Goal: Task Accomplishment & Management: Manage account settings

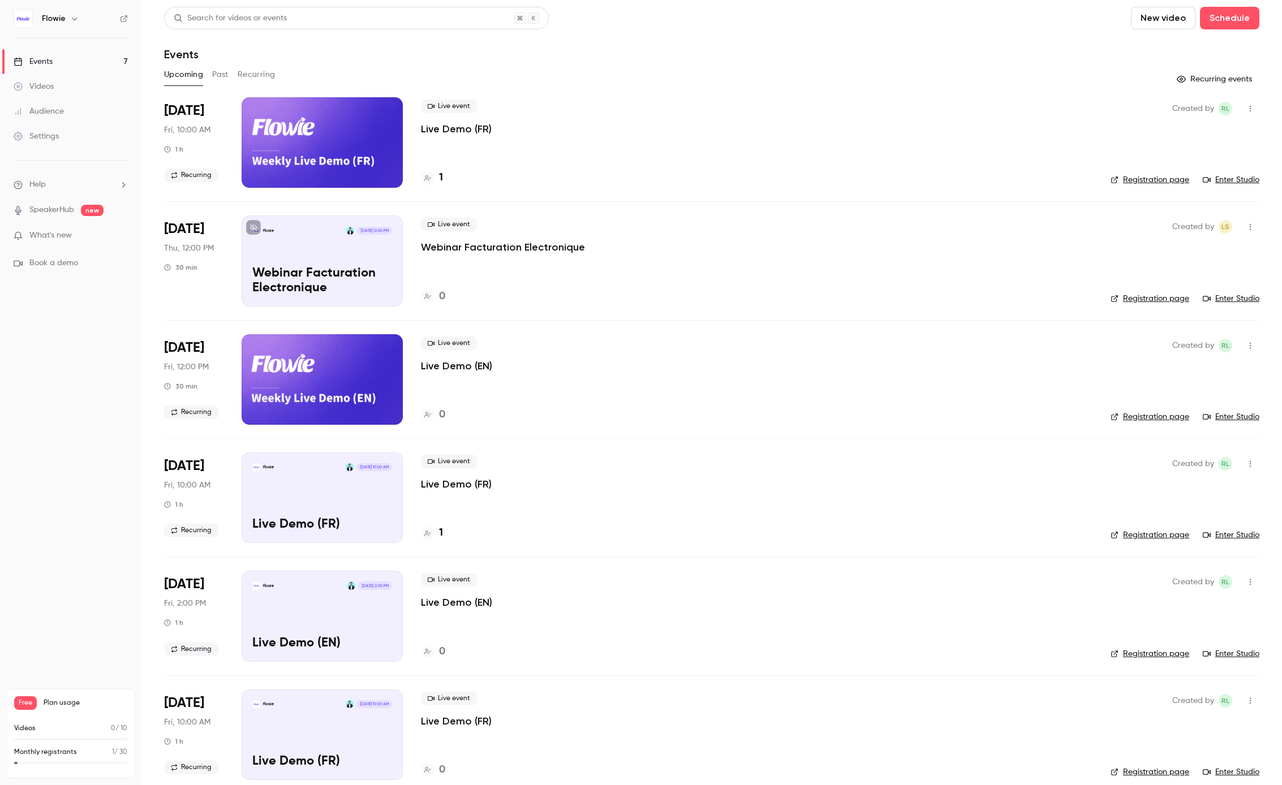
click at [455, 128] on p "Live Demo (FR)" at bounding box center [456, 129] width 71 height 14
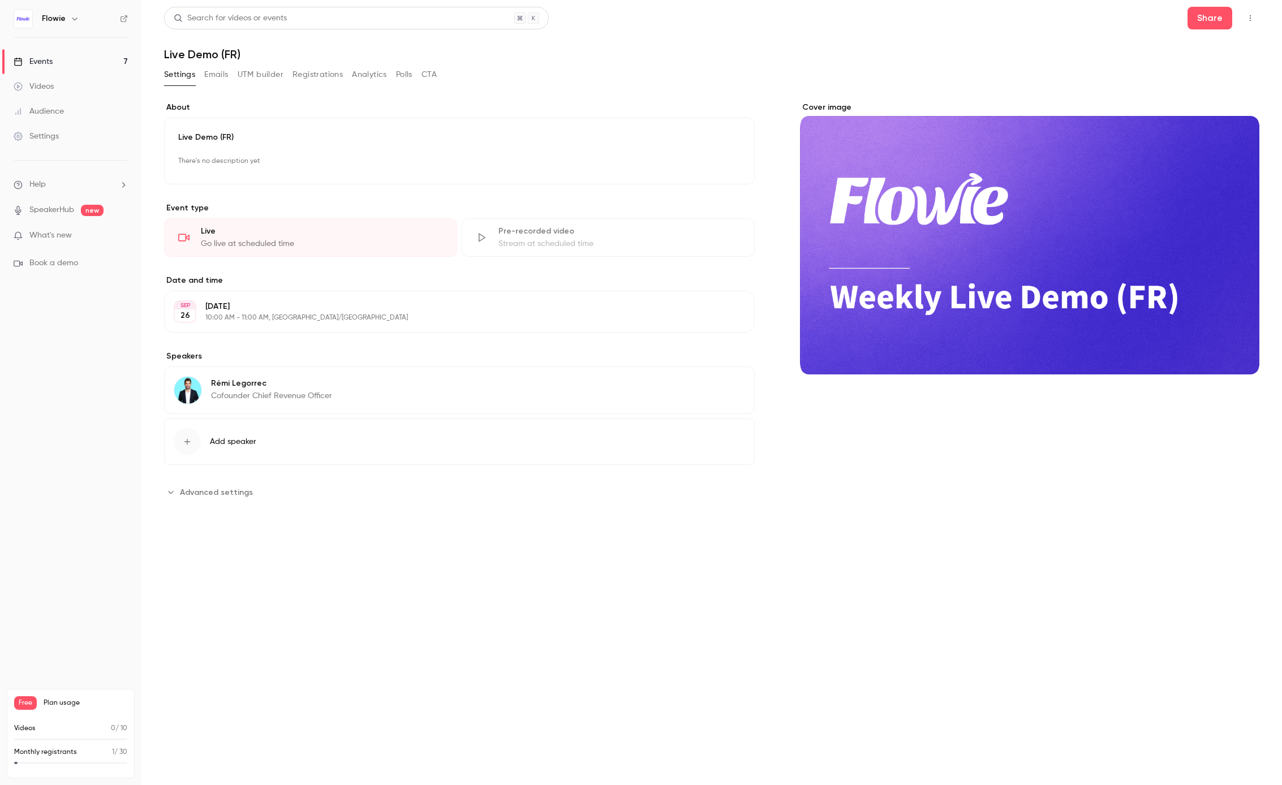
click at [267, 76] on button "UTM builder" at bounding box center [261, 75] width 46 height 18
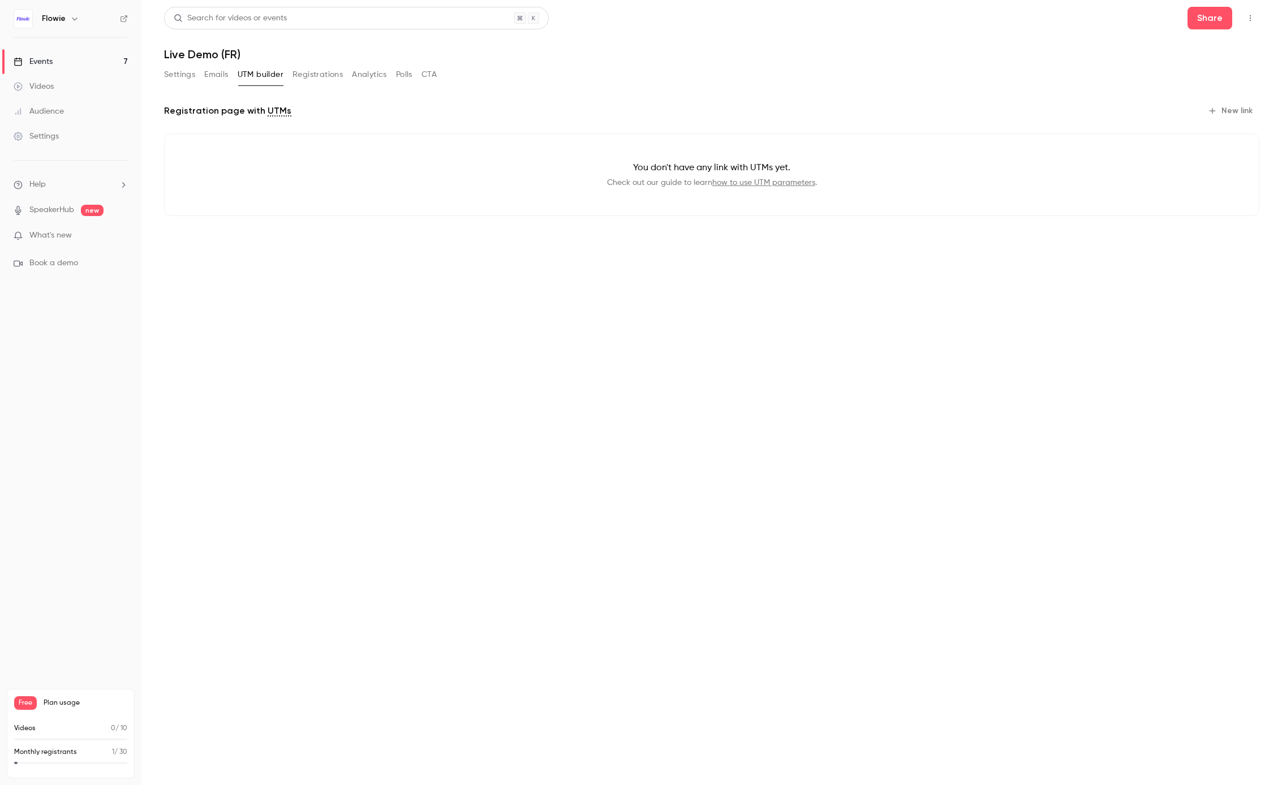
click at [329, 72] on button "Registrations" at bounding box center [318, 75] width 50 height 18
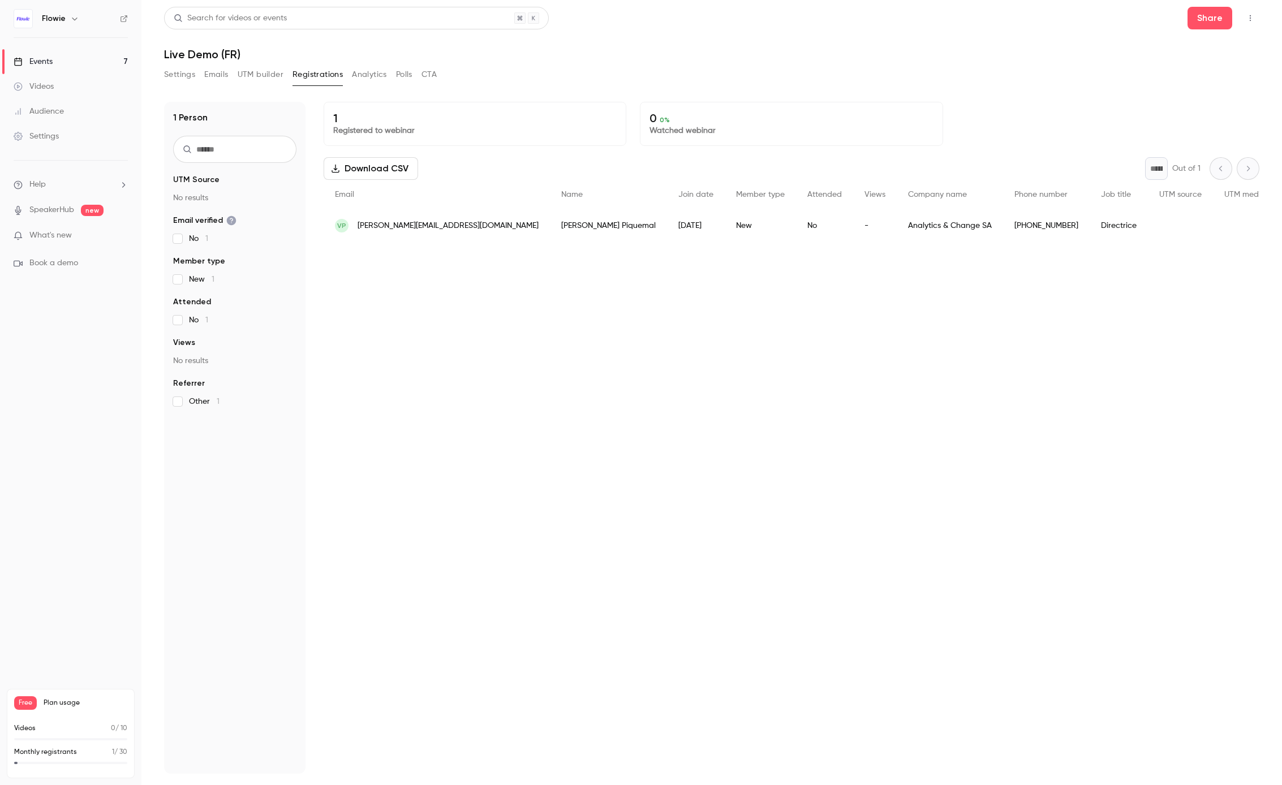
click at [218, 78] on button "Emails" at bounding box center [216, 75] width 24 height 18
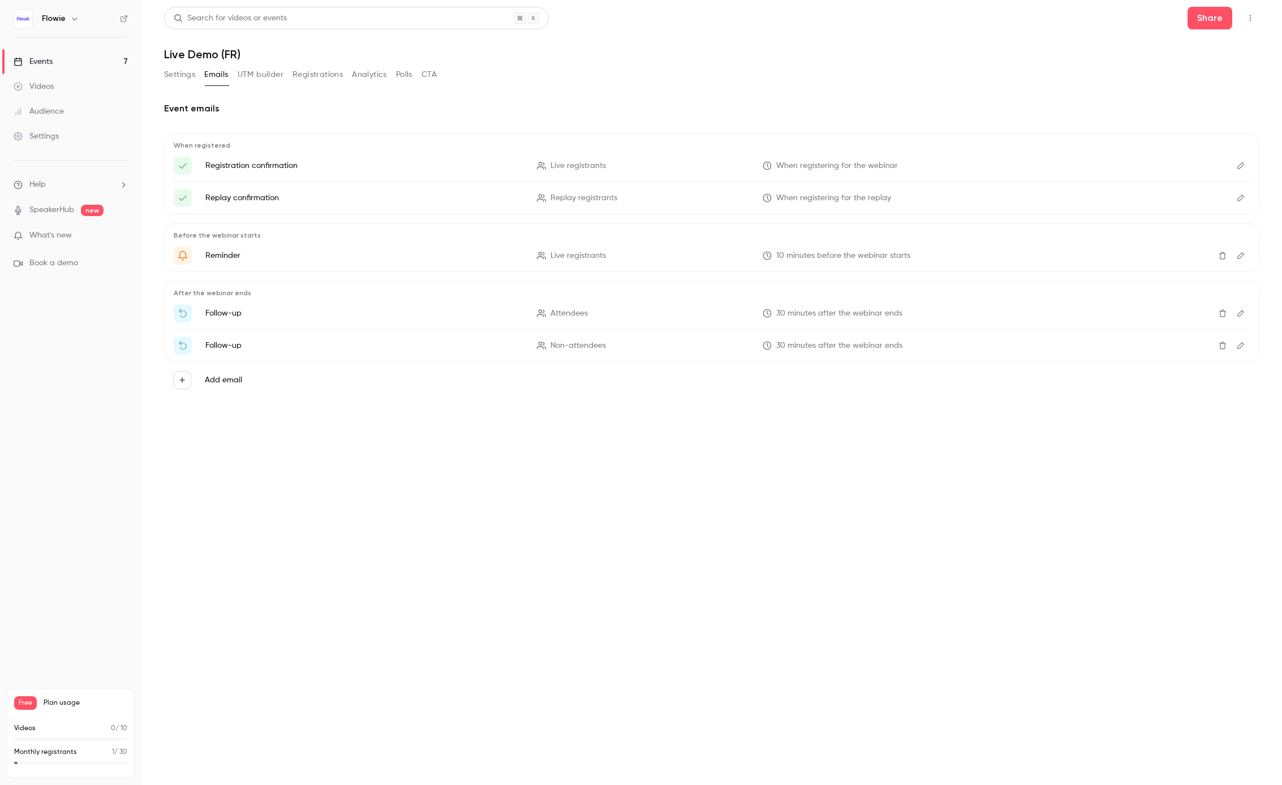
click at [178, 77] on button "Settings" at bounding box center [179, 75] width 31 height 18
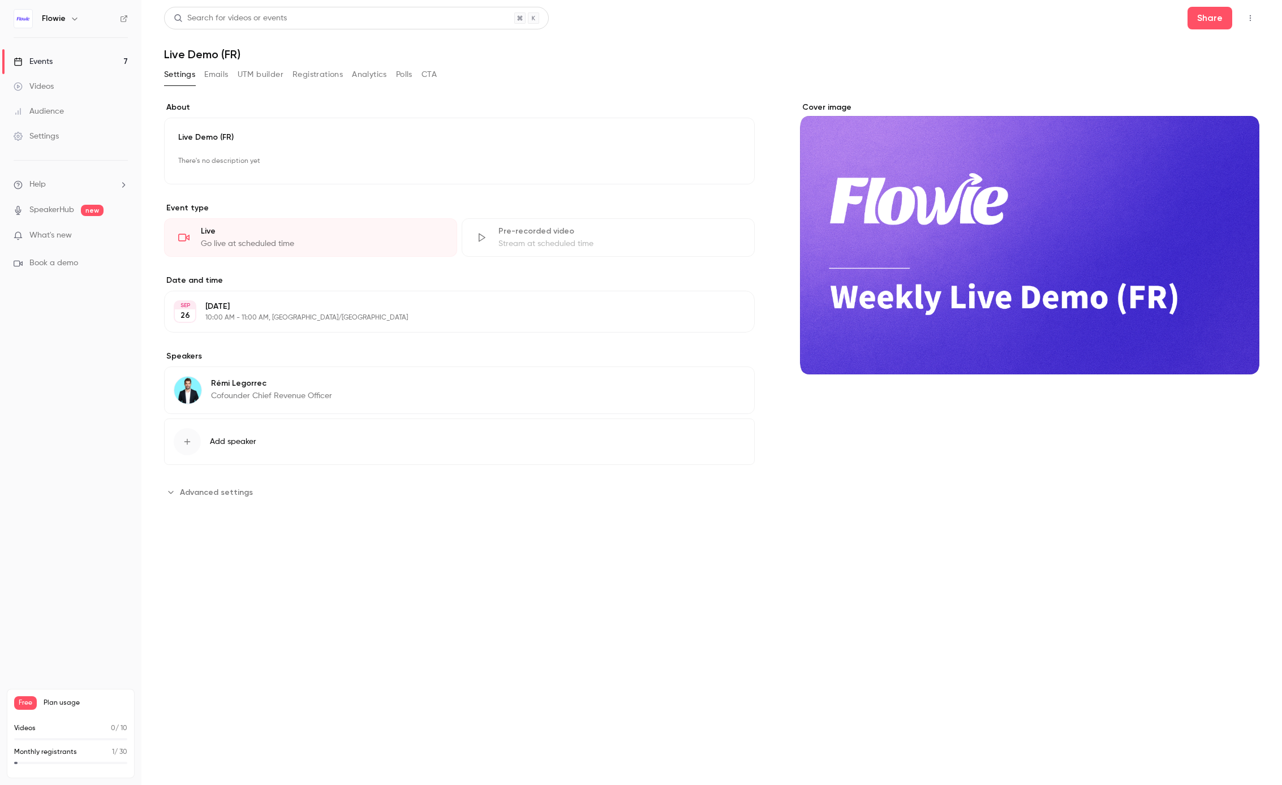
click at [716, 312] on icon "button" at bounding box center [712, 311] width 7 height 7
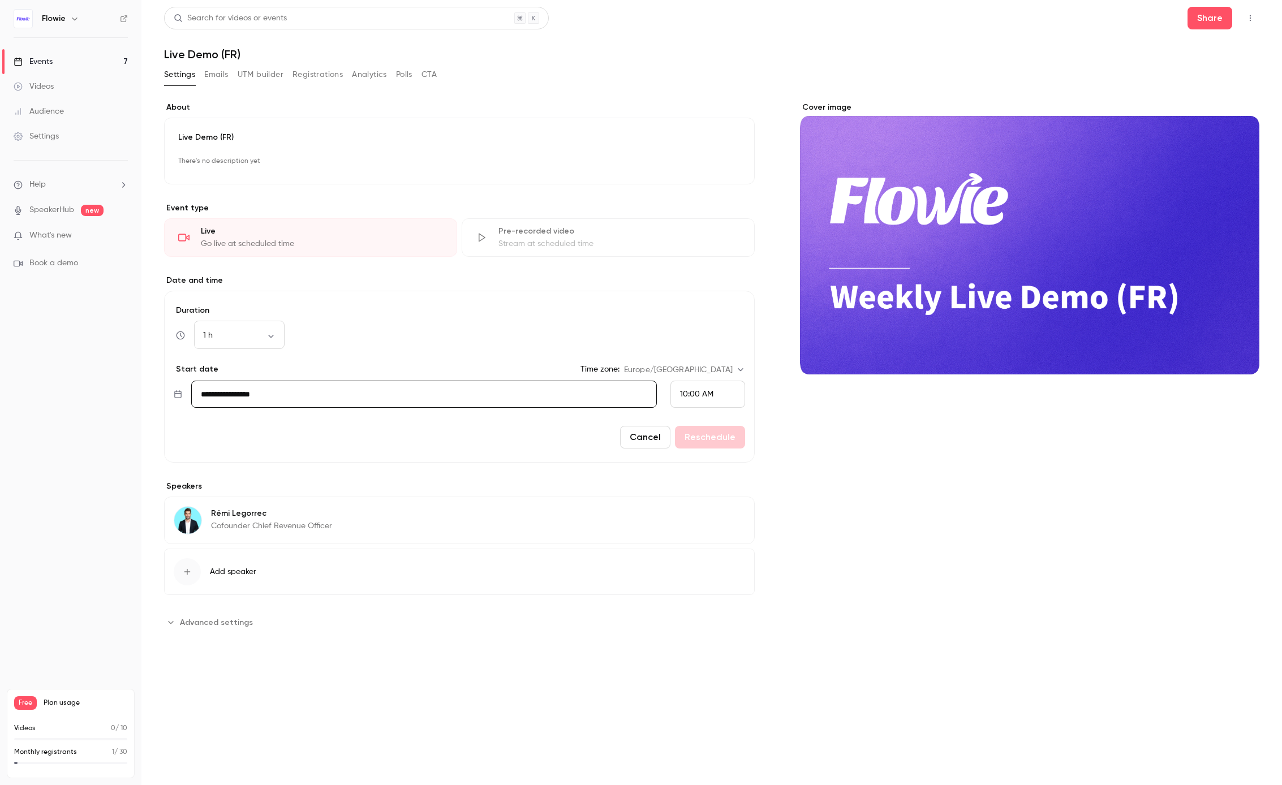
click at [703, 396] on span "10:00 AM" at bounding box center [696, 394] width 33 height 8
click at [702, 360] on span "12:15 PM" at bounding box center [694, 362] width 29 height 8
click at [697, 393] on span "12:15 PM" at bounding box center [694, 394] width 29 height 8
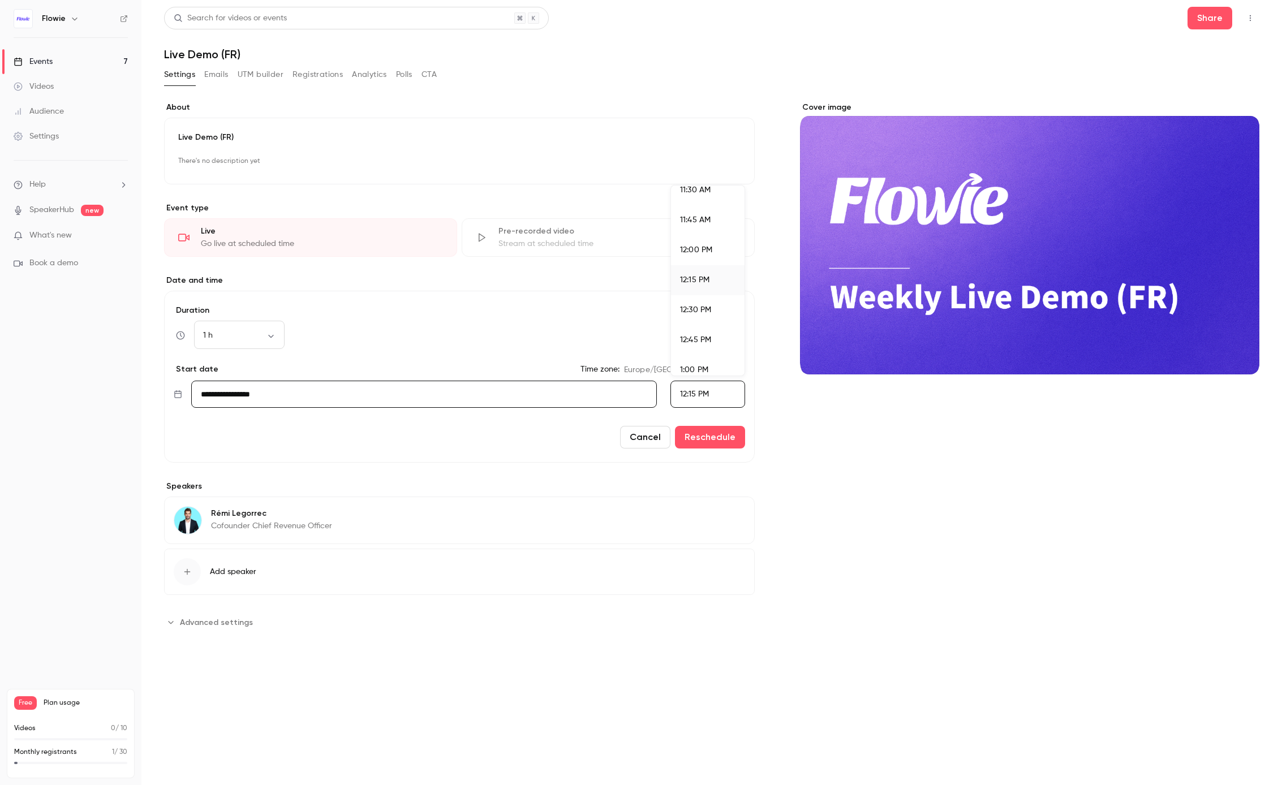
click at [696, 251] on span "12:00 PM" at bounding box center [696, 250] width 32 height 8
click at [213, 315] on label "Duration" at bounding box center [459, 310] width 571 height 11
click at [214, 335] on body "**********" at bounding box center [641, 392] width 1282 height 785
click at [223, 395] on li "30 min" at bounding box center [239, 395] width 91 height 29
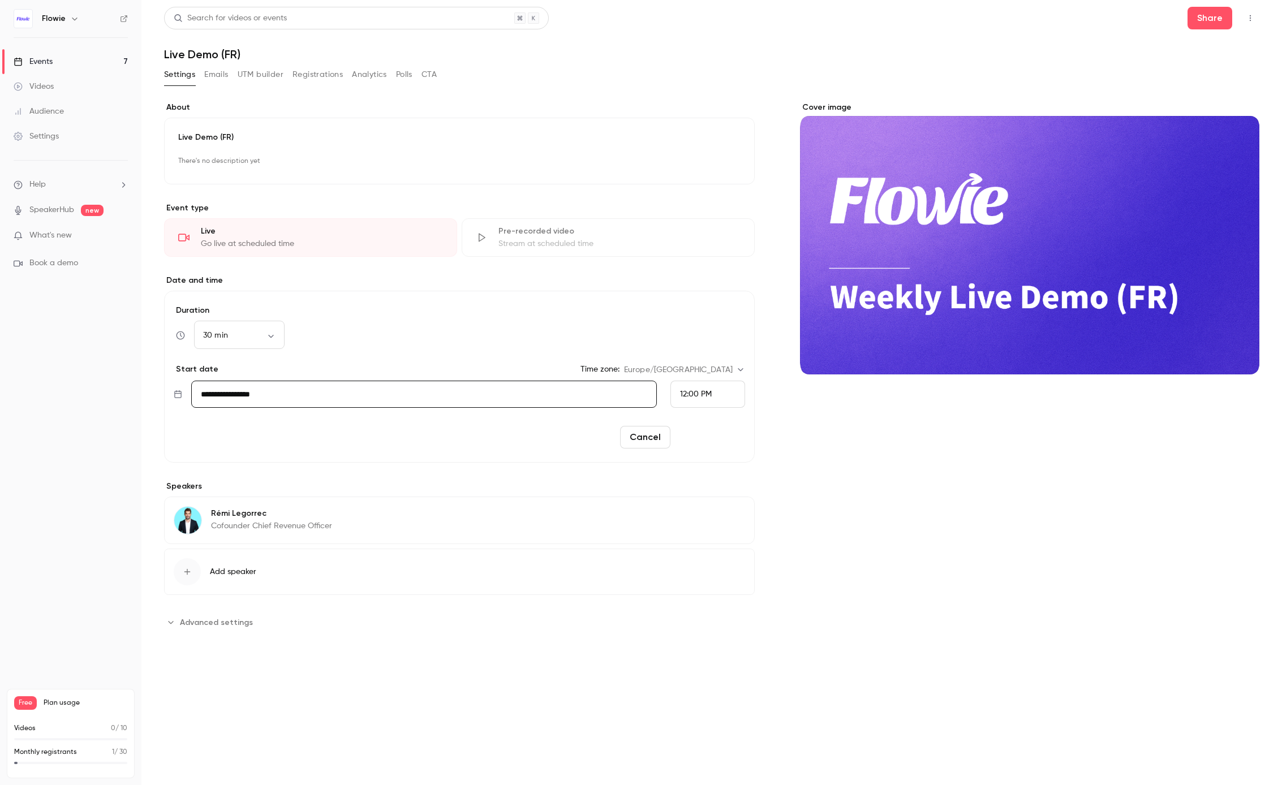
click at [704, 442] on button "Reschedule" at bounding box center [710, 437] width 70 height 23
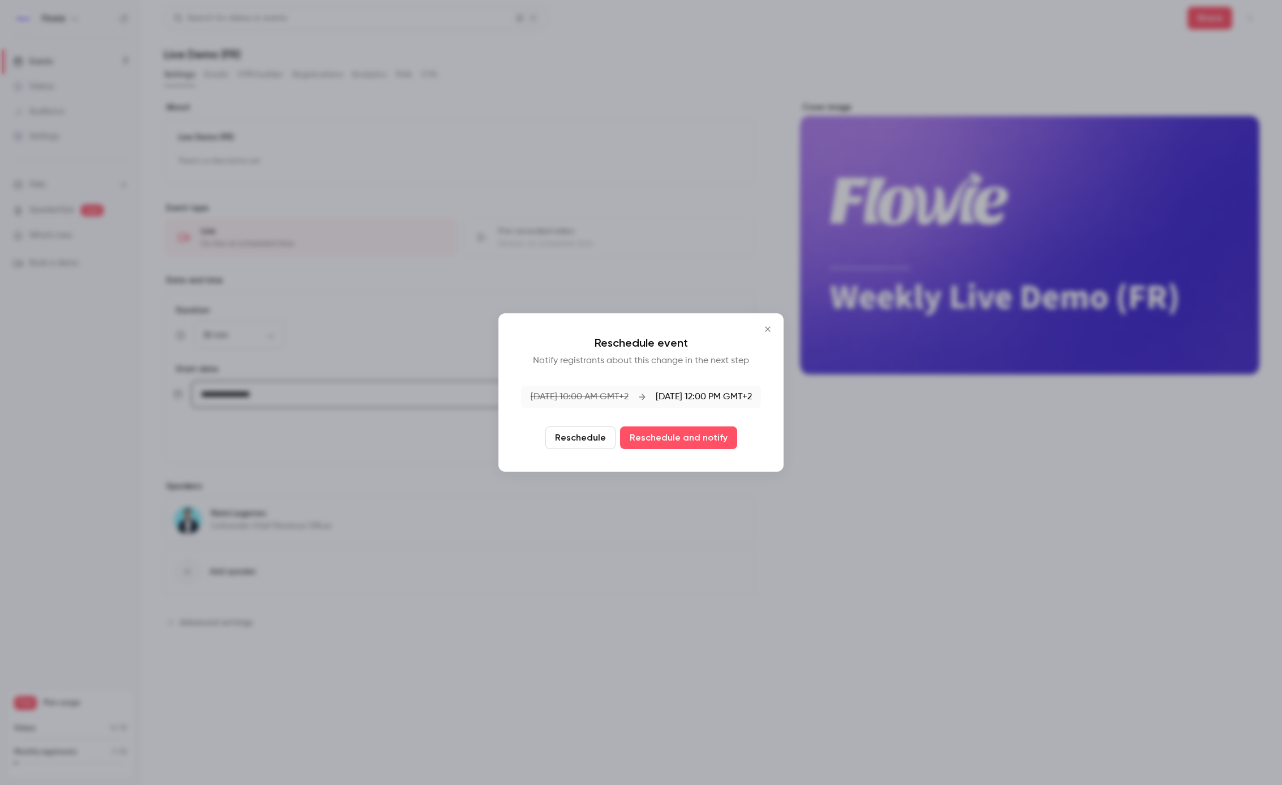
click at [762, 333] on icon "Close" at bounding box center [768, 329] width 14 height 9
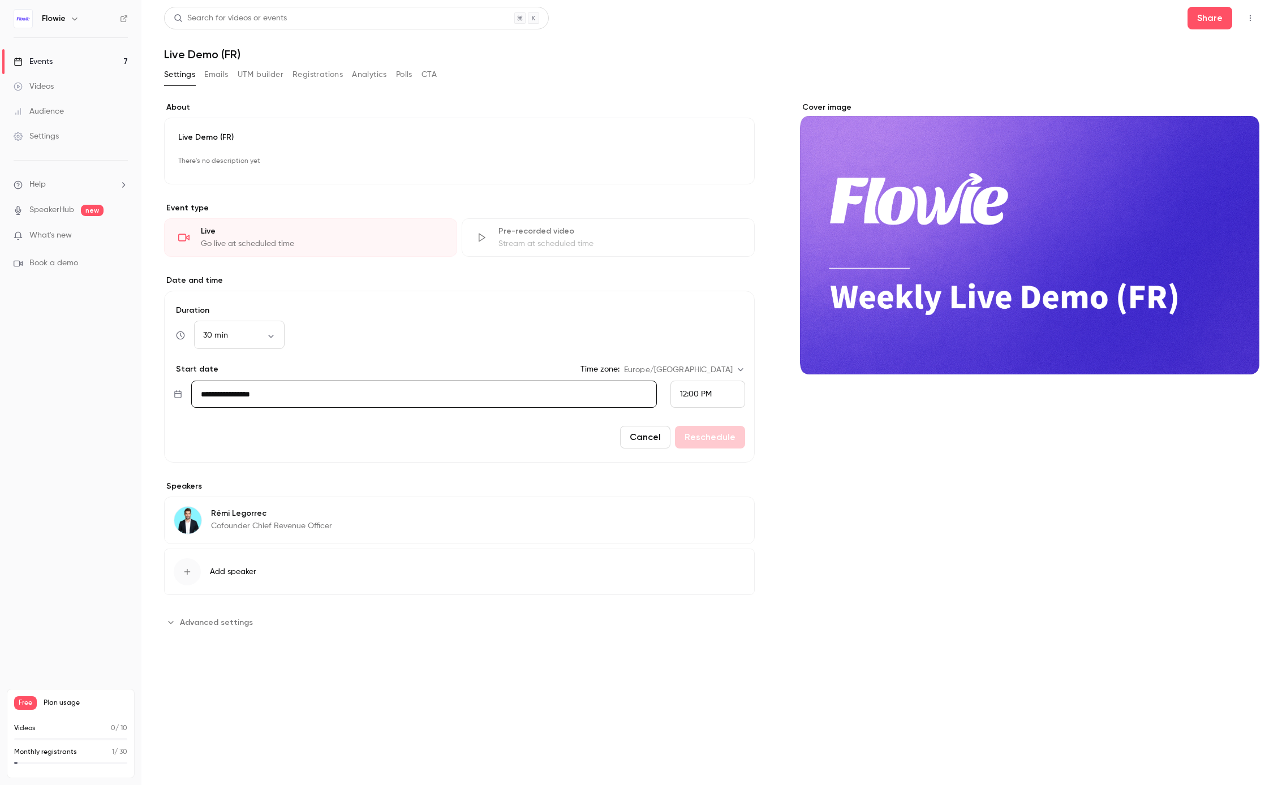
click at [703, 397] on span "12:00 PM" at bounding box center [696, 394] width 32 height 8
click at [701, 276] on span "12:00 PM" at bounding box center [696, 280] width 32 height 8
click at [694, 441] on div "Cancel Reschedule" at bounding box center [459, 437] width 571 height 23
click at [263, 341] on body "**********" at bounding box center [641, 392] width 1282 height 785
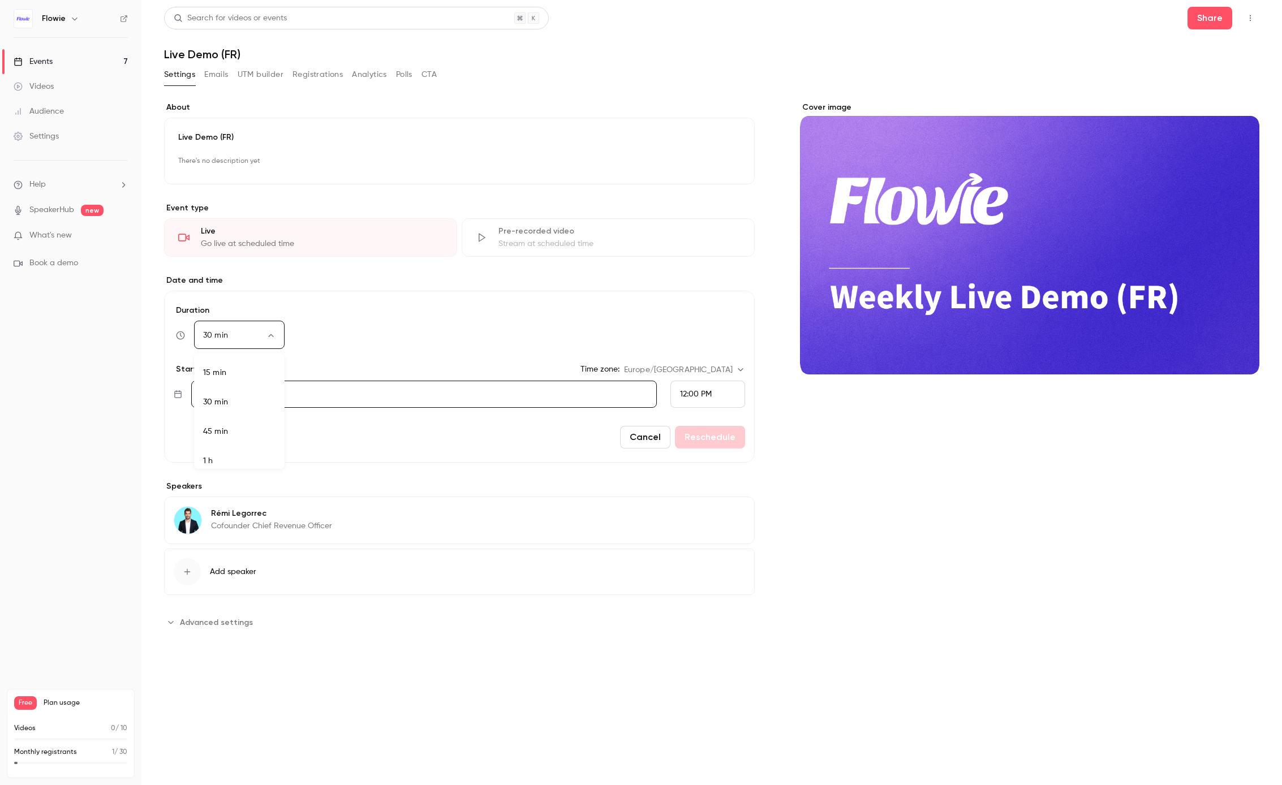
click at [244, 368] on li "15 min" at bounding box center [239, 372] width 91 height 29
click at [254, 331] on body "**********" at bounding box center [641, 392] width 1282 height 785
click at [247, 402] on li "30 min" at bounding box center [239, 402] width 91 height 29
type input "**"
click at [719, 442] on div "Cancel Reschedule" at bounding box center [459, 437] width 571 height 23
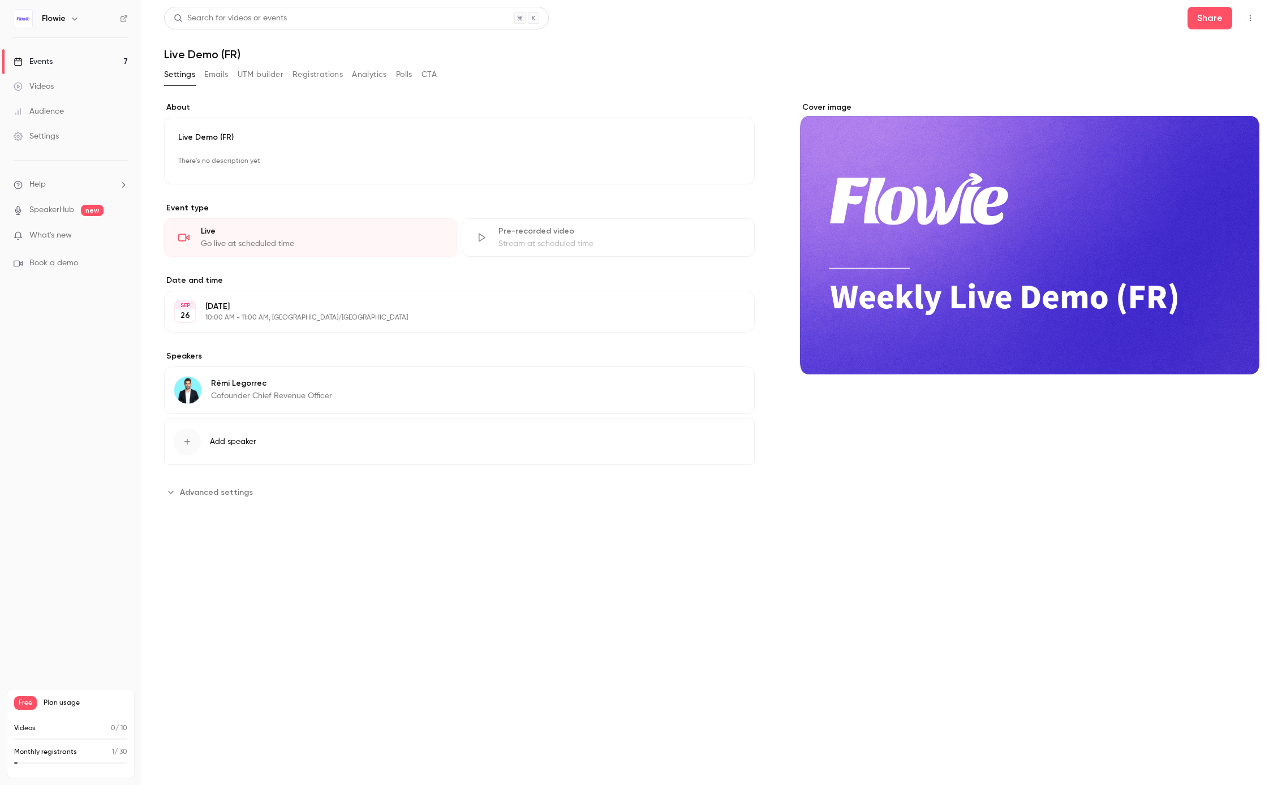
click at [448, 313] on p "10:00 AM - 11:00 AM, [GEOGRAPHIC_DATA]/[GEOGRAPHIC_DATA]" at bounding box center [449, 317] width 489 height 9
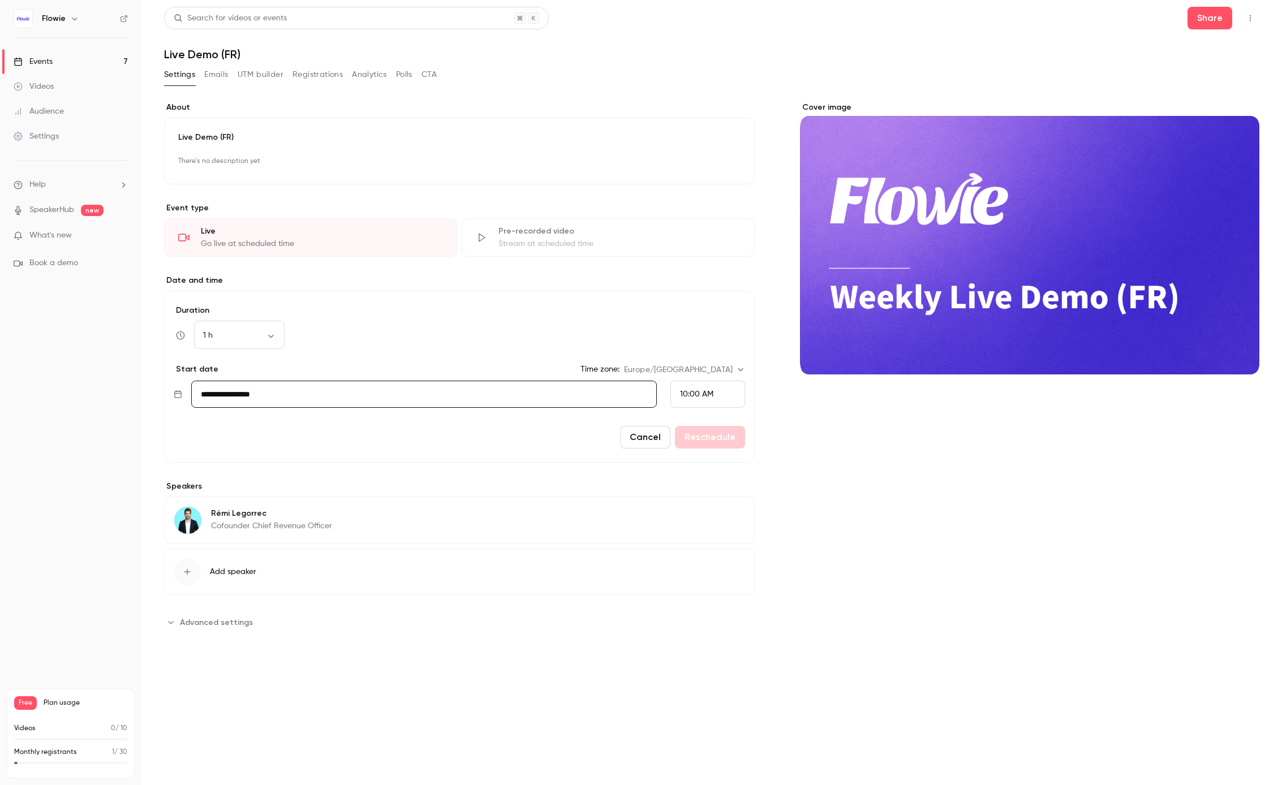
click at [704, 396] on span "10:00 AM" at bounding box center [696, 394] width 33 height 8
click at [703, 317] on span "12:00 PM" at bounding box center [696, 316] width 32 height 8
click at [279, 327] on div "1 h ** ​" at bounding box center [239, 335] width 91 height 27
click at [255, 334] on body "**********" at bounding box center [641, 392] width 1282 height 785
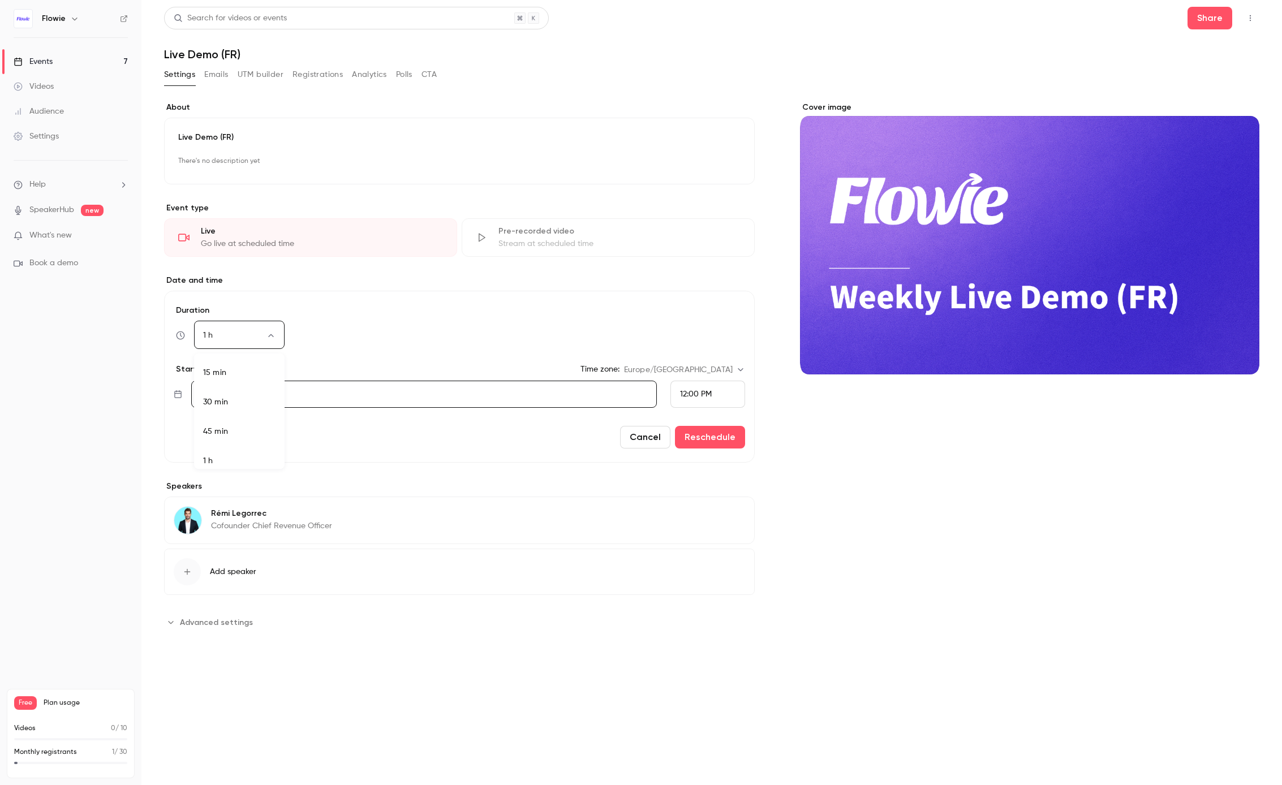
scroll to position [7, 0]
click at [234, 403] on li "30 min" at bounding box center [239, 395] width 91 height 29
type input "**"
click at [708, 439] on button "Reschedule" at bounding box center [710, 437] width 70 height 23
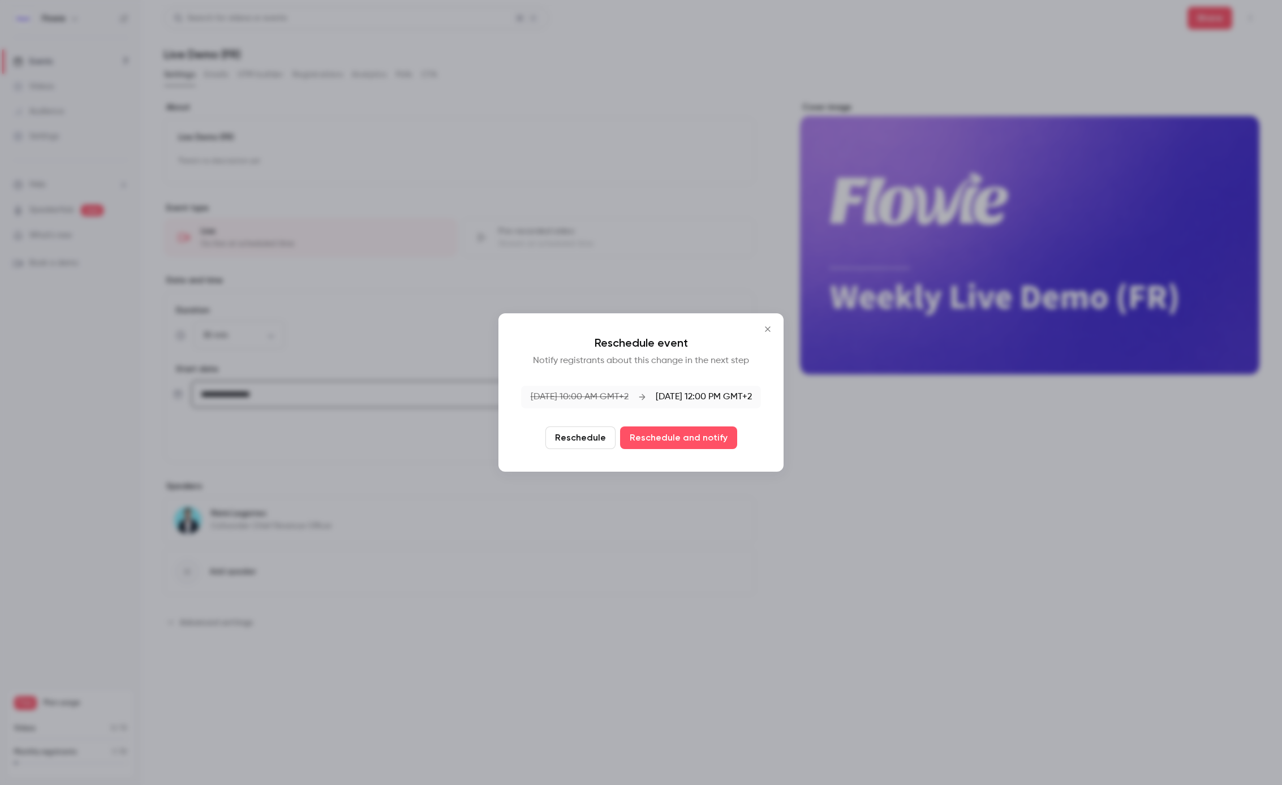
click at [598, 432] on button "Reschedule" at bounding box center [580, 438] width 70 height 23
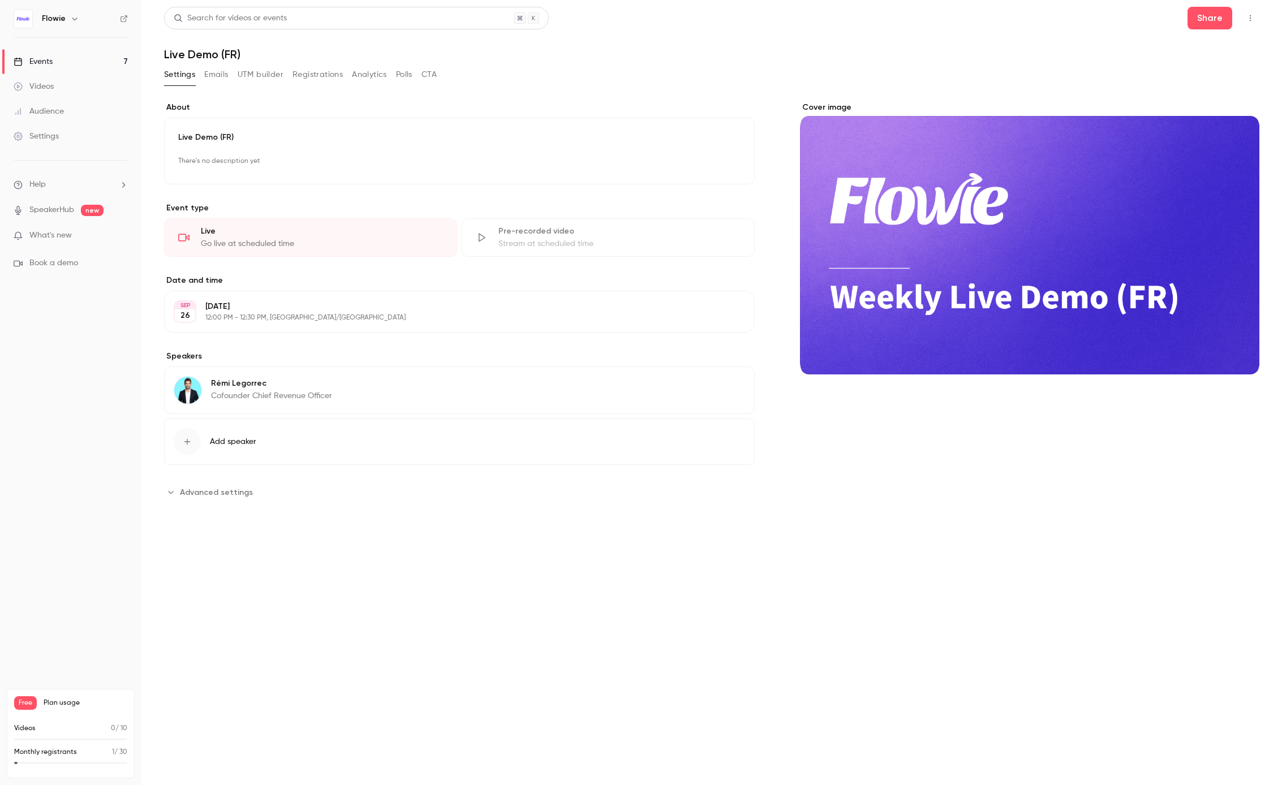
click at [210, 76] on button "Emails" at bounding box center [216, 75] width 24 height 18
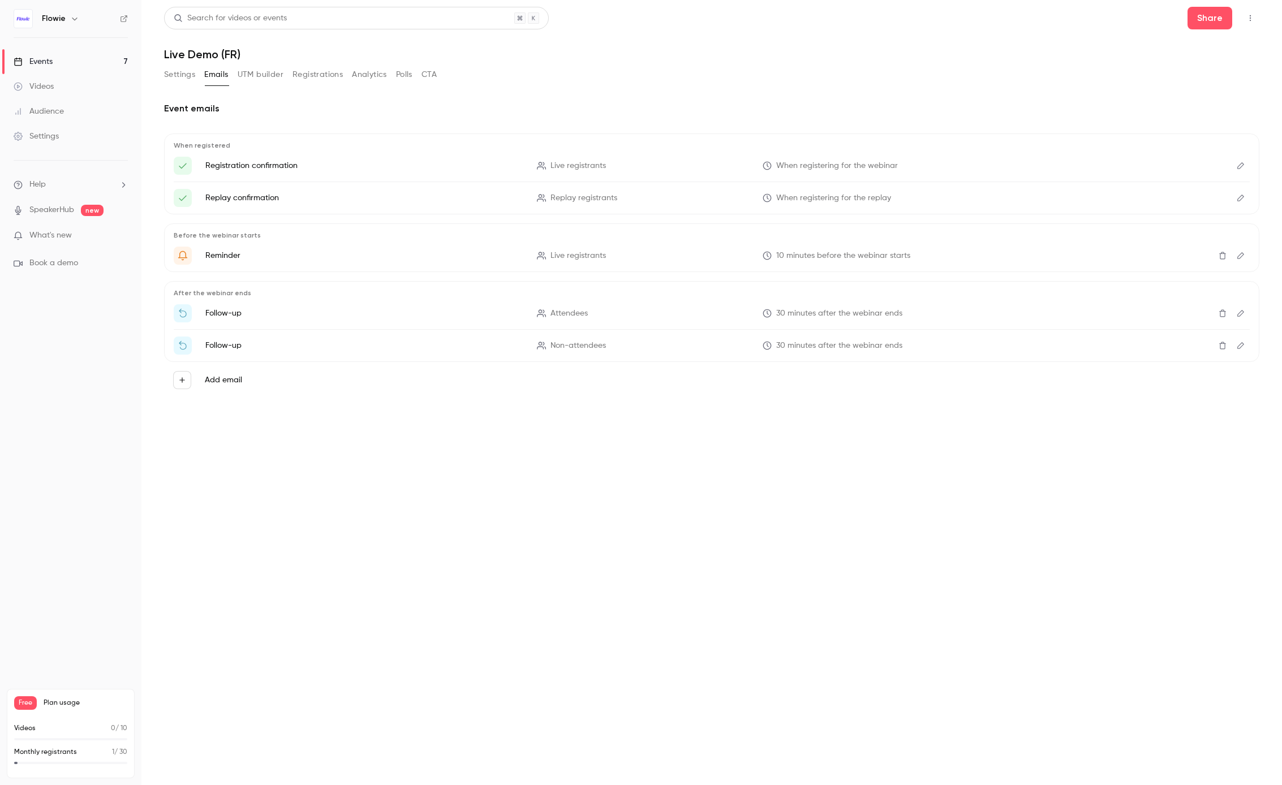
click at [166, 71] on button "Settings" at bounding box center [179, 75] width 31 height 18
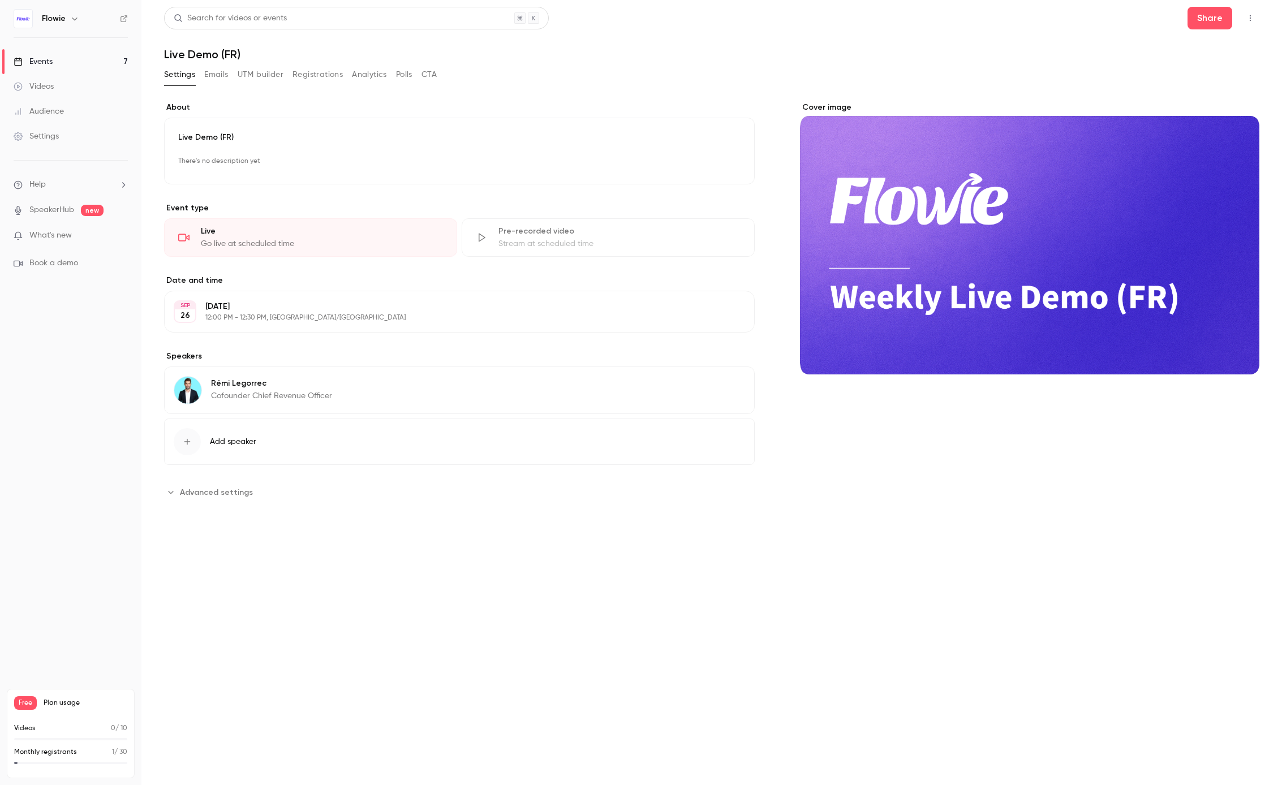
click at [212, 79] on button "Emails" at bounding box center [216, 75] width 24 height 18
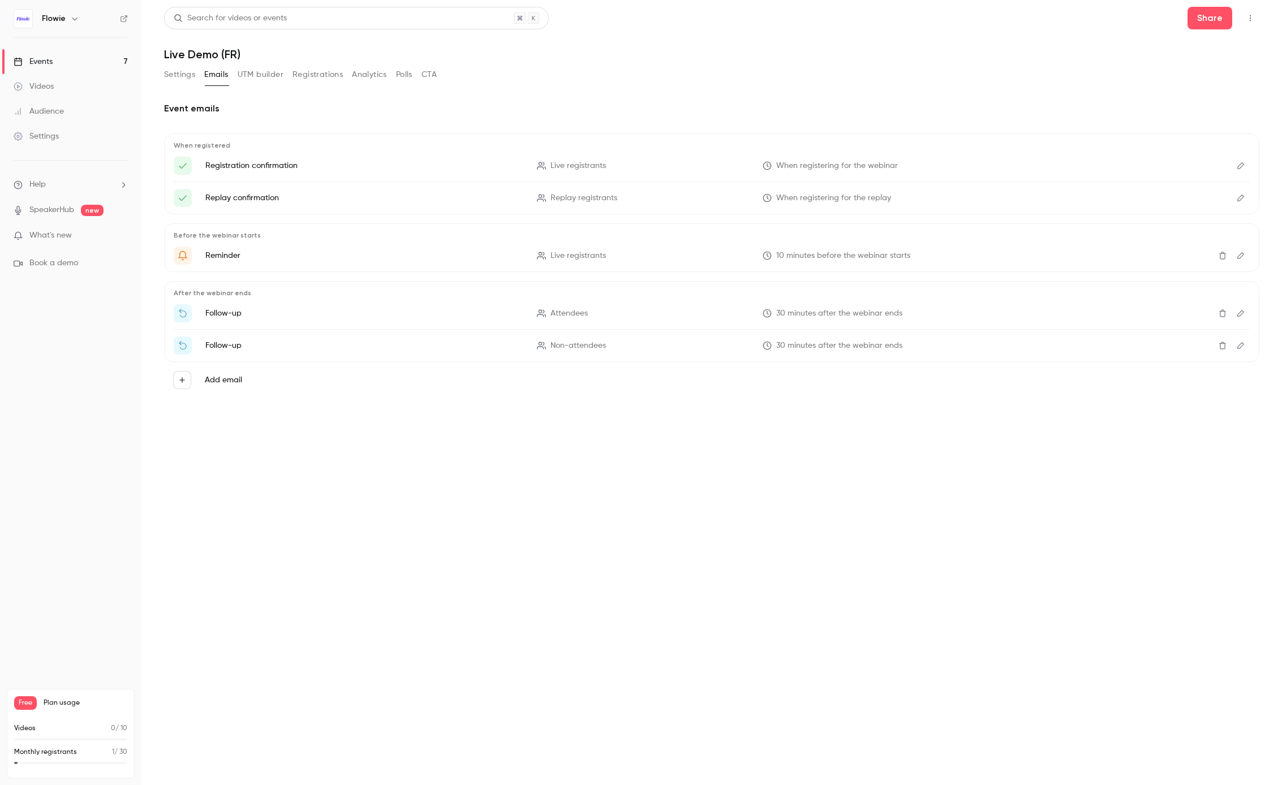
click at [311, 76] on button "Registrations" at bounding box center [318, 75] width 50 height 18
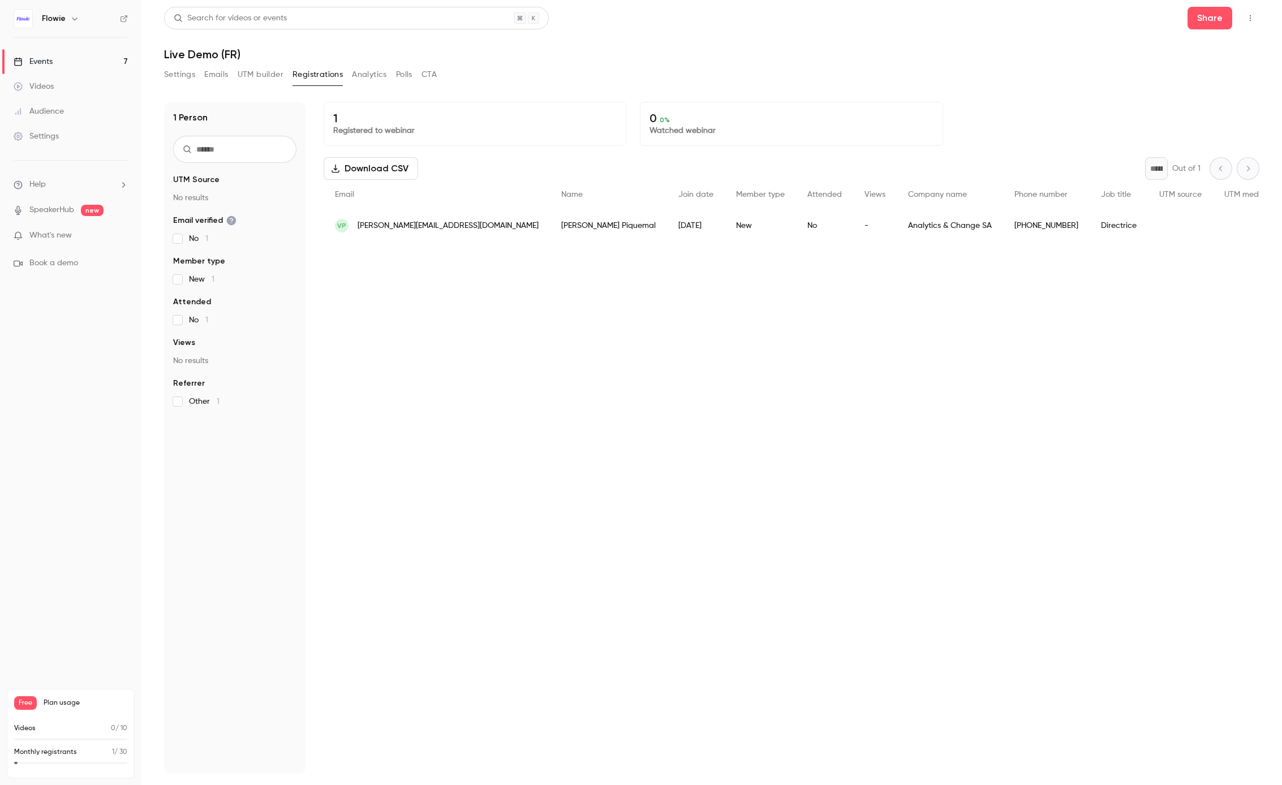
click at [51, 66] on div "Events" at bounding box center [33, 61] width 39 height 11
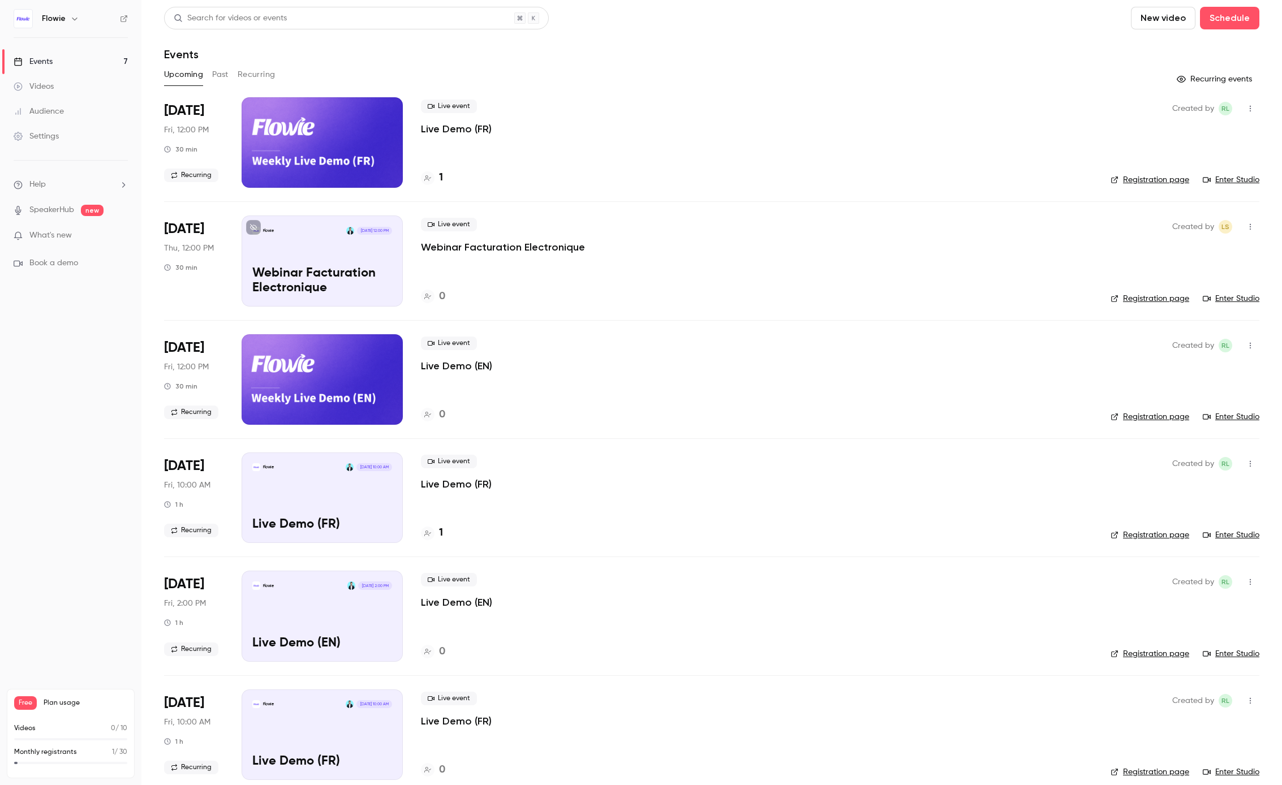
click at [1241, 104] on button "button" at bounding box center [1250, 109] width 18 height 18
click at [1191, 195] on div "Duplicate" at bounding box center [1198, 196] width 86 height 11
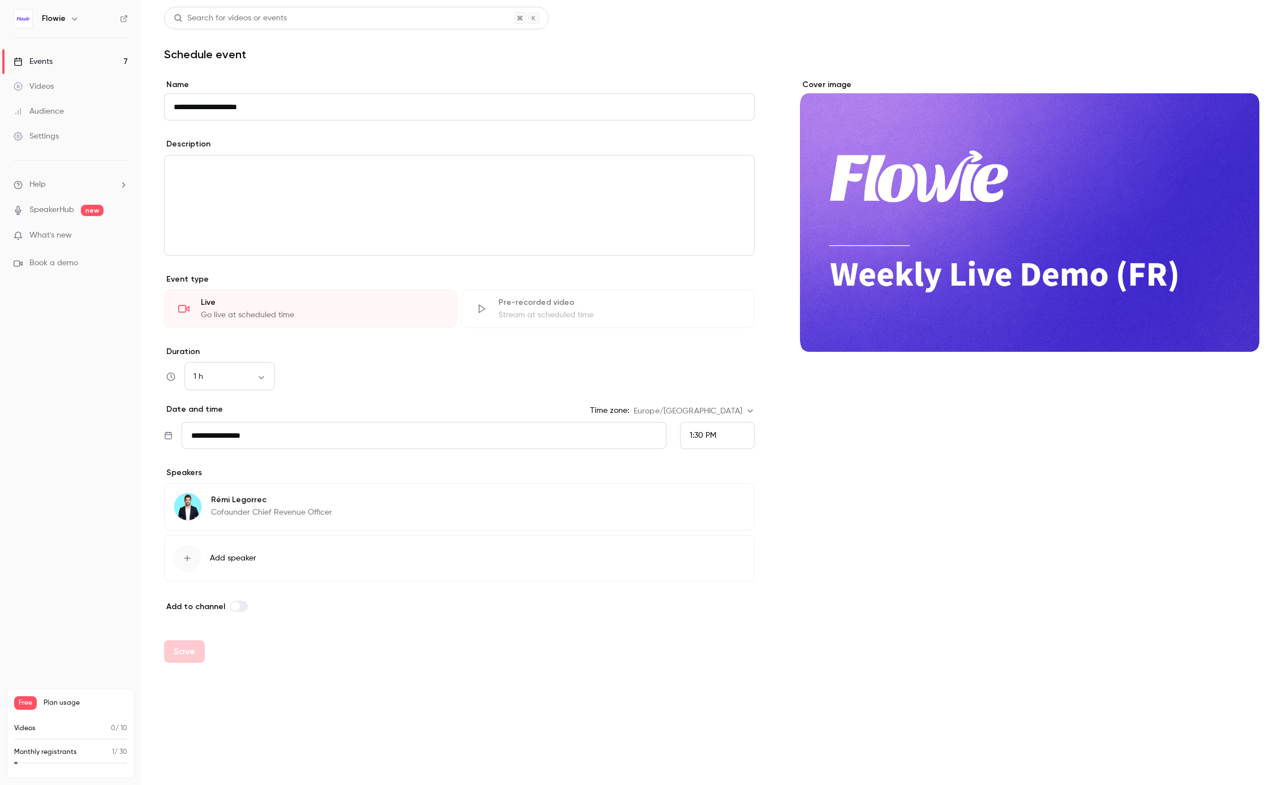
click at [234, 108] on input "**********" at bounding box center [459, 106] width 591 height 27
drag, startPoint x: 206, startPoint y: 107, endPoint x: 171, endPoint y: 107, distance: 35.1
click at [171, 107] on input "**********" at bounding box center [459, 106] width 591 height 27
click at [288, 428] on input "**********" at bounding box center [424, 435] width 485 height 27
click at [212, 104] on input "**********" at bounding box center [459, 106] width 591 height 27
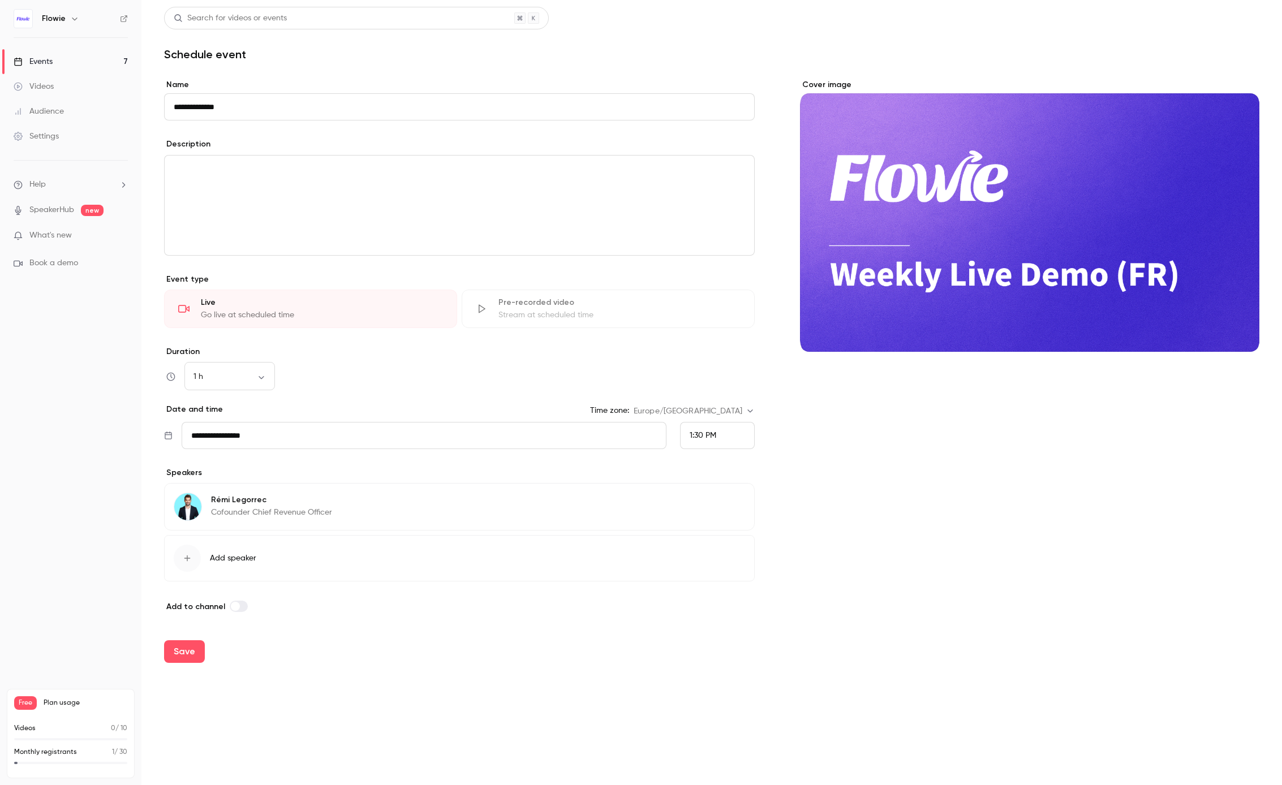
click at [233, 108] on input "**********" at bounding box center [459, 106] width 591 height 27
drag, startPoint x: 234, startPoint y: 108, endPoint x: 138, endPoint y: 108, distance: 95.6
click at [138, 108] on div "**********" at bounding box center [641, 392] width 1282 height 785
click at [212, 106] on input "**********" at bounding box center [459, 106] width 591 height 27
click at [192, 655] on button "Save" at bounding box center [184, 651] width 41 height 23
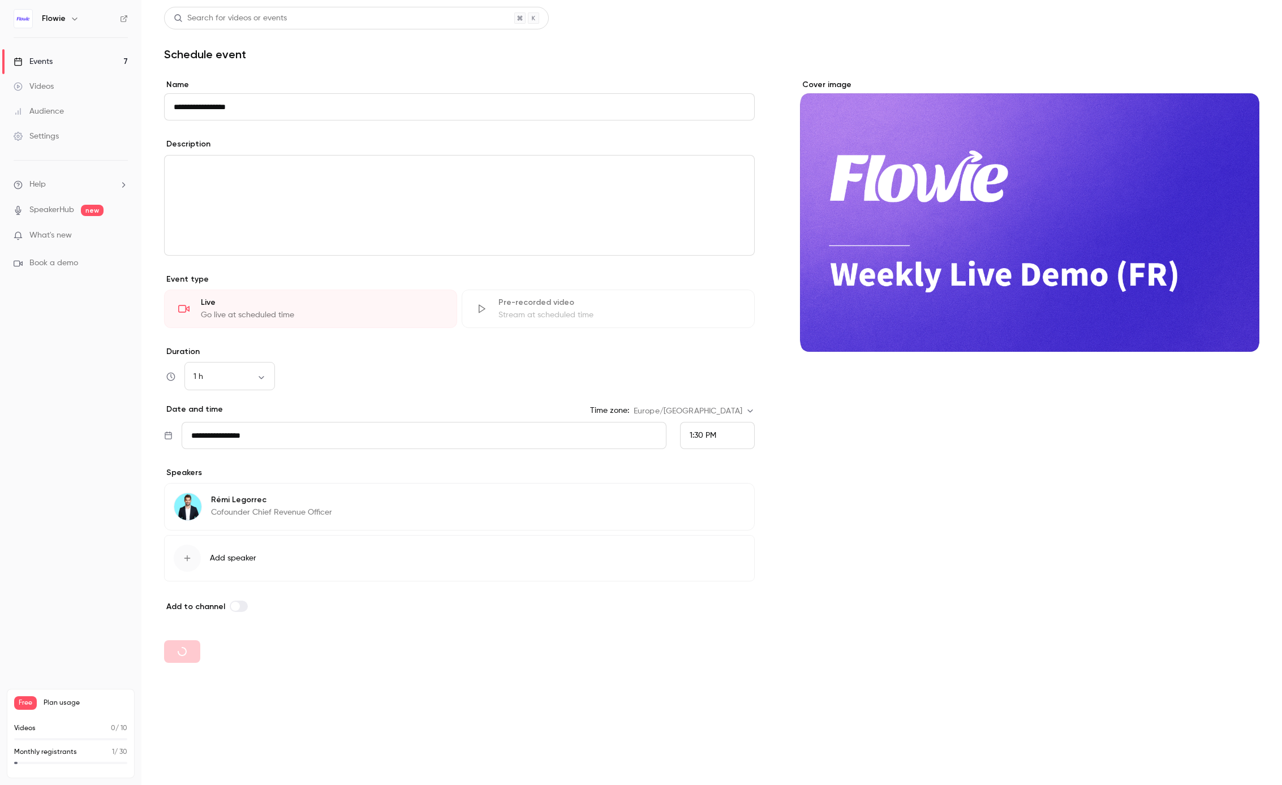
type input "**********"
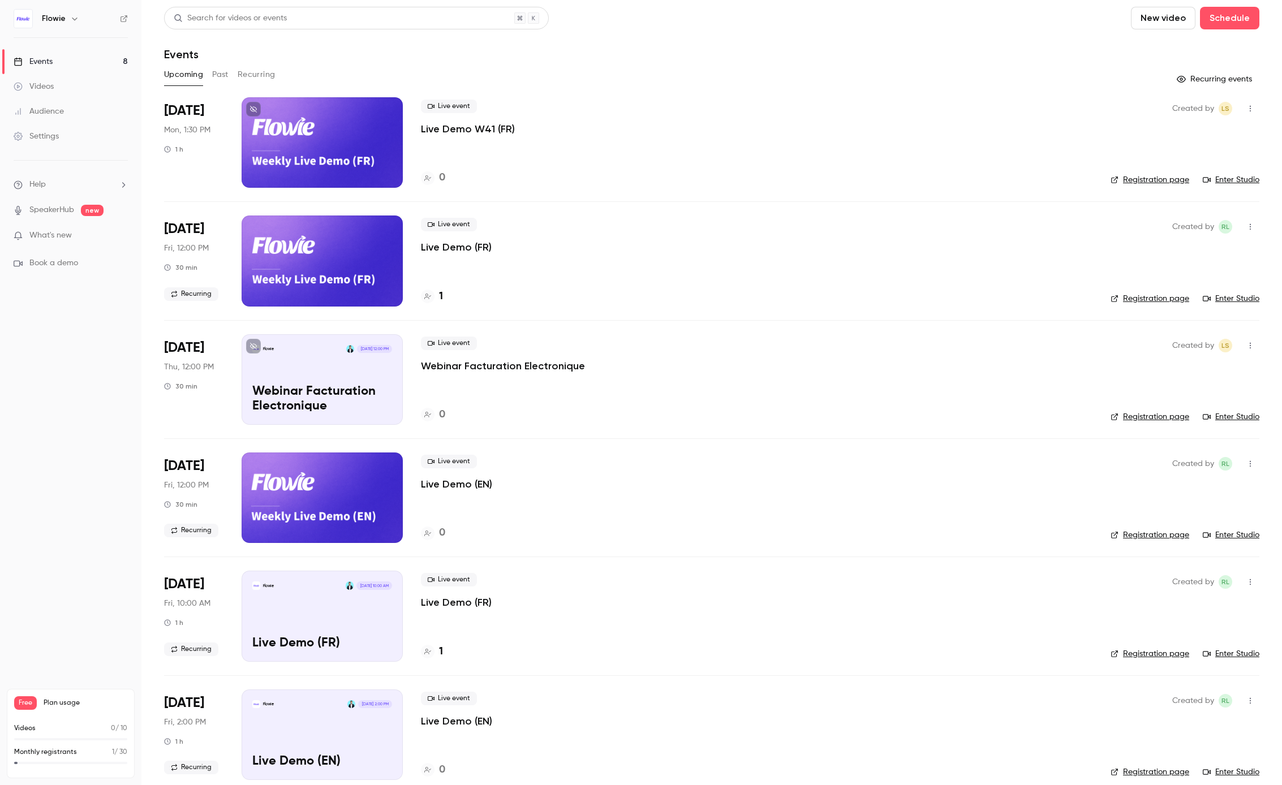
click at [461, 123] on p "Live Demo W41 (FR)" at bounding box center [468, 129] width 94 height 14
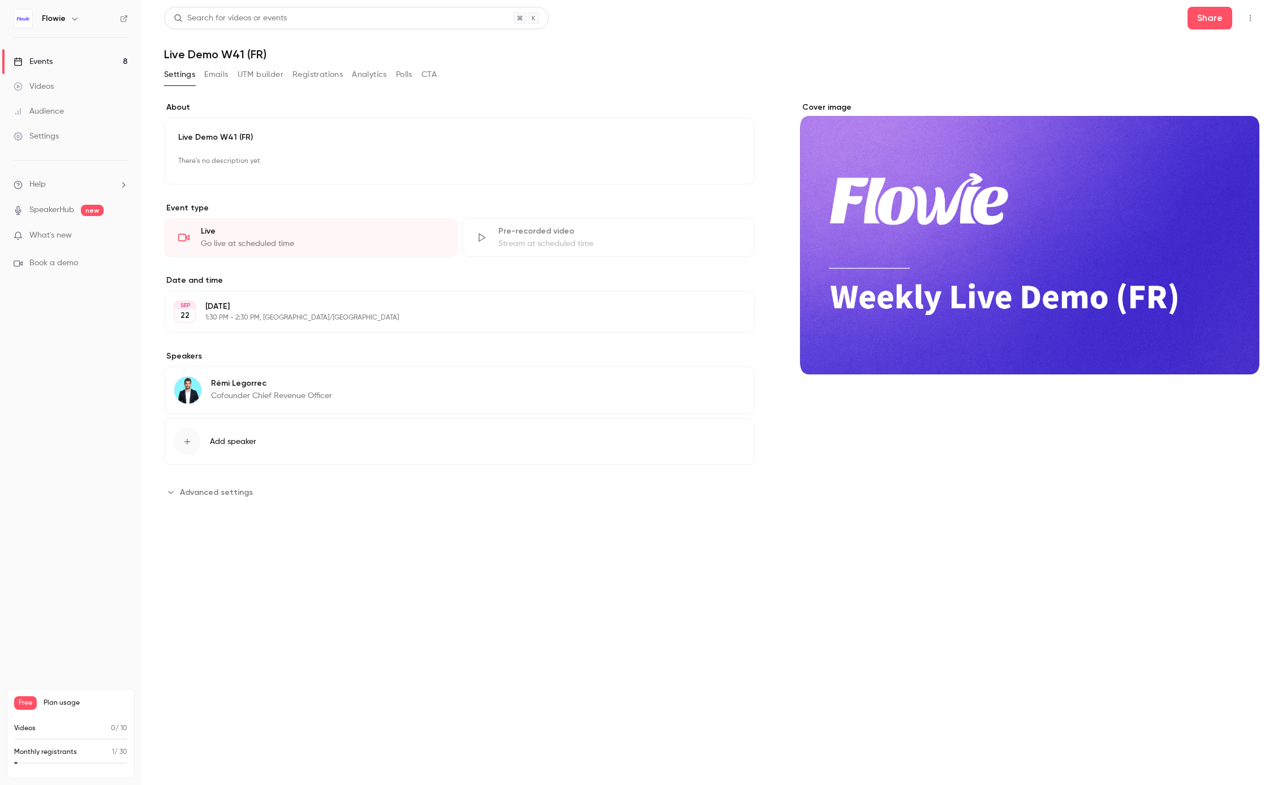
click at [270, 315] on p "1:30 PM - 2:30 PM, [GEOGRAPHIC_DATA]/[GEOGRAPHIC_DATA]" at bounding box center [449, 317] width 489 height 9
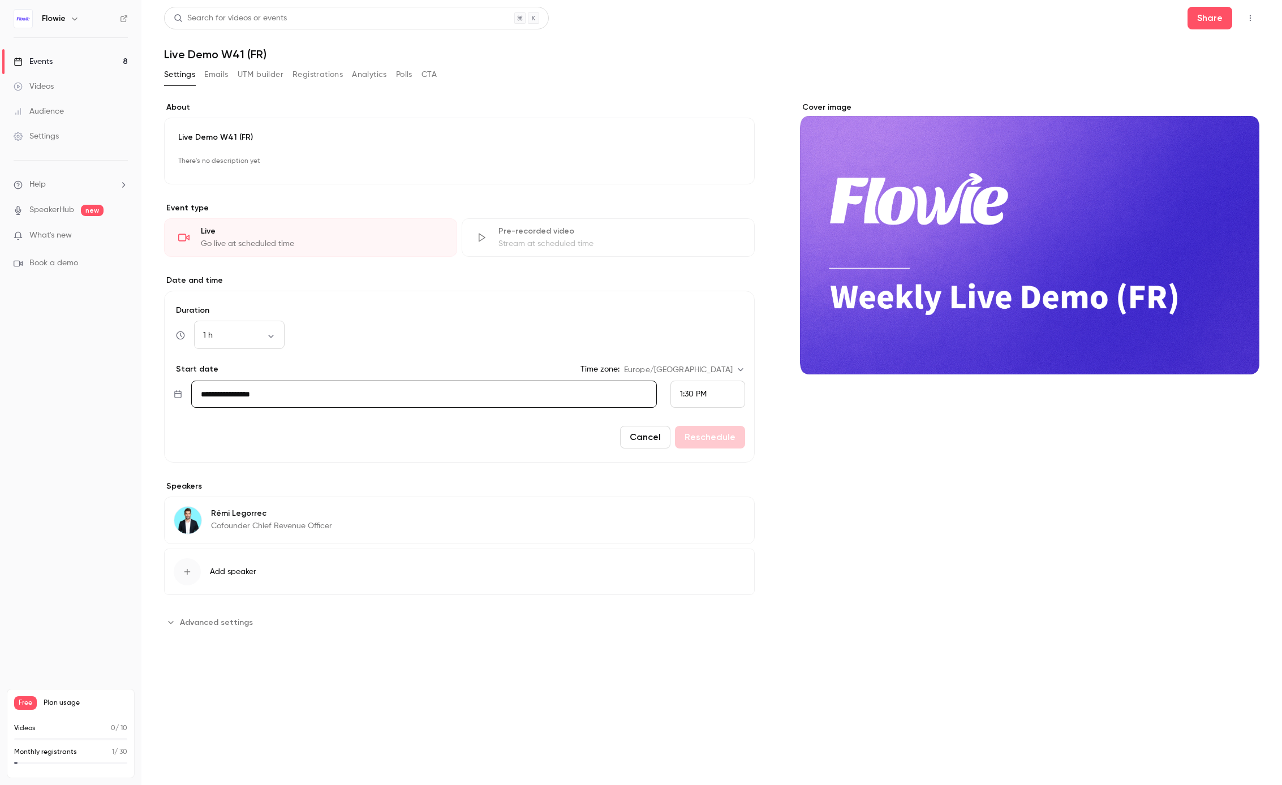
click at [358, 396] on input "**********" at bounding box center [424, 394] width 466 height 27
click at [358, 442] on icon "Next month" at bounding box center [361, 443] width 14 height 14
click at [309, 510] on button "10" at bounding box center [311, 512] width 20 height 20
type input "**********"
click at [702, 394] on span "1:30 PM" at bounding box center [693, 394] width 27 height 8
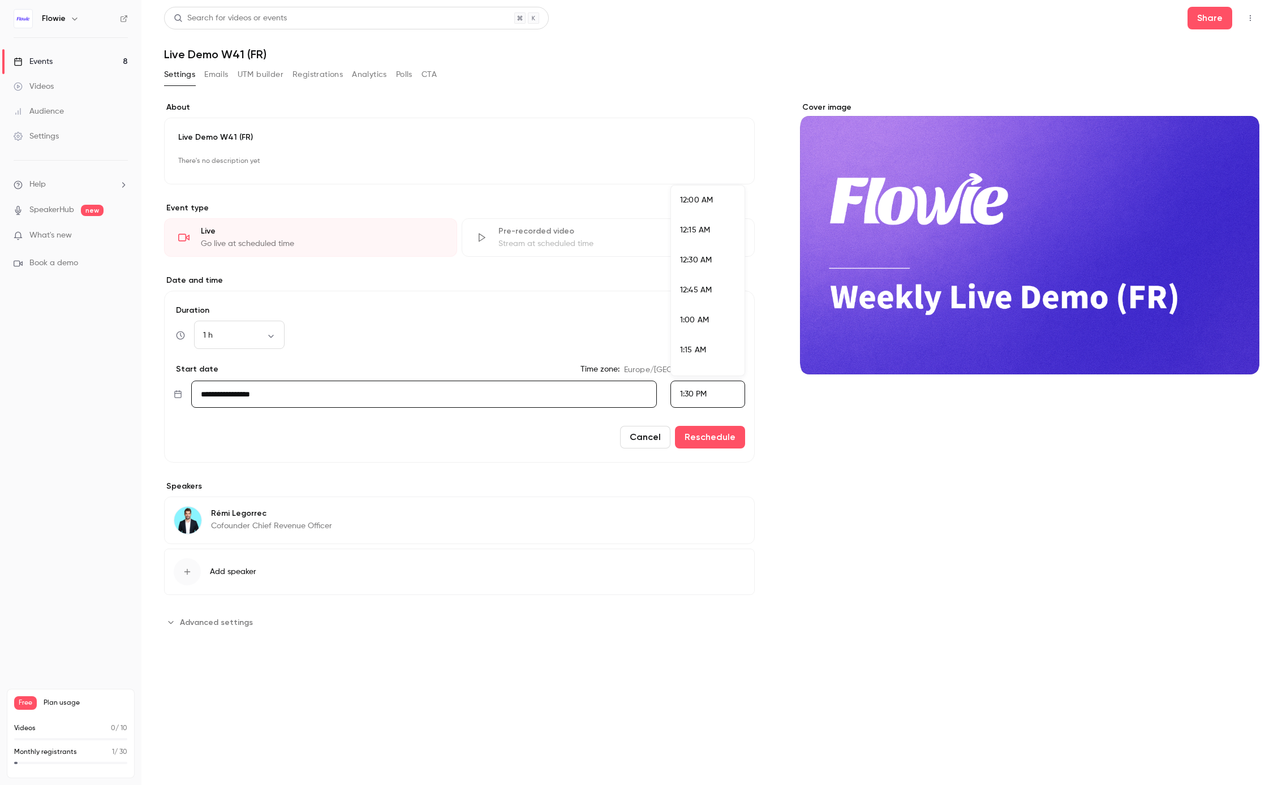
scroll to position [1539, 0]
click at [699, 221] on span "1:00 PM" at bounding box center [694, 220] width 28 height 8
click at [692, 397] on span "1:00 PM" at bounding box center [694, 394] width 28 height 8
click at [692, 243] on li "12:00 PM" at bounding box center [708, 237] width 74 height 30
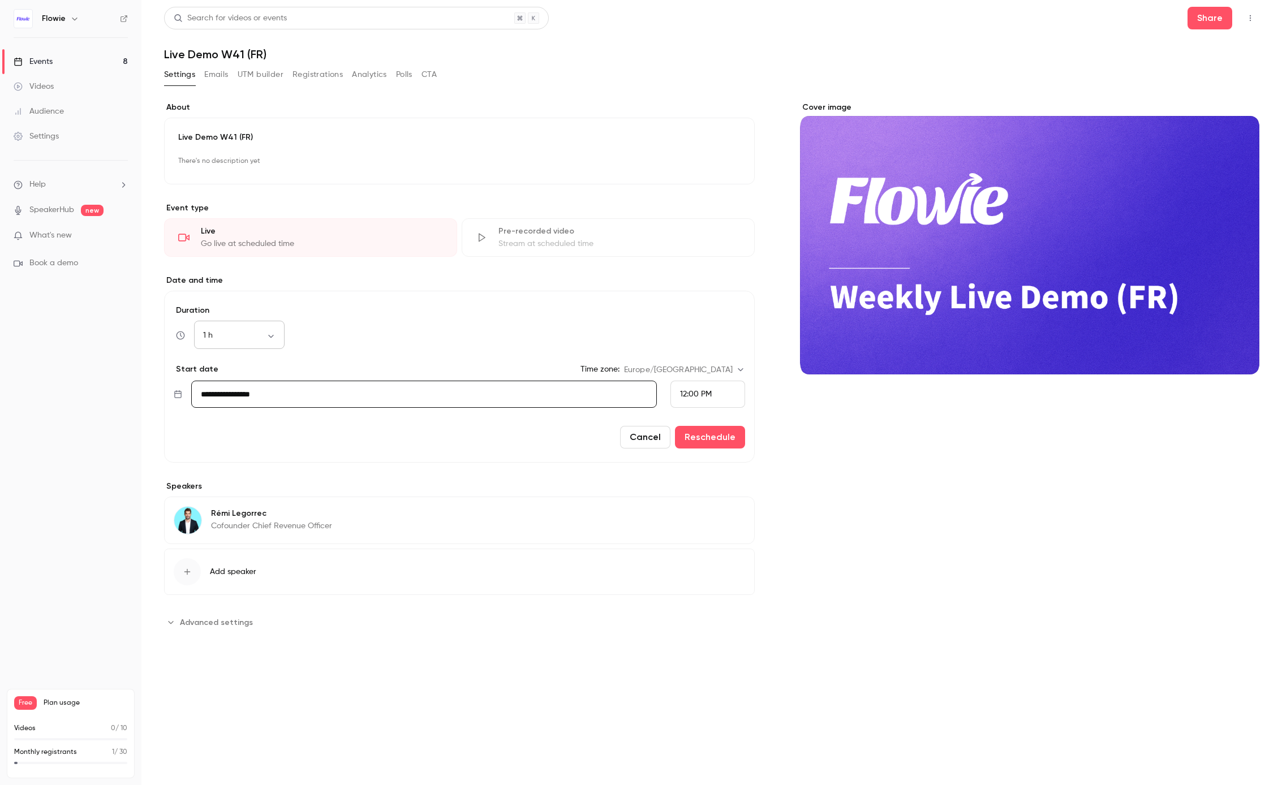
click at [251, 337] on body "**********" at bounding box center [641, 392] width 1282 height 785
click at [238, 394] on li "30 min" at bounding box center [239, 395] width 91 height 29
type input "**"
click at [702, 435] on button "Reschedule" at bounding box center [710, 437] width 70 height 23
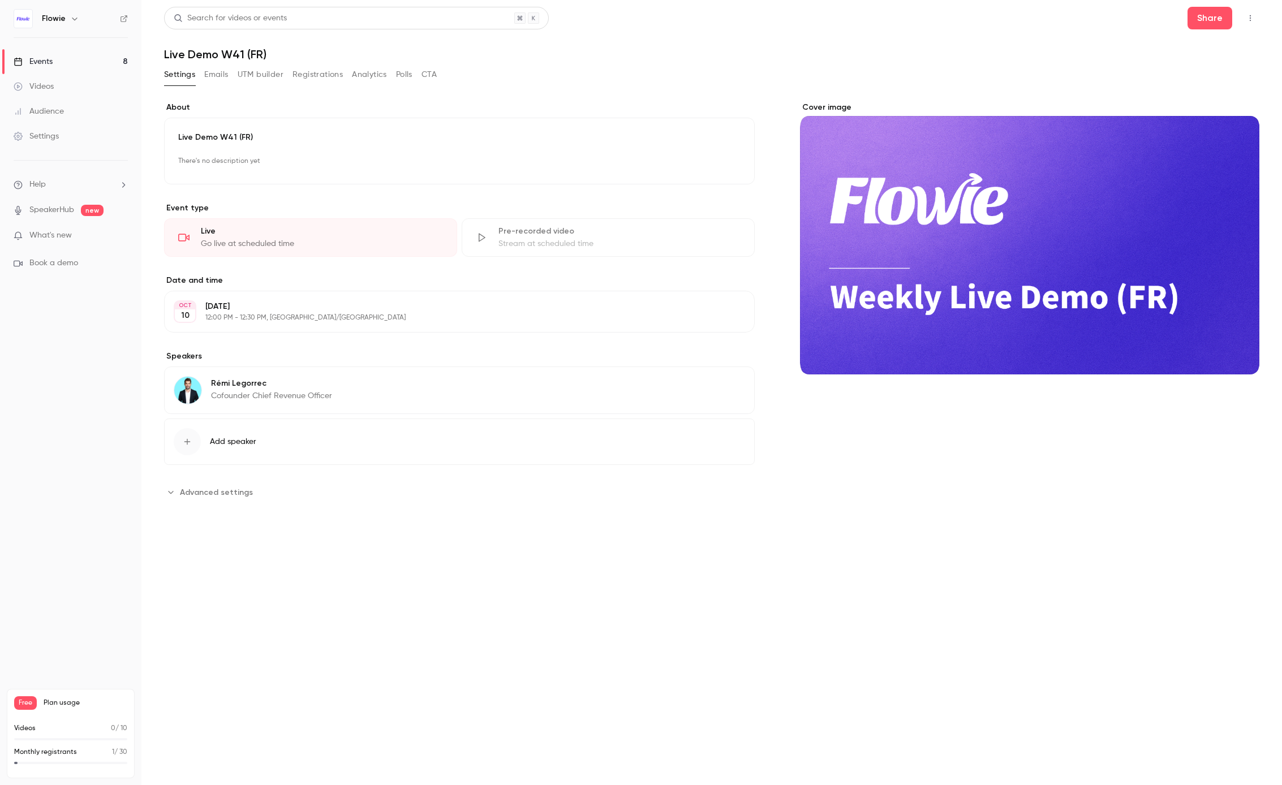
click at [71, 59] on link "Events 8" at bounding box center [70, 61] width 141 height 25
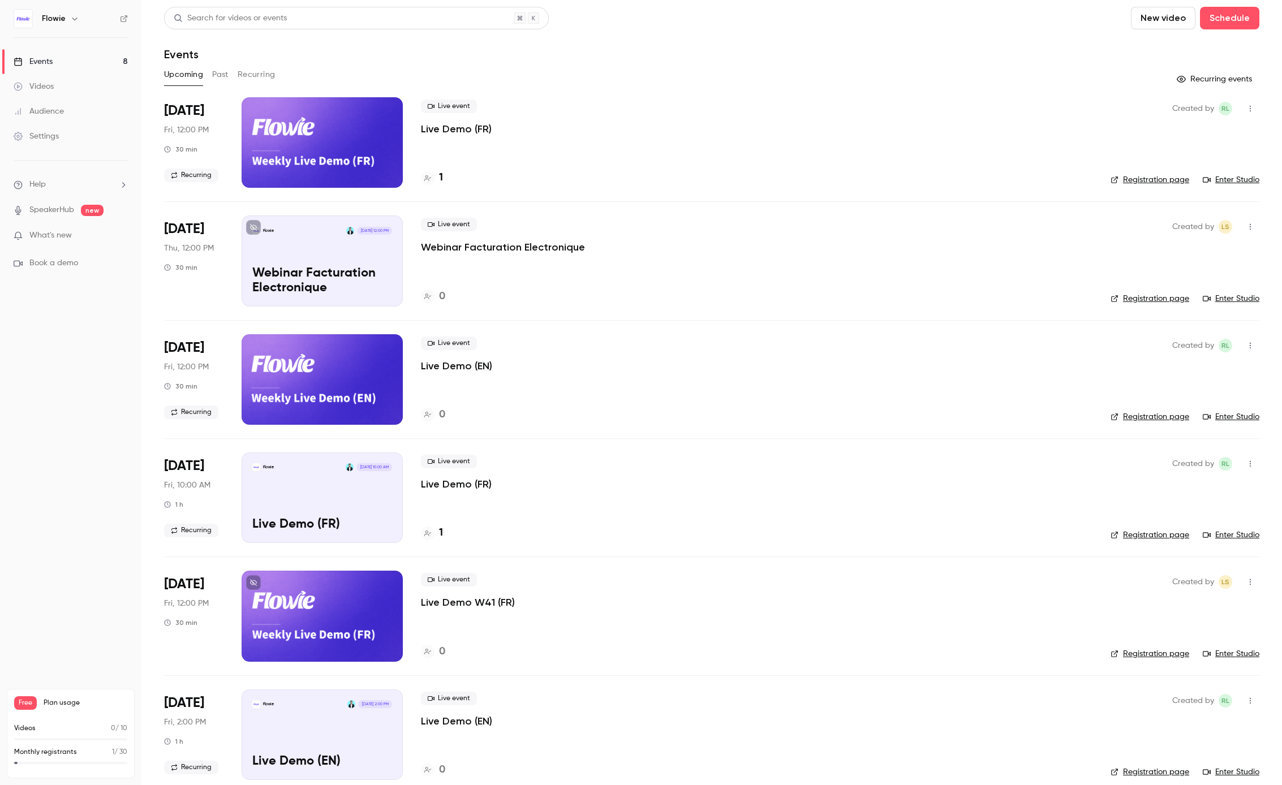
click at [481, 480] on p "Live Demo (FR)" at bounding box center [456, 485] width 71 height 14
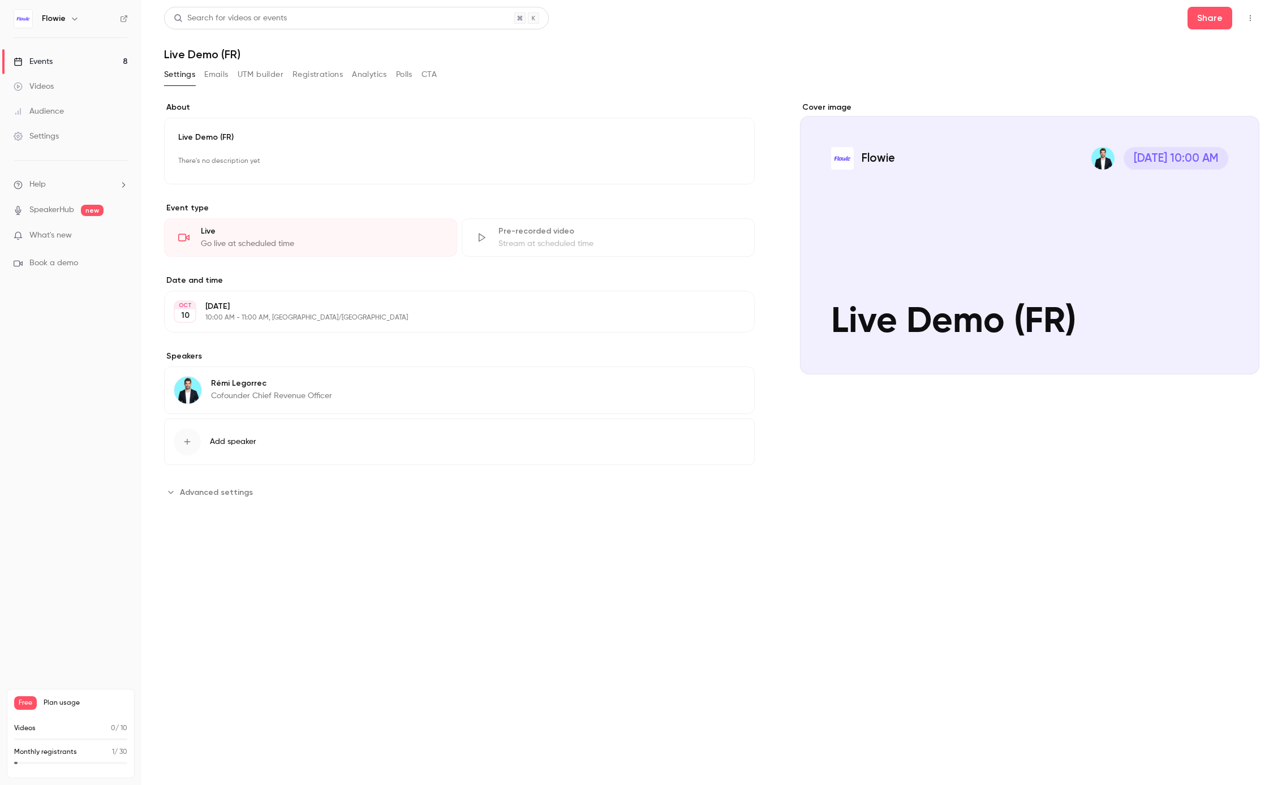
click at [223, 75] on button "Emails" at bounding box center [216, 75] width 24 height 18
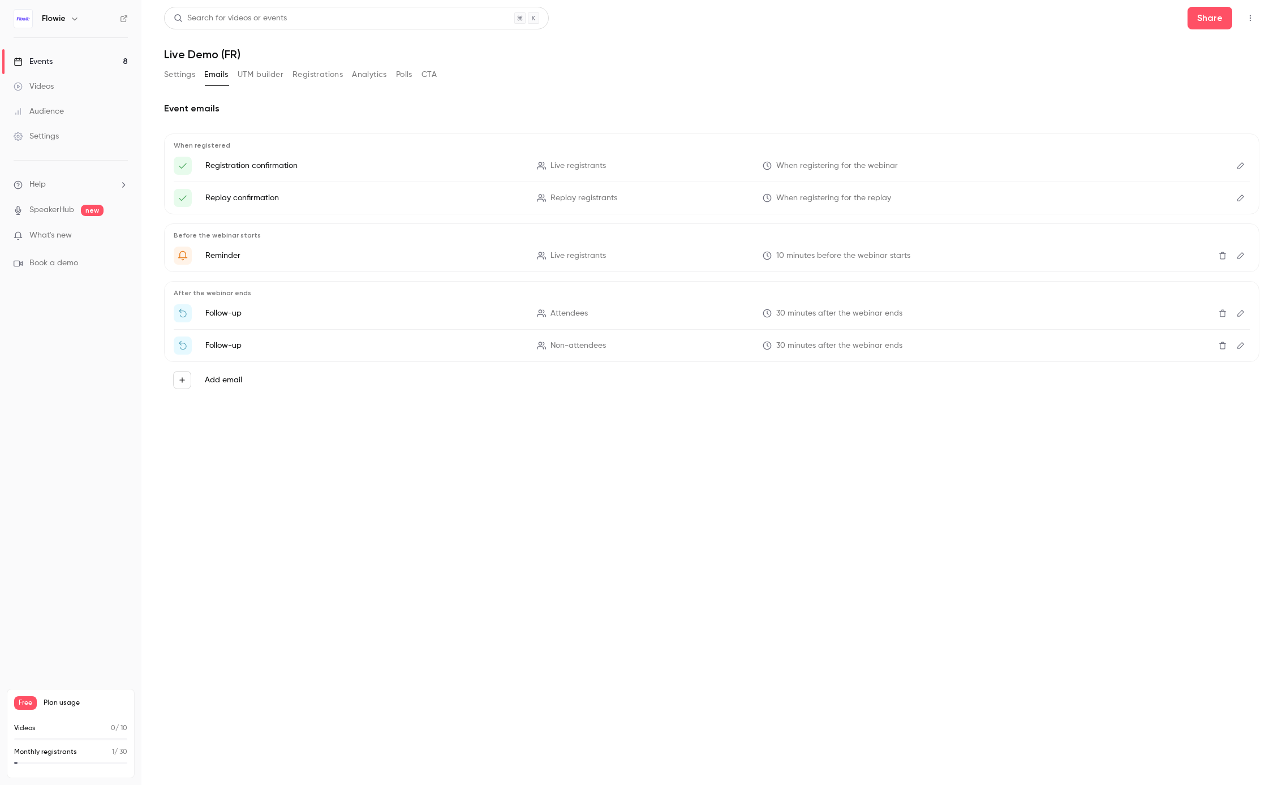
click at [314, 75] on button "Registrations" at bounding box center [318, 75] width 50 height 18
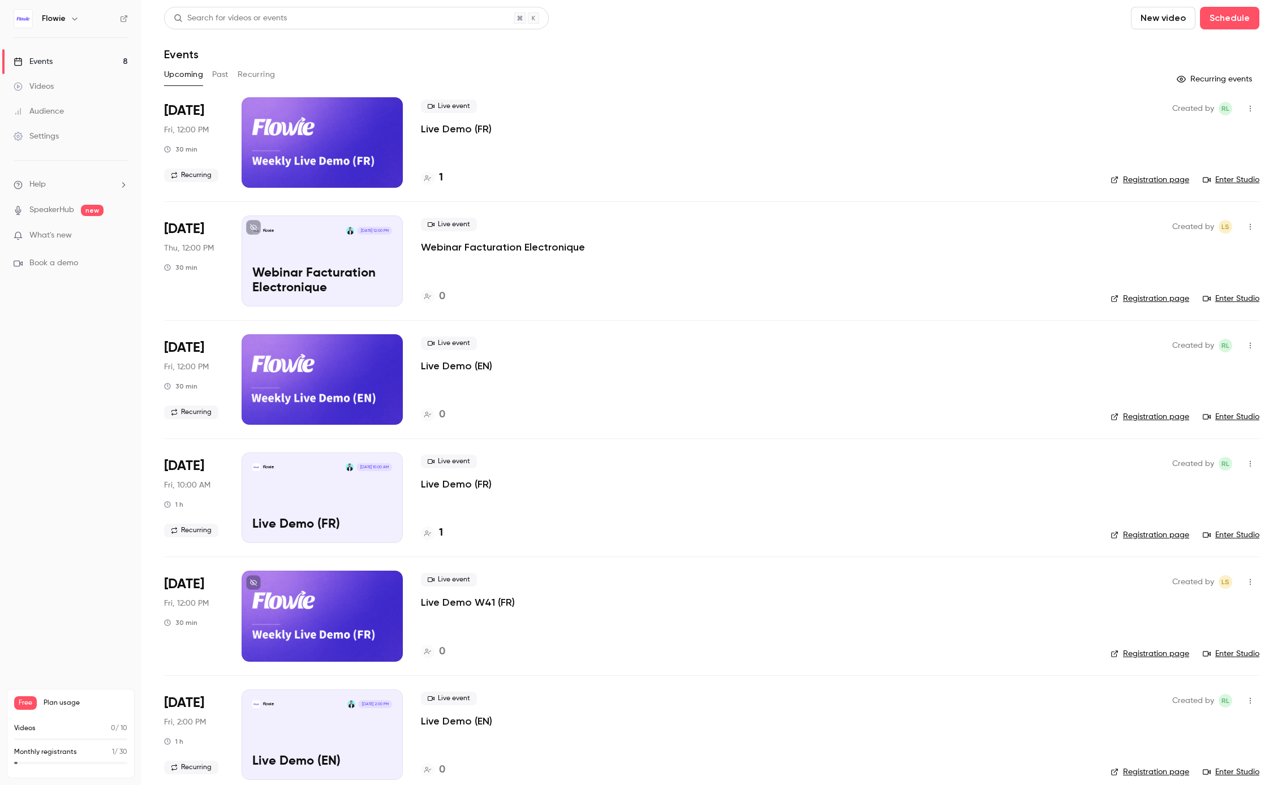
click at [466, 246] on p "Webinar Facturation Electronique" at bounding box center [503, 247] width 164 height 14
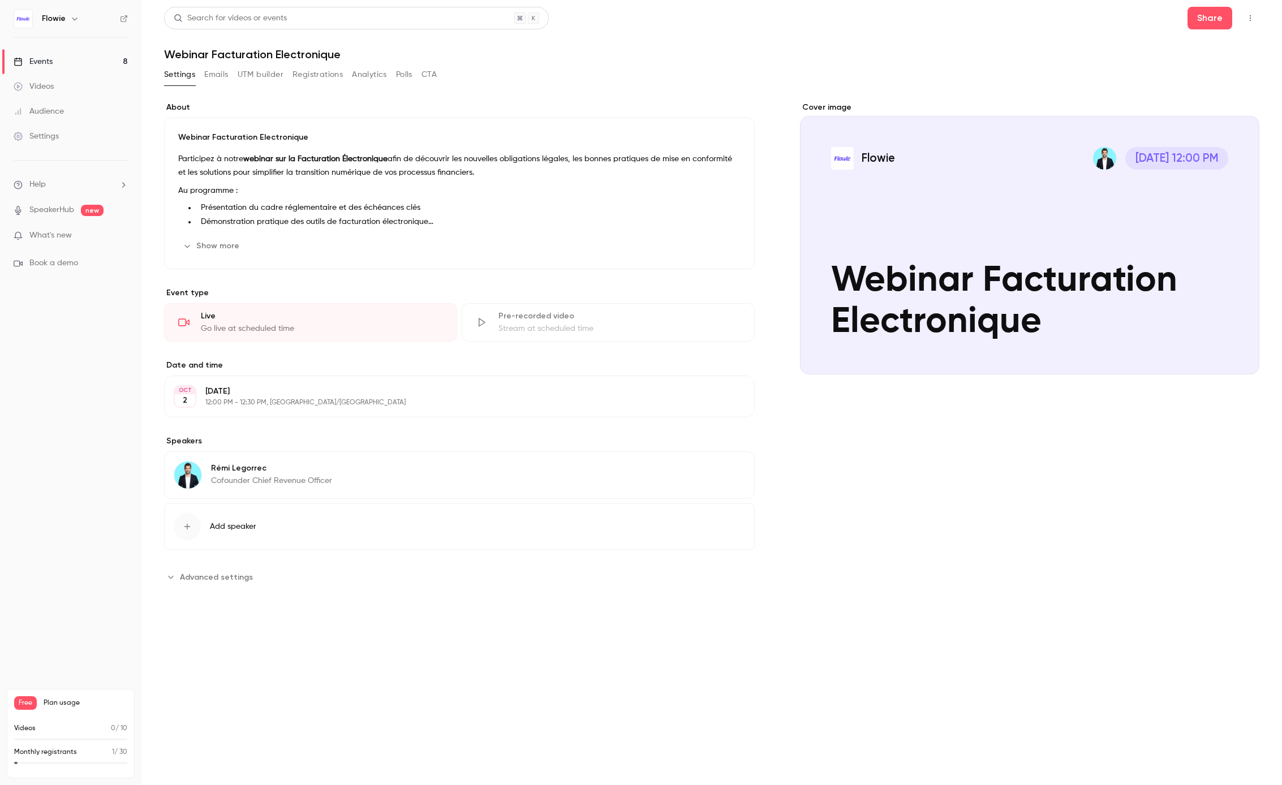
click at [322, 71] on button "Registrations" at bounding box center [318, 75] width 50 height 18
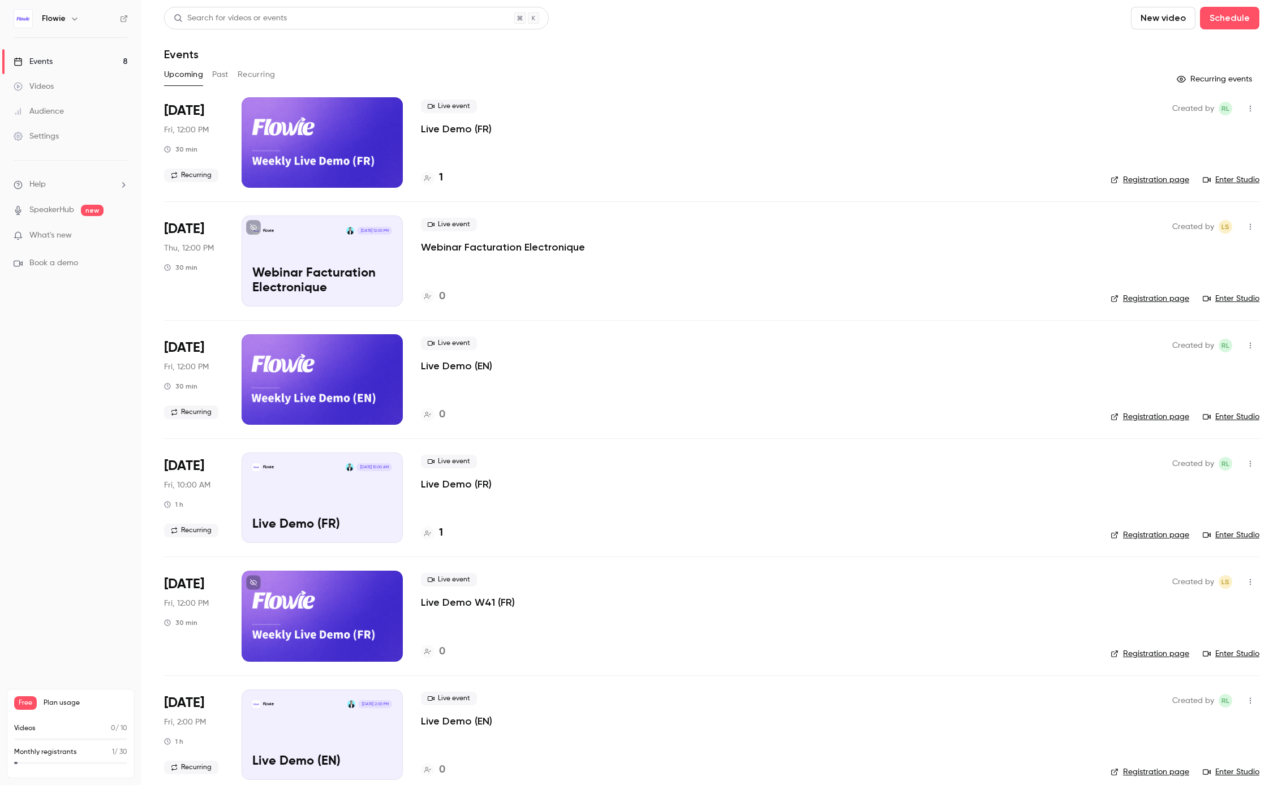
click at [481, 487] on p "Live Demo (FR)" at bounding box center [456, 485] width 71 height 14
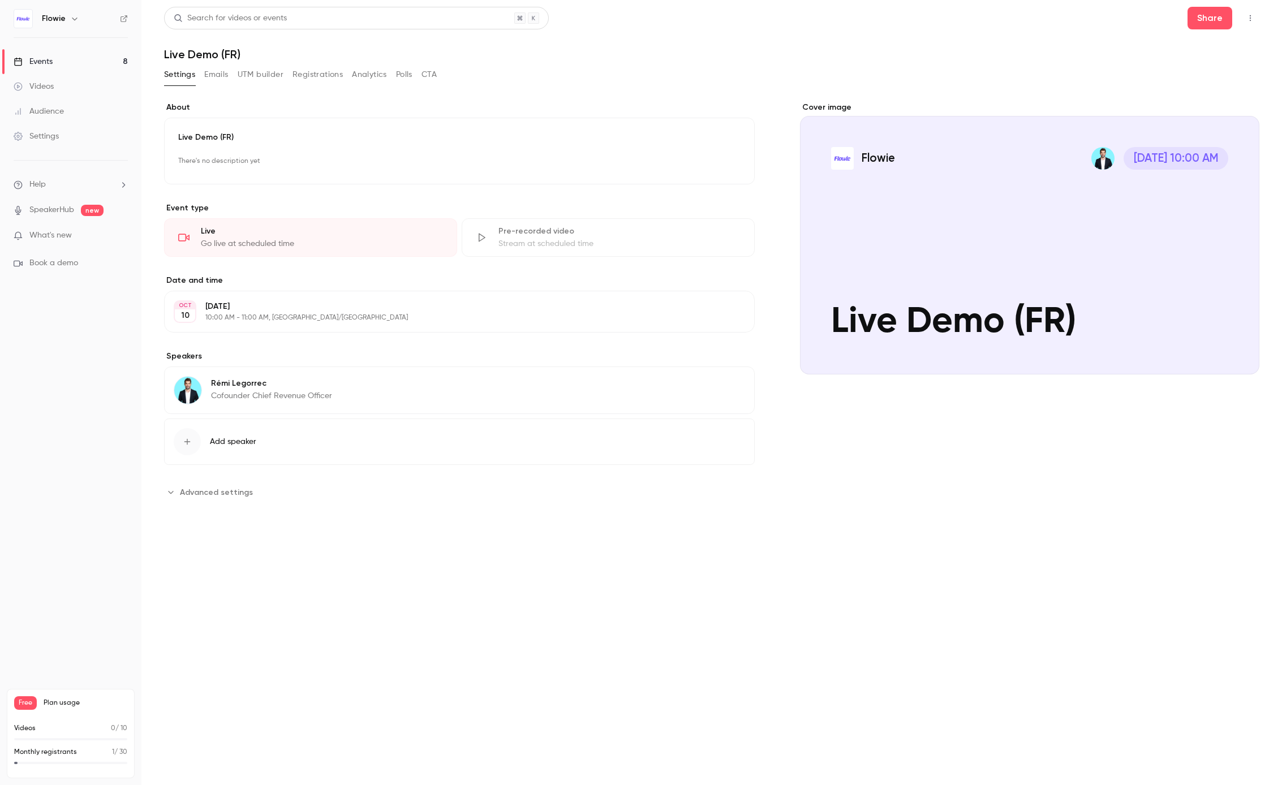
click at [301, 77] on button "Registrations" at bounding box center [318, 75] width 50 height 18
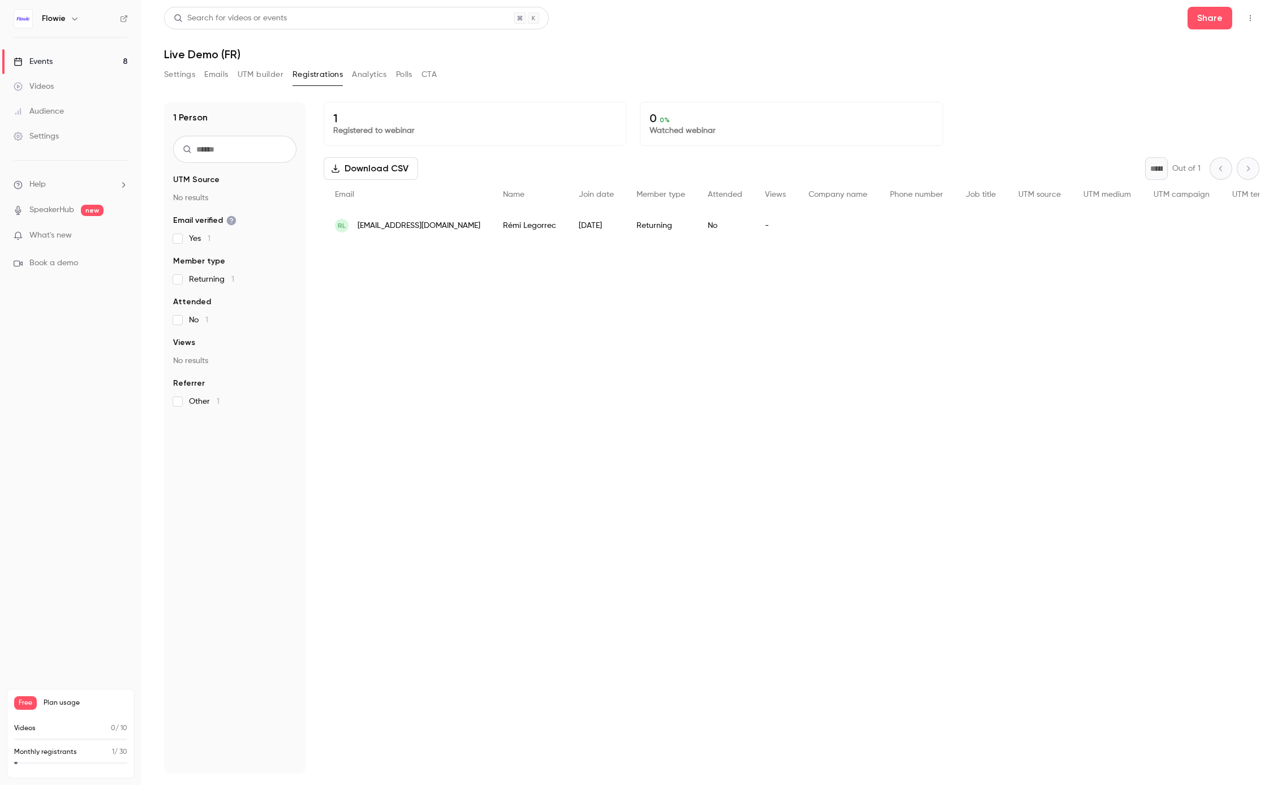
click at [259, 76] on button "UTM builder" at bounding box center [261, 75] width 46 height 18
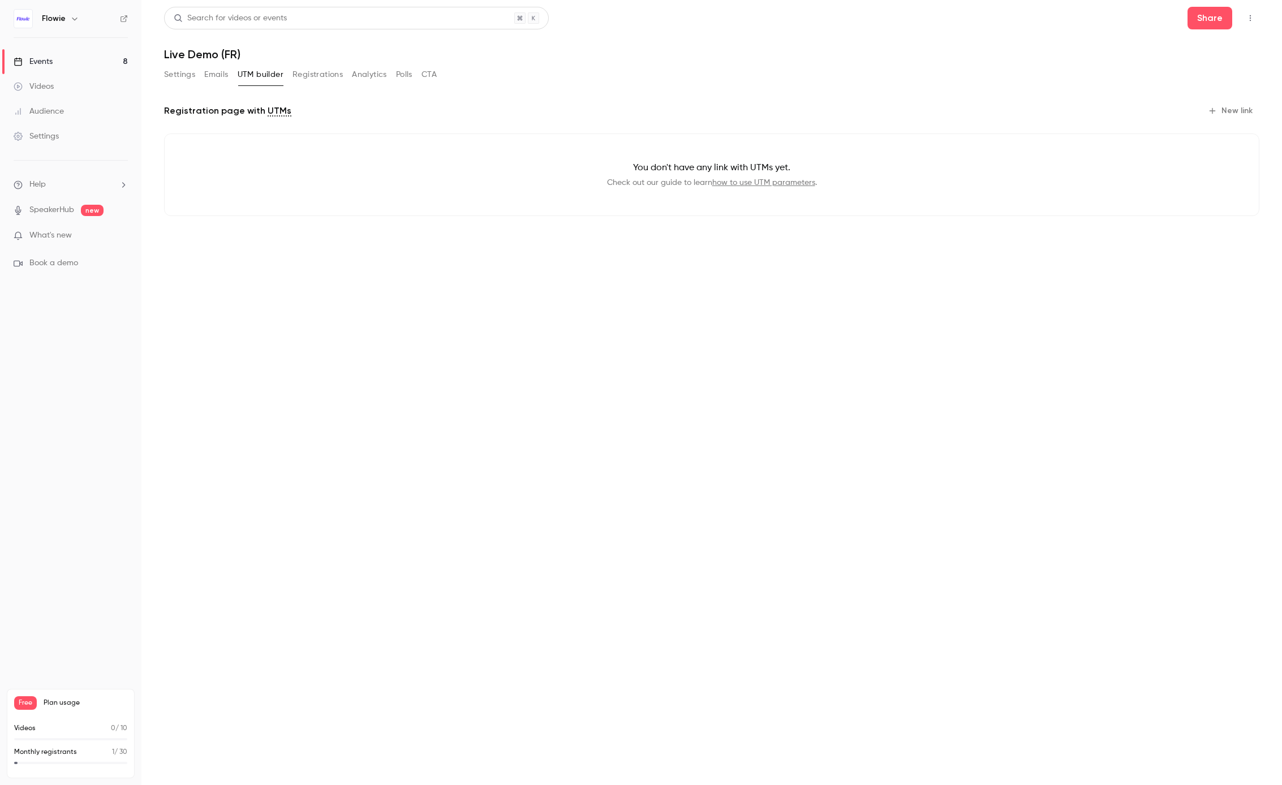
click at [222, 72] on button "Emails" at bounding box center [216, 75] width 24 height 18
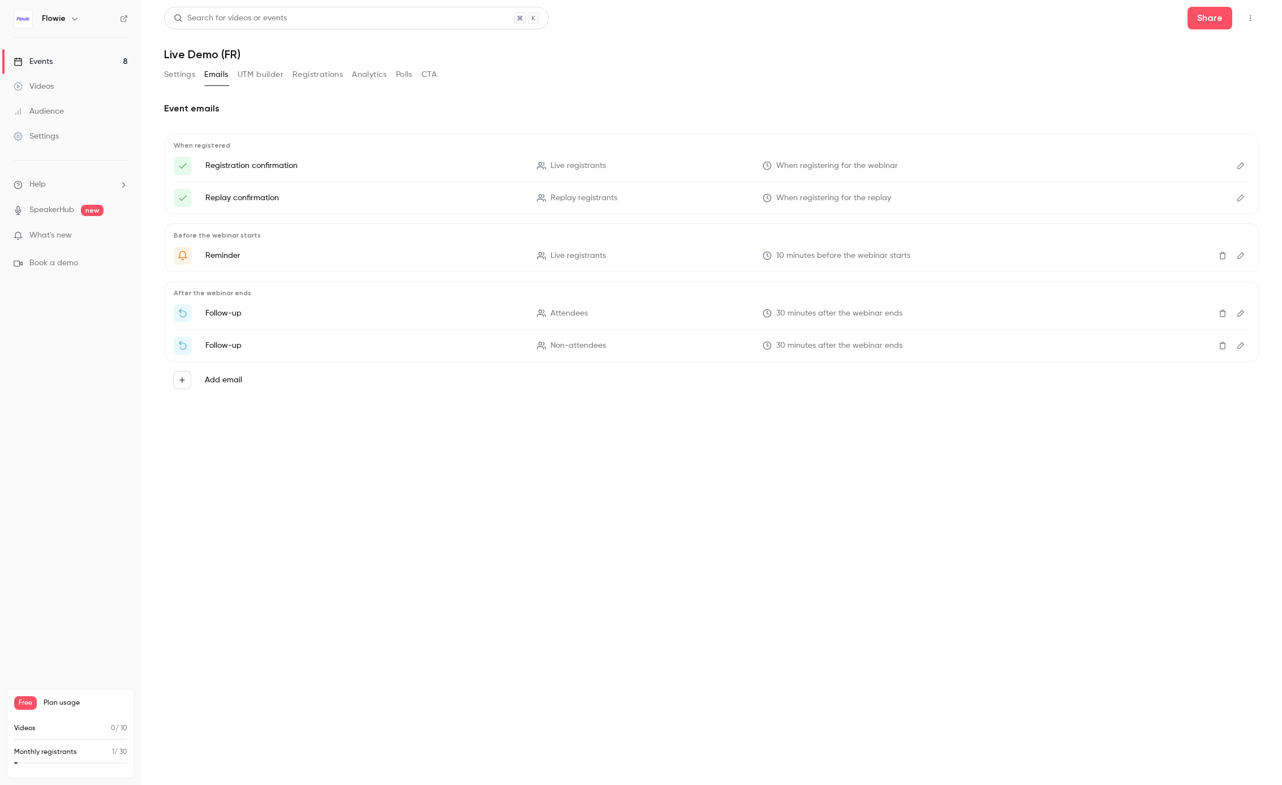
click at [265, 72] on button "UTM builder" at bounding box center [261, 75] width 46 height 18
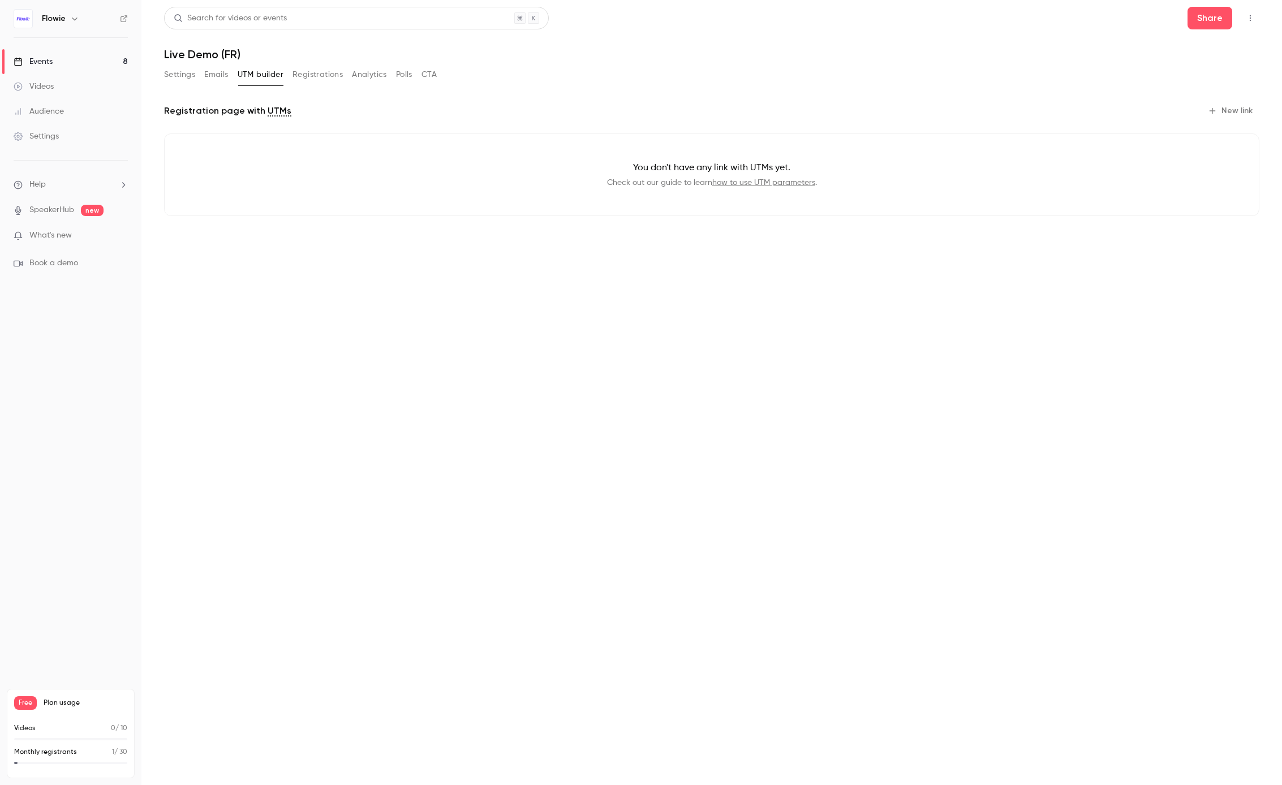
click at [314, 71] on button "Registrations" at bounding box center [318, 75] width 50 height 18
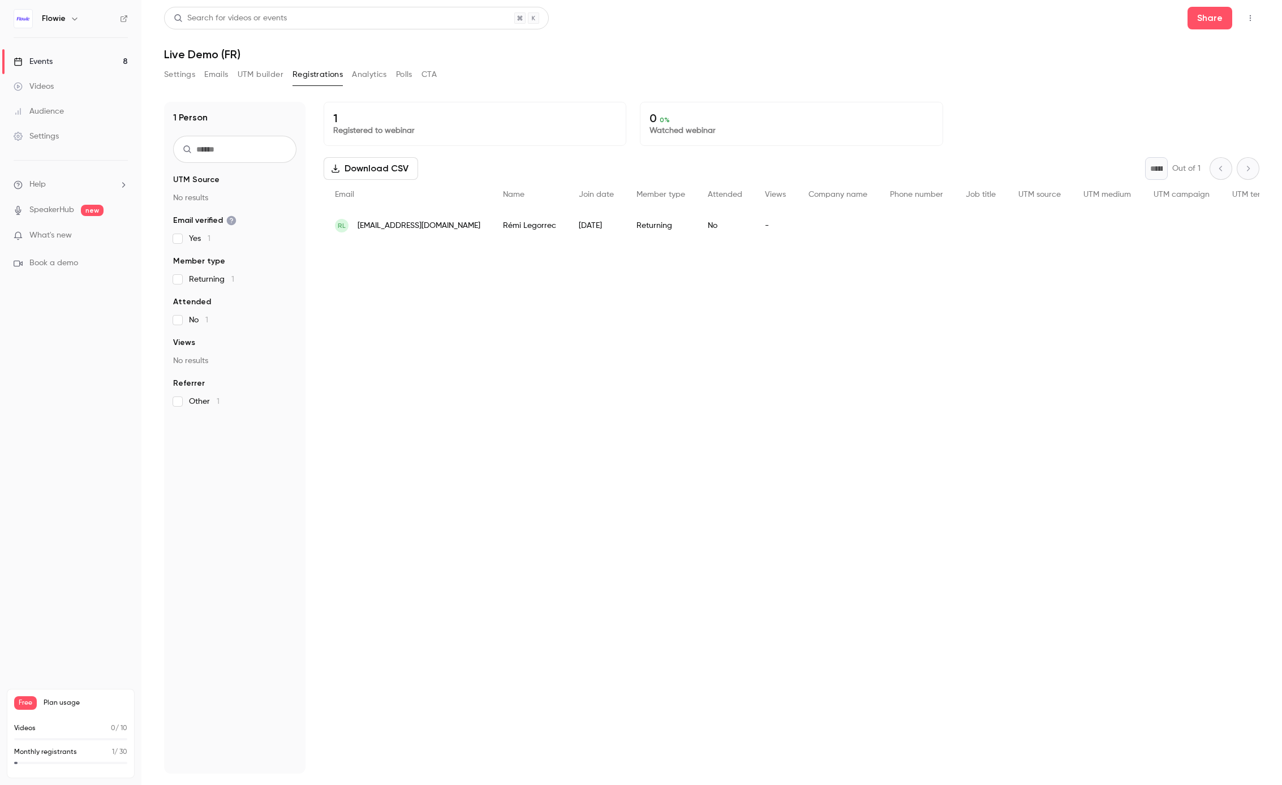
click at [364, 71] on button "Analytics" at bounding box center [369, 75] width 35 height 18
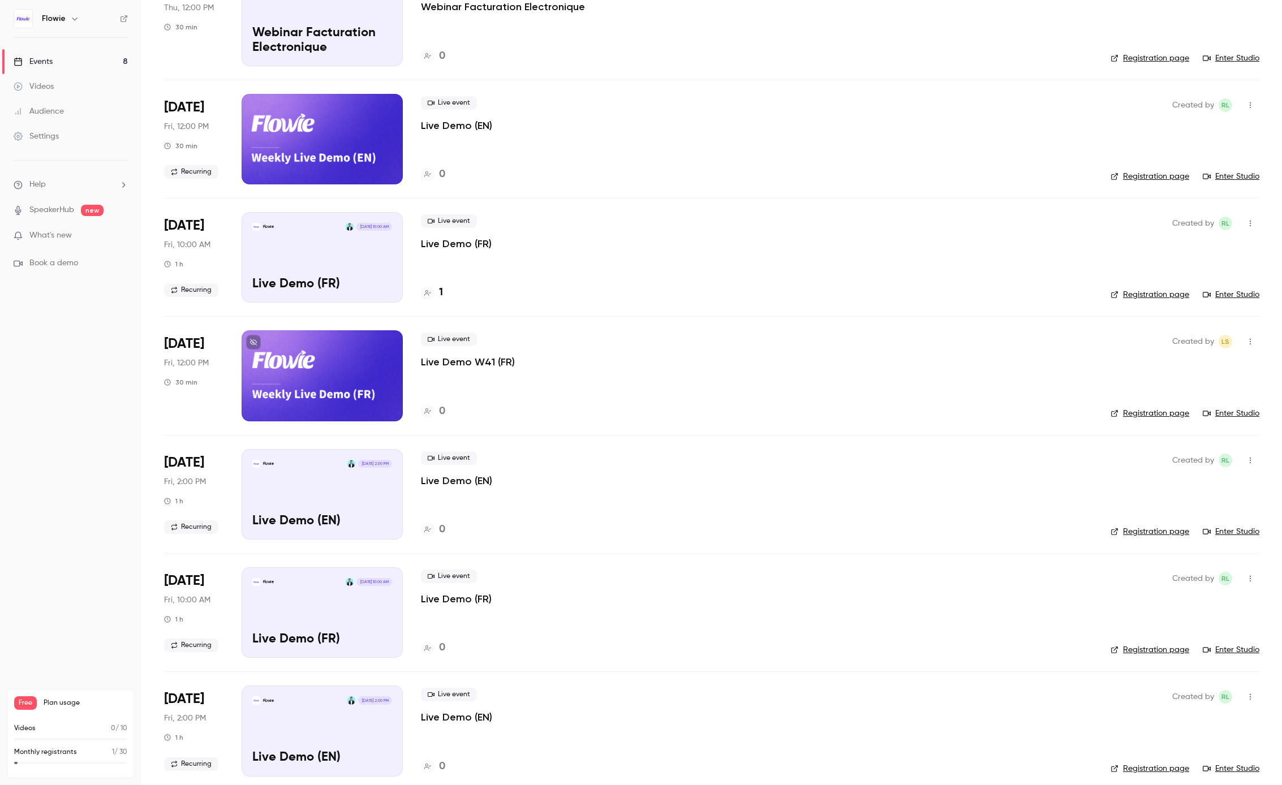
scroll to position [252, 0]
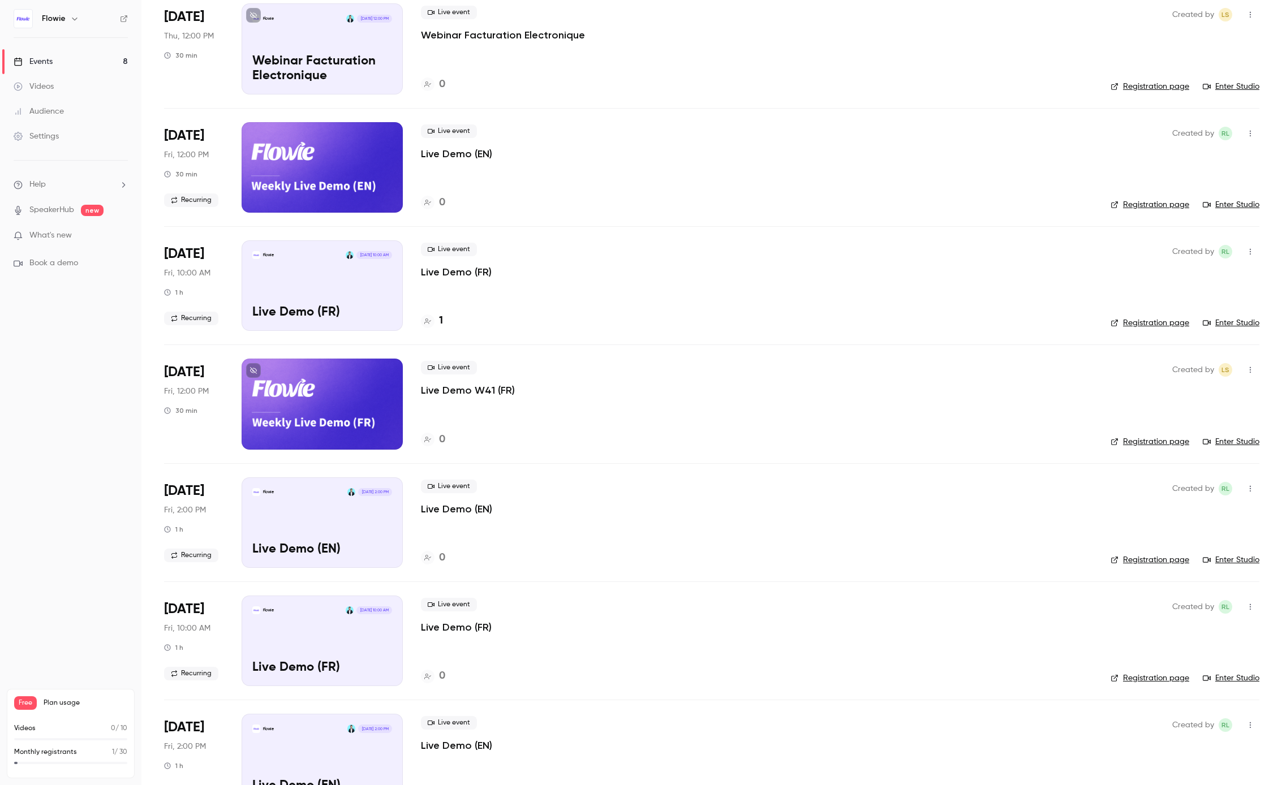
scroll to position [248, 0]
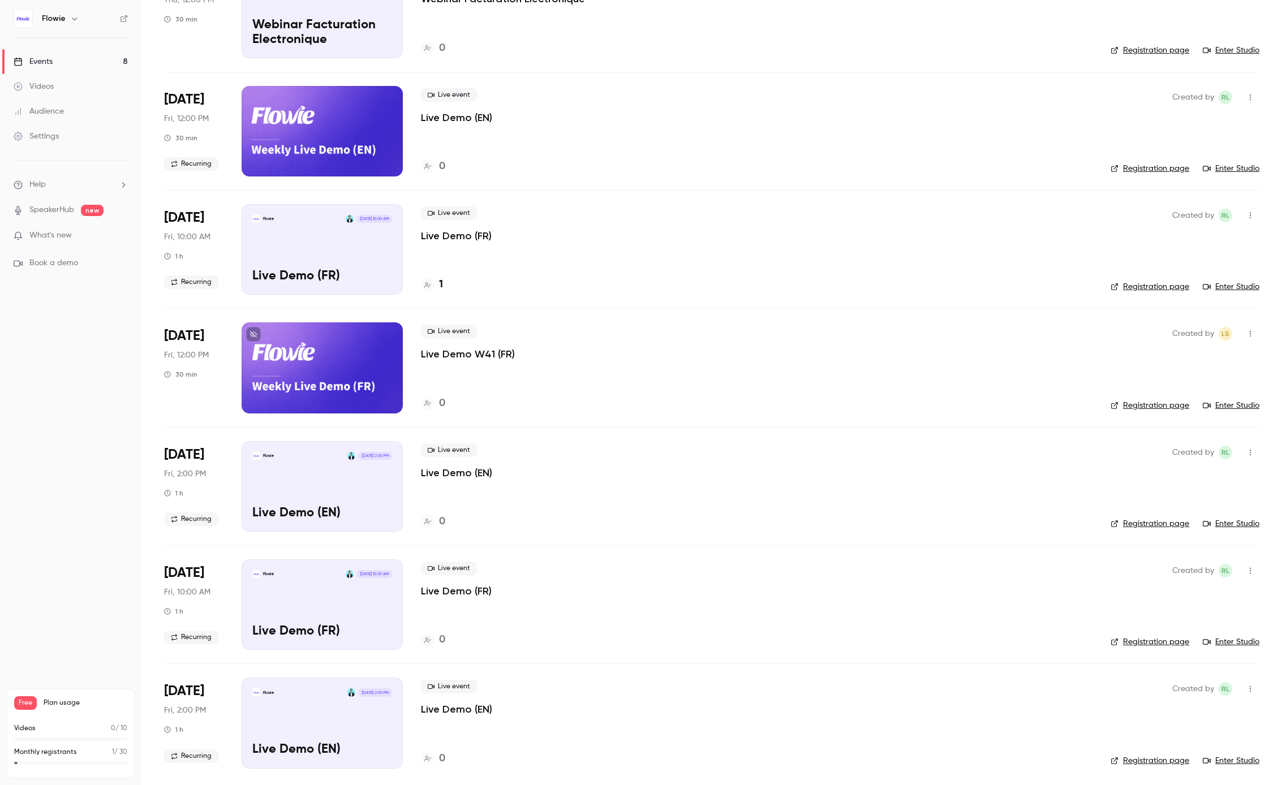
click at [1246, 334] on icon "button" at bounding box center [1250, 334] width 9 height 8
click at [1169, 475] on div "Delete" at bounding box center [1198, 480] width 86 height 11
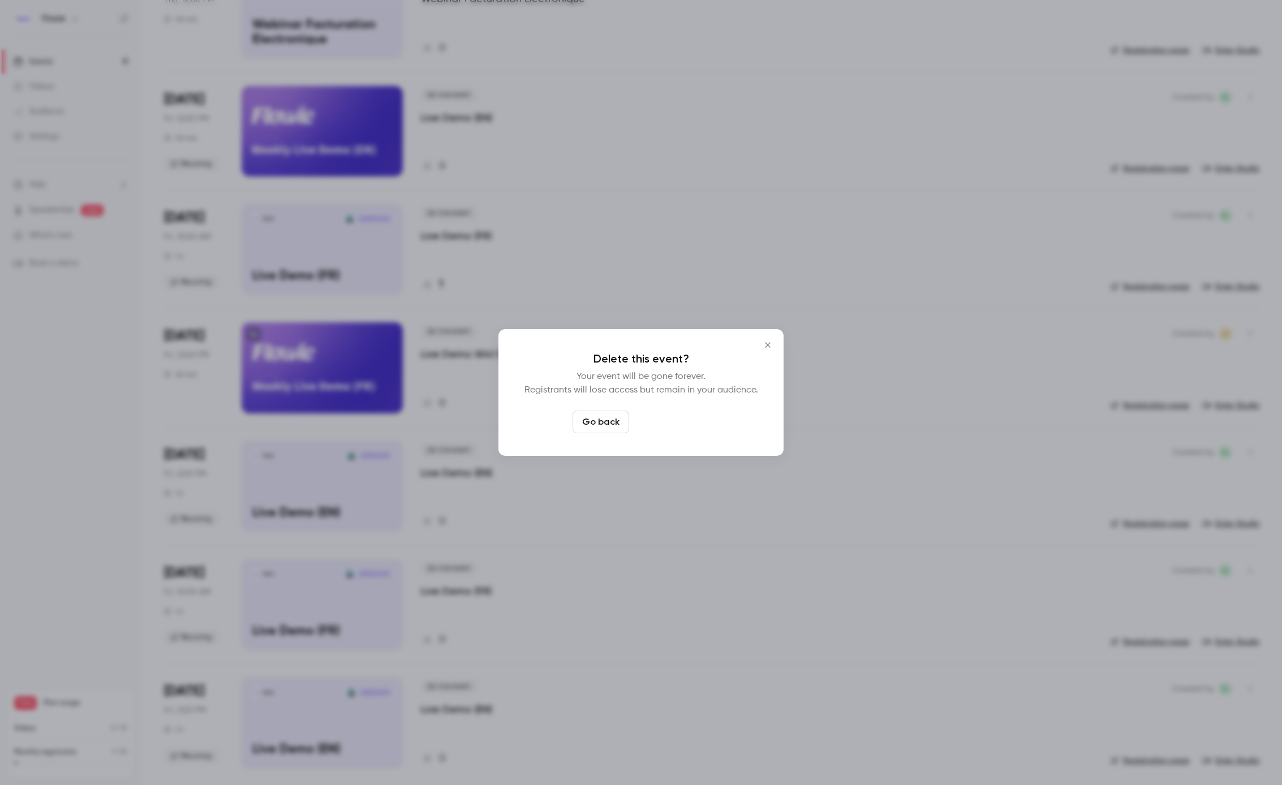
click at [653, 420] on button "Delete event" at bounding box center [672, 422] width 76 height 23
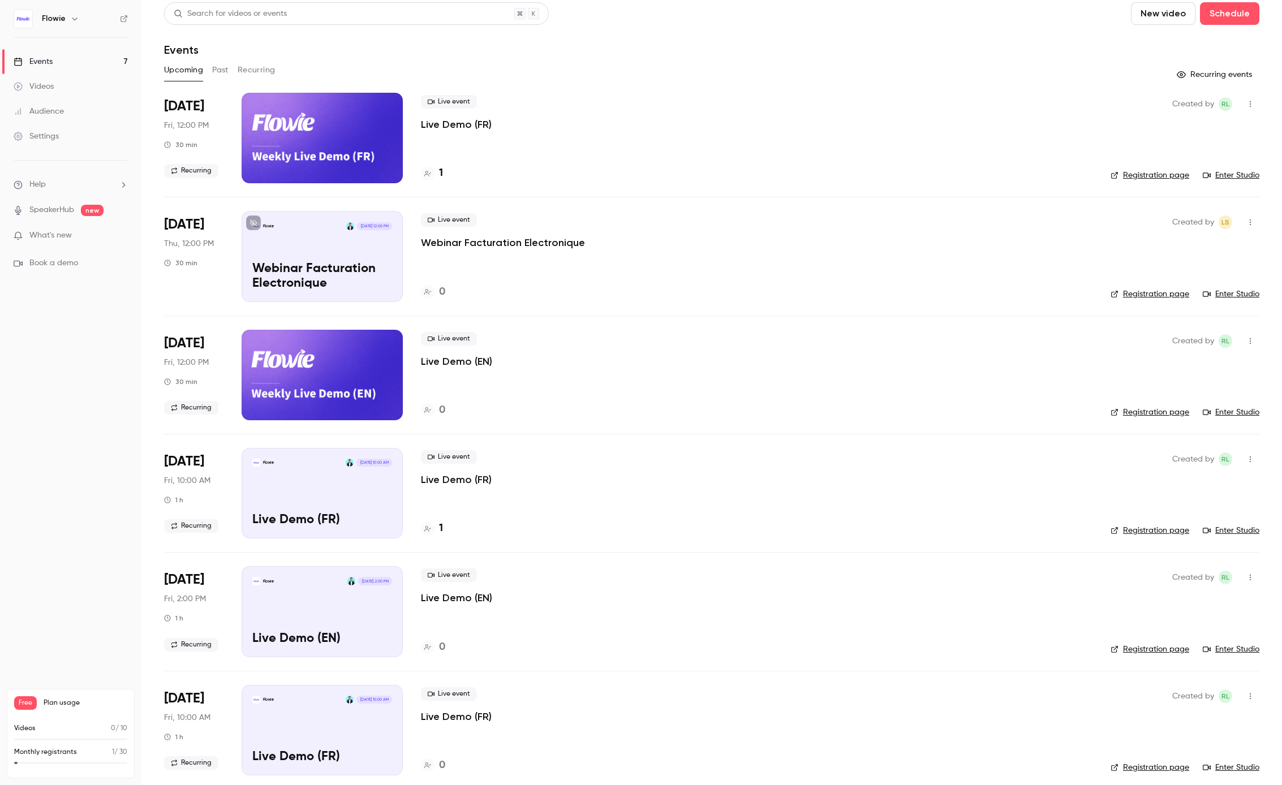
scroll to position [0, 0]
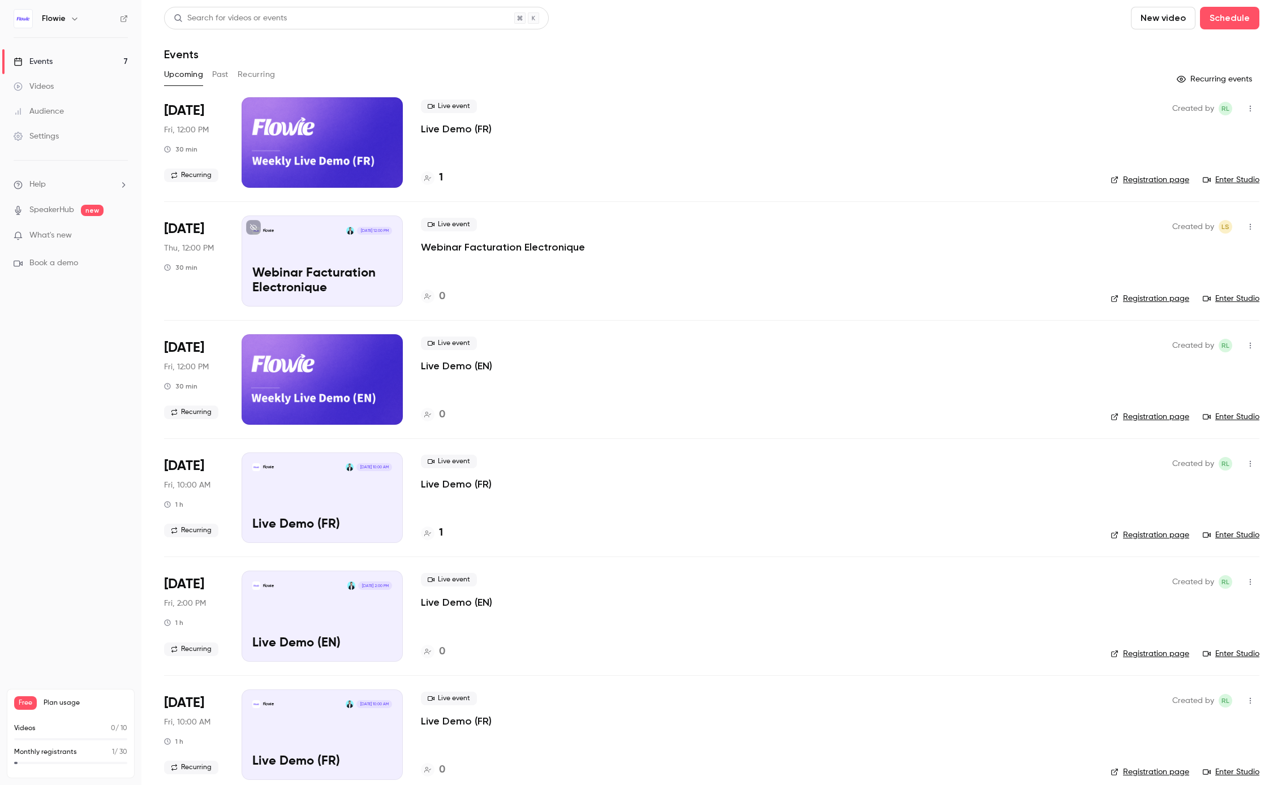
click at [370, 279] on p "Webinar Facturation Electronique" at bounding box center [322, 280] width 140 height 29
click at [354, 158] on div at bounding box center [322, 142] width 161 height 91
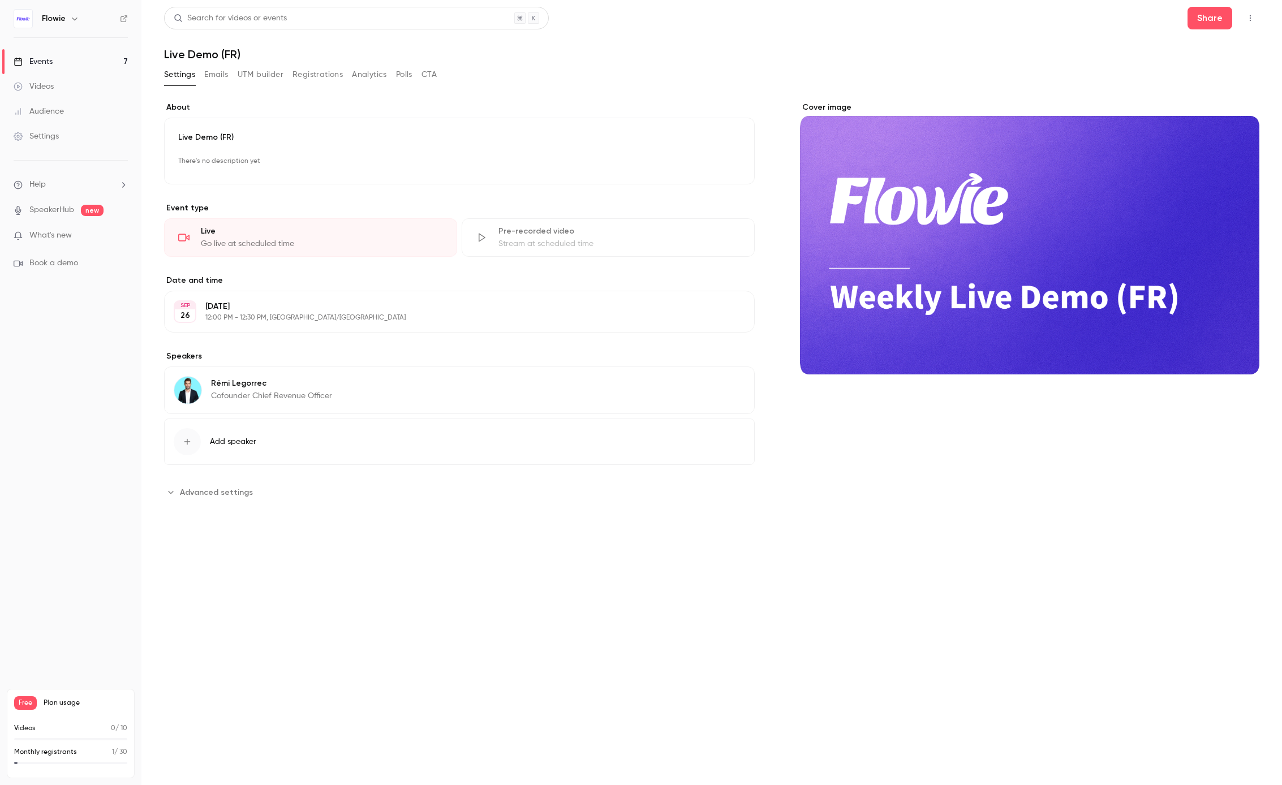
click at [311, 75] on button "Registrations" at bounding box center [318, 75] width 50 height 18
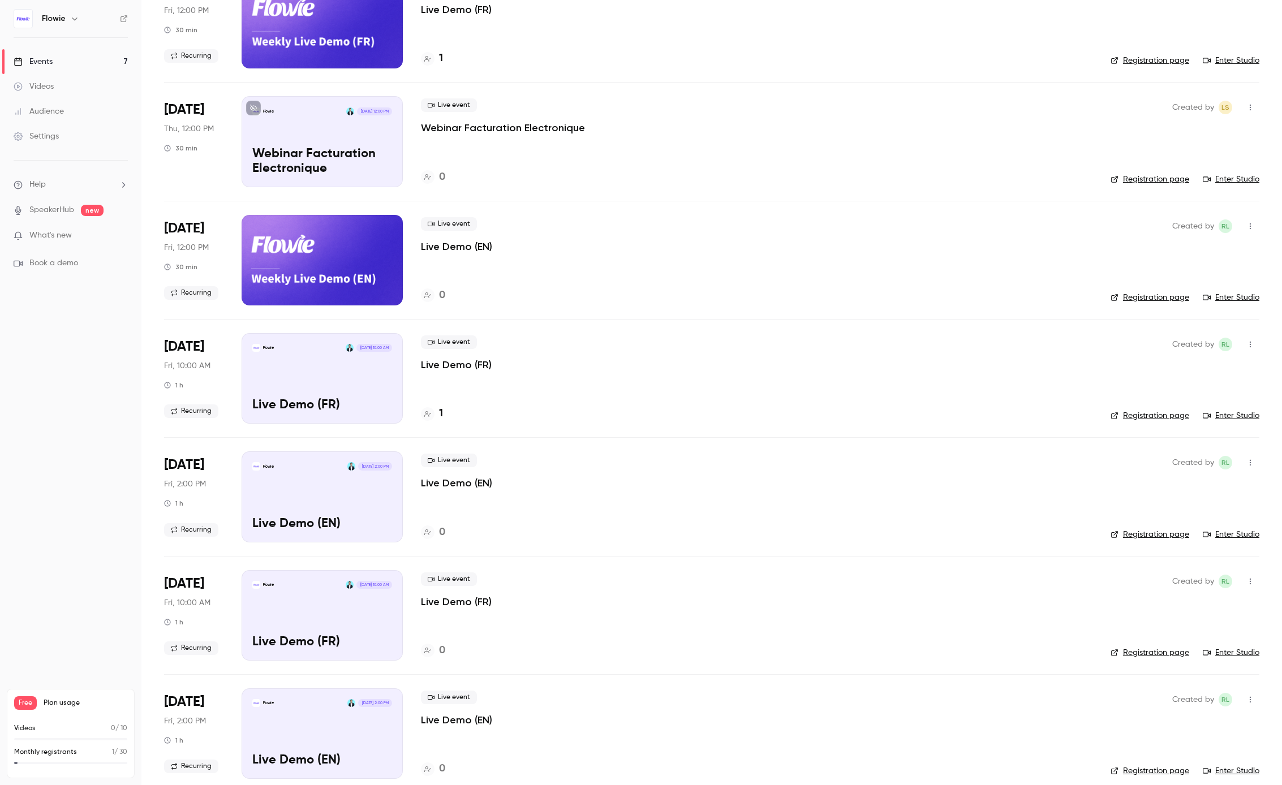
scroll to position [134, 0]
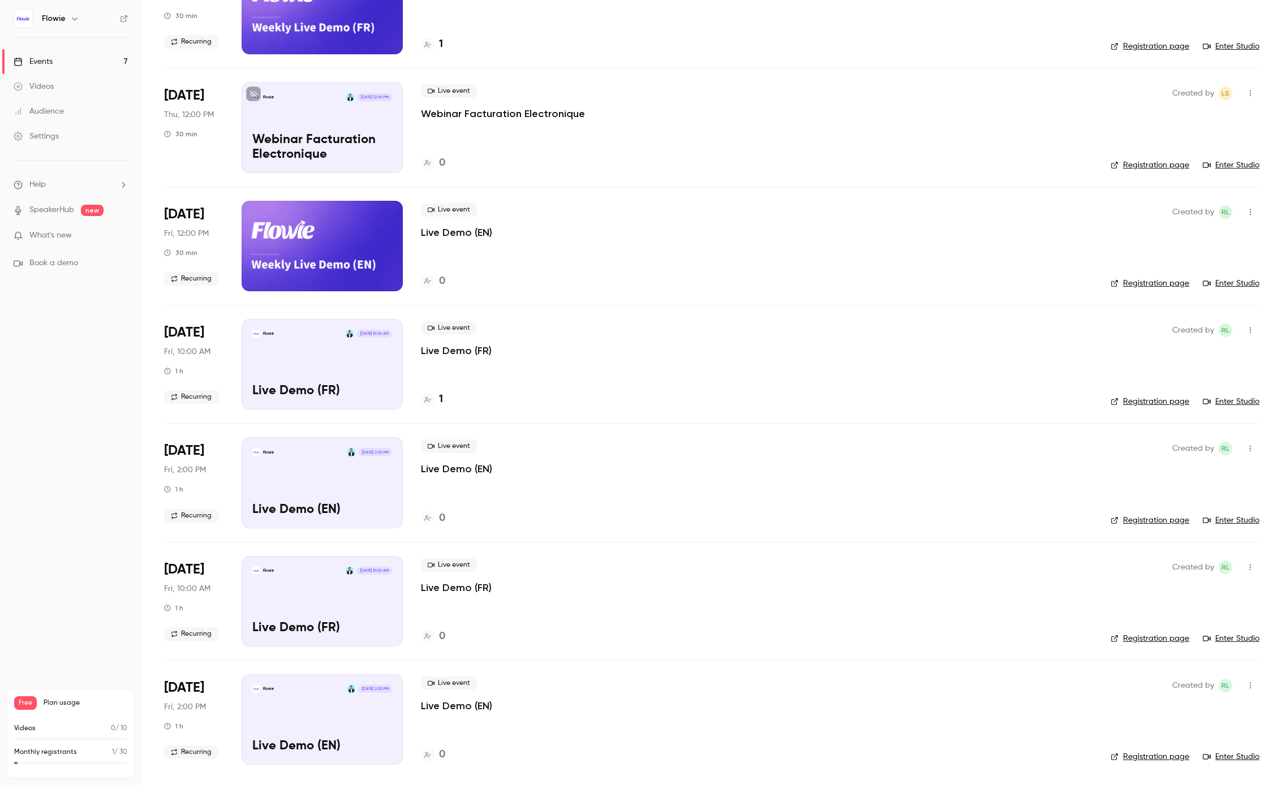
click at [326, 372] on div "Flowie Oct 10, 10:00 AM Live Demo (FR)" at bounding box center [322, 364] width 161 height 91
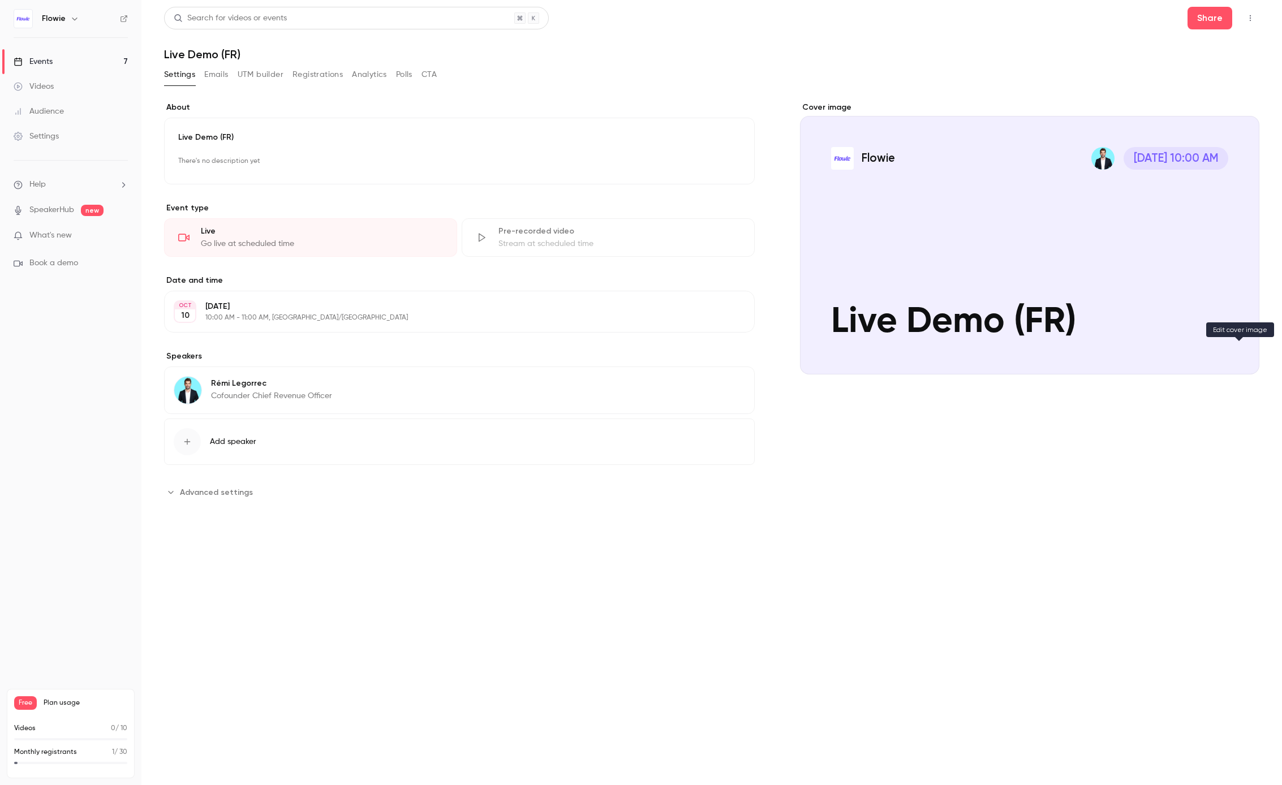
click at [1244, 350] on icon "Cover image" at bounding box center [1239, 354] width 12 height 9
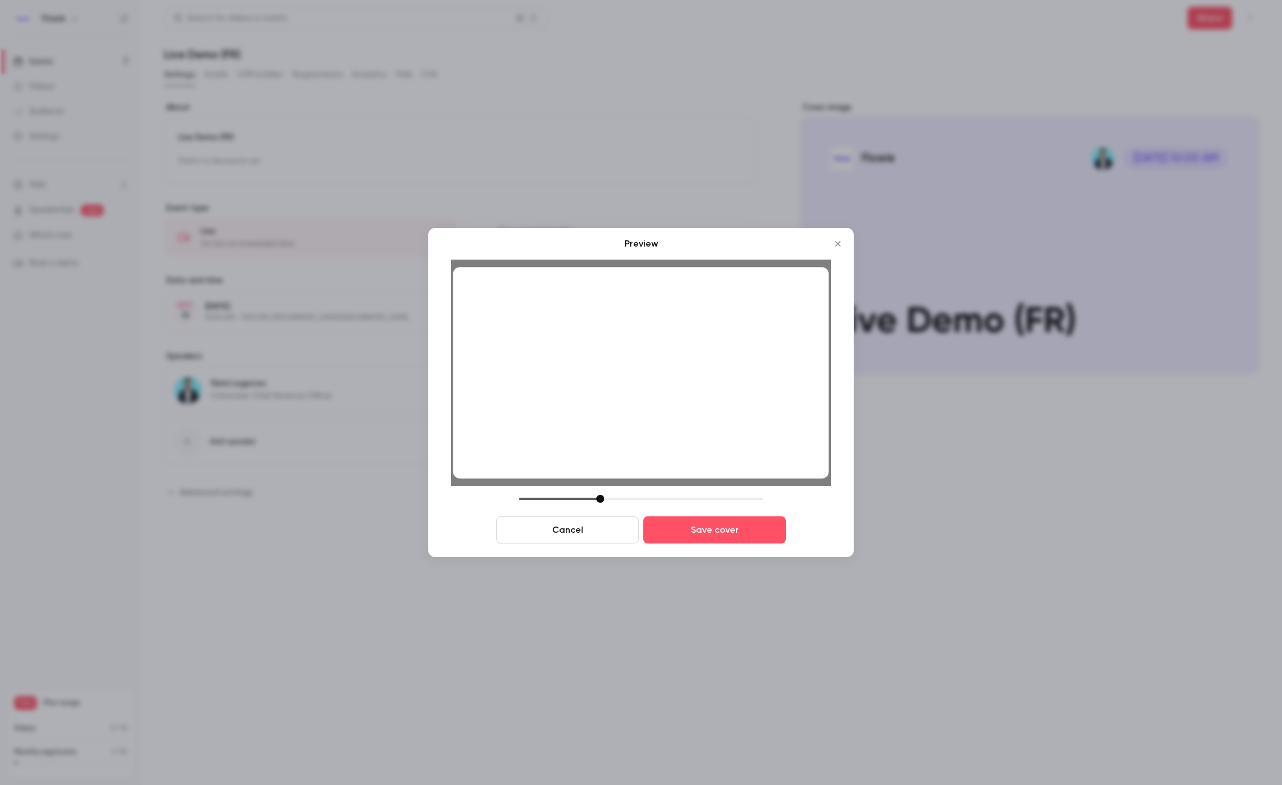
click at [600, 499] on div at bounding box center [600, 499] width 8 height 8
click at [677, 532] on button "Save cover" at bounding box center [714, 530] width 143 height 27
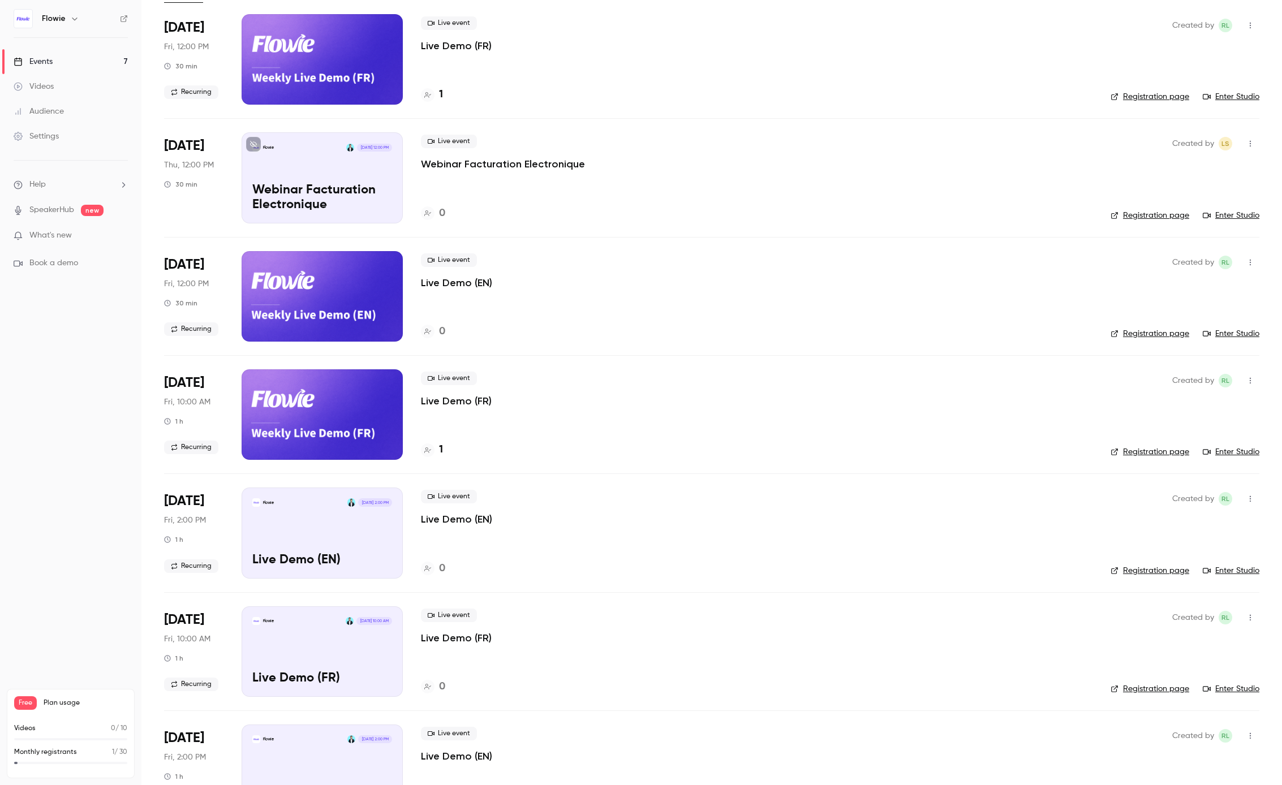
scroll to position [134, 0]
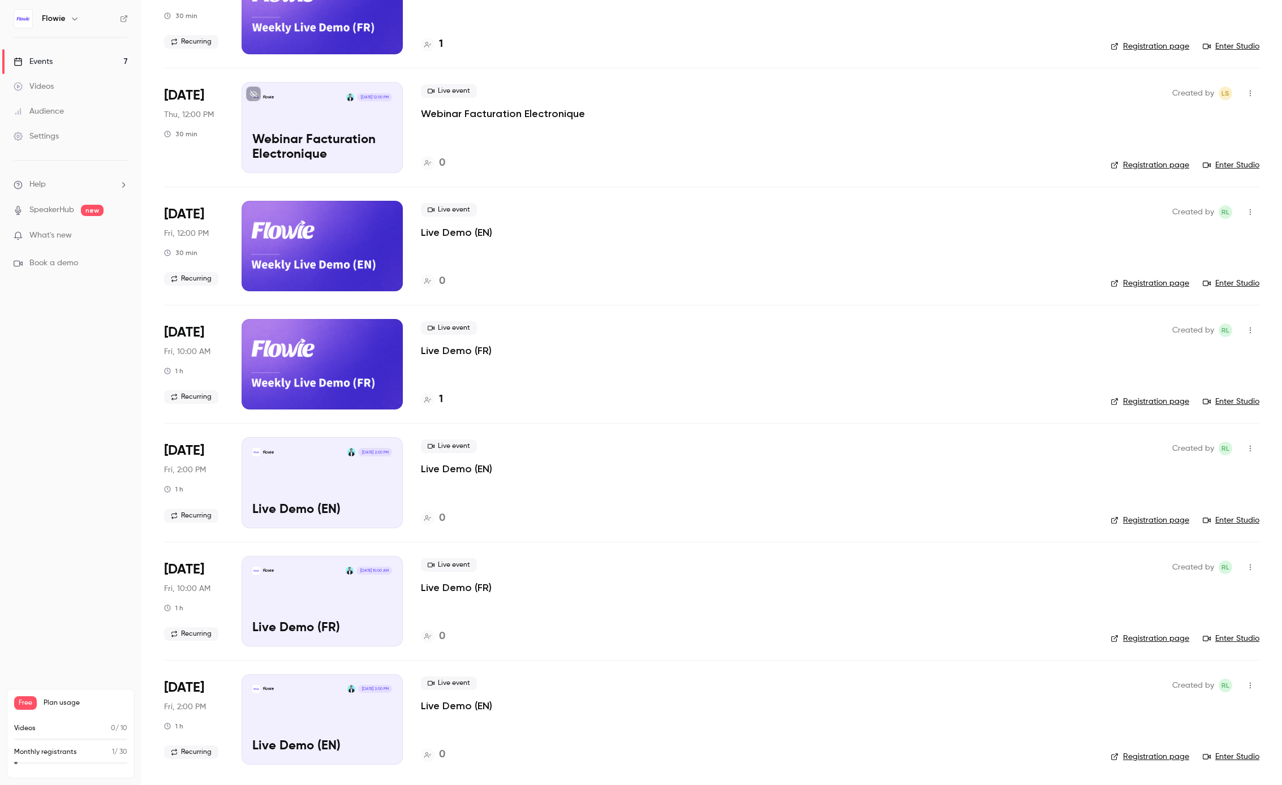
click at [352, 492] on div "Flowie Oct 17, 2:00 PM Live Demo (EN)" at bounding box center [322, 482] width 161 height 91
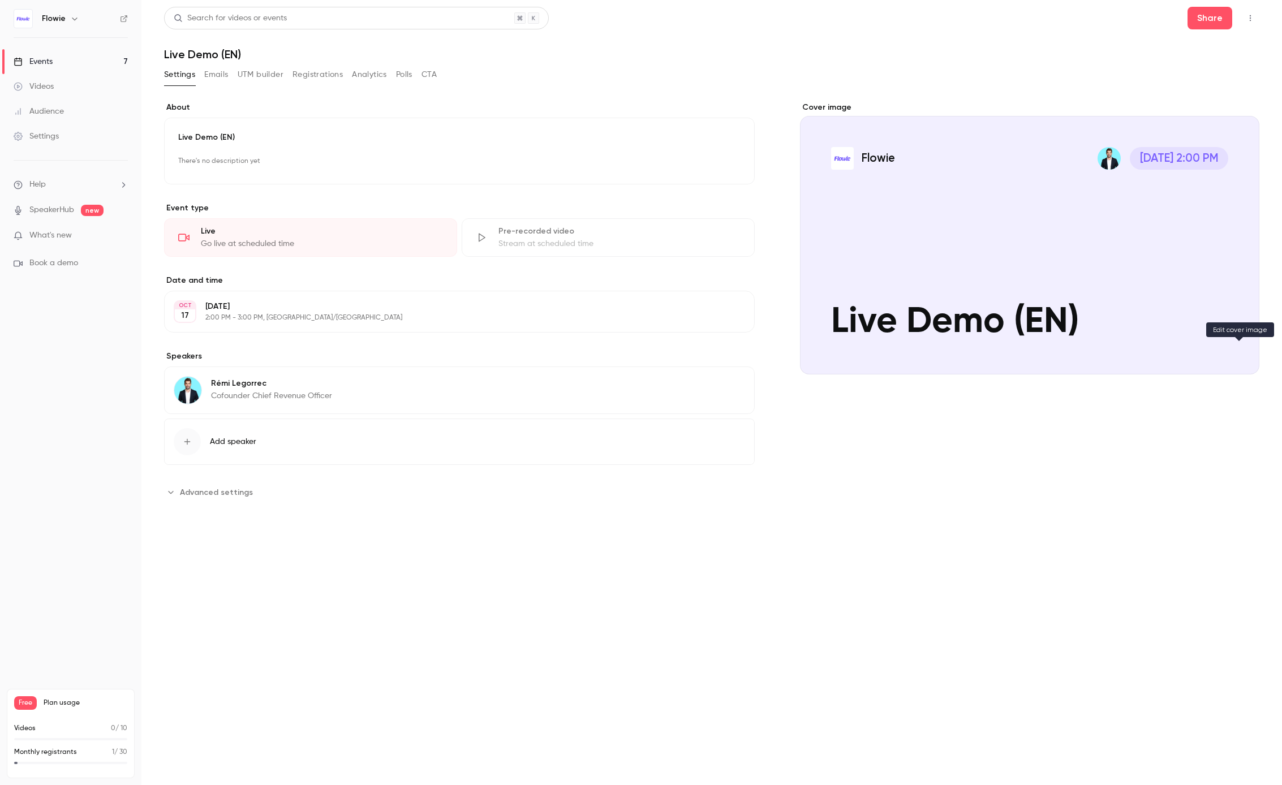
click at [1236, 354] on icon "Cover image" at bounding box center [1238, 353] width 7 height 7
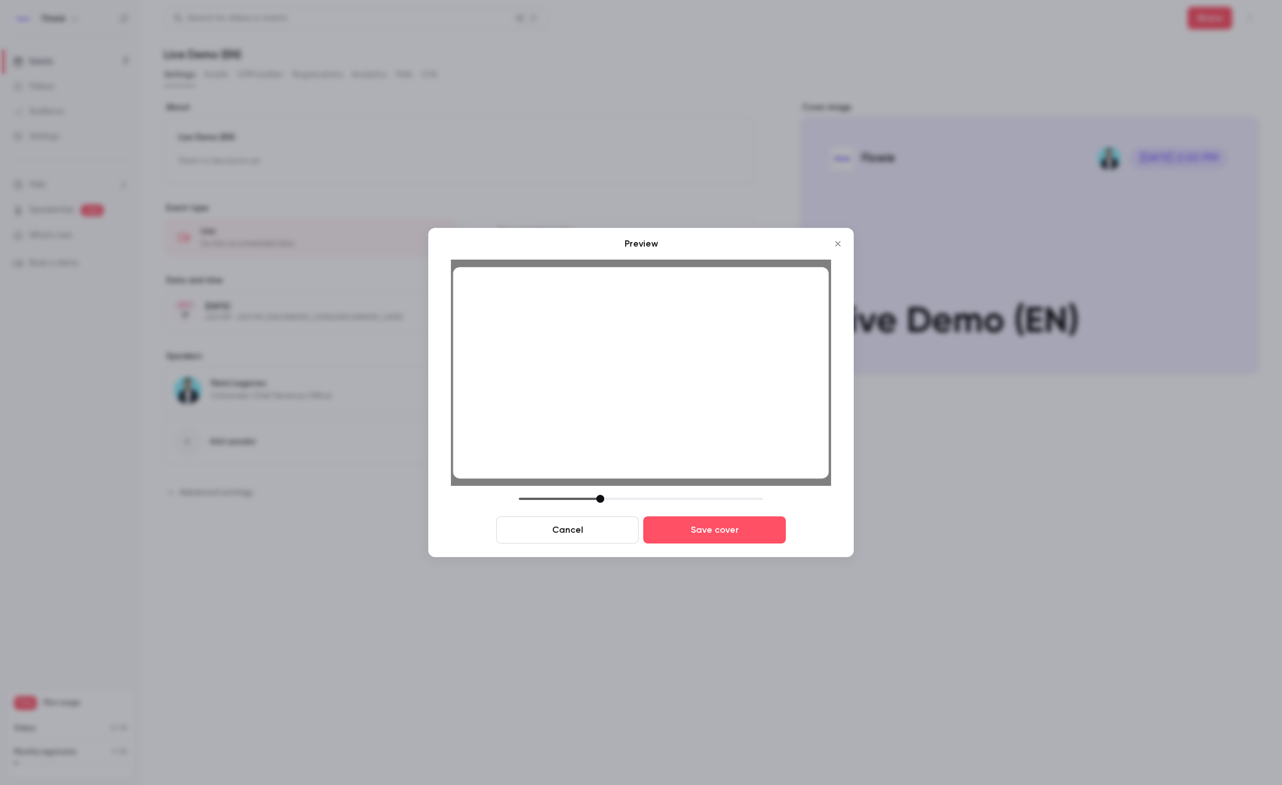
click at [597, 499] on div at bounding box center [600, 499] width 8 height 8
click at [703, 537] on button "Save cover" at bounding box center [714, 530] width 143 height 27
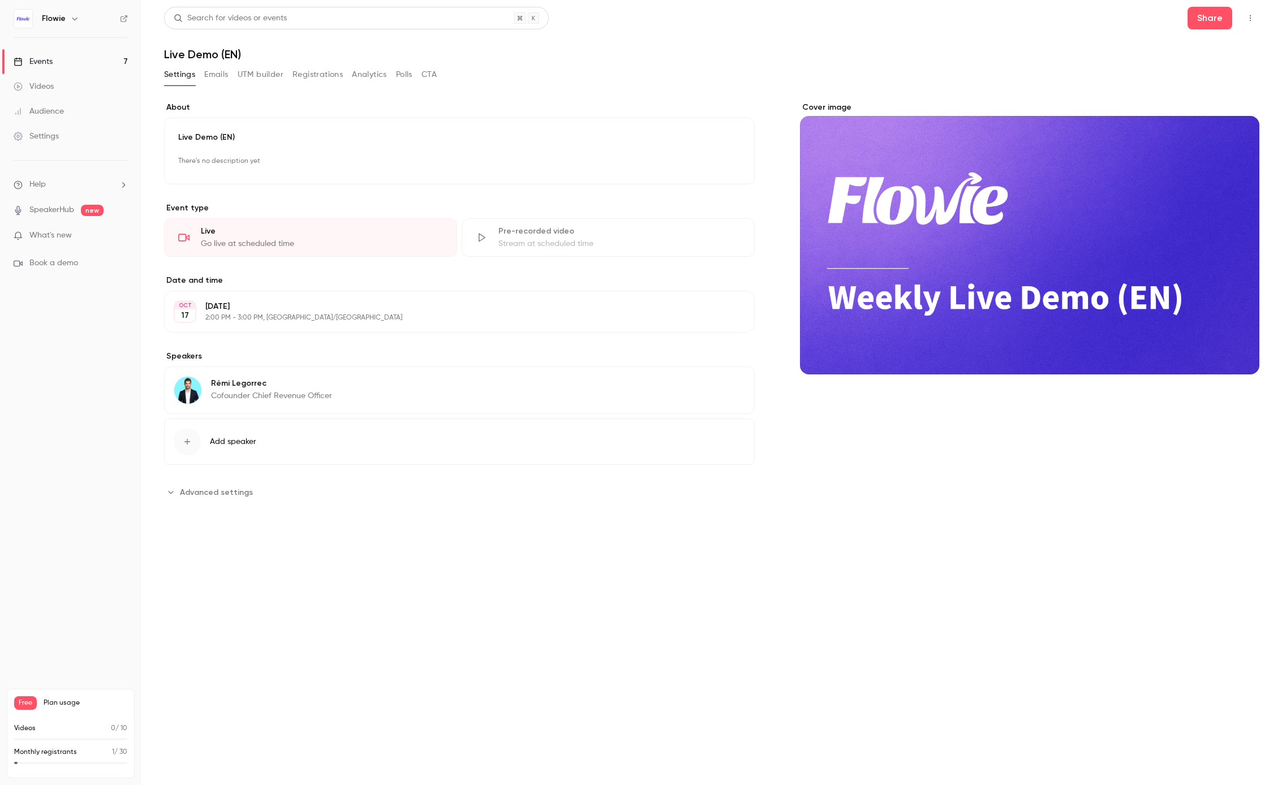
click at [83, 55] on link "Events 7" at bounding box center [70, 61] width 141 height 25
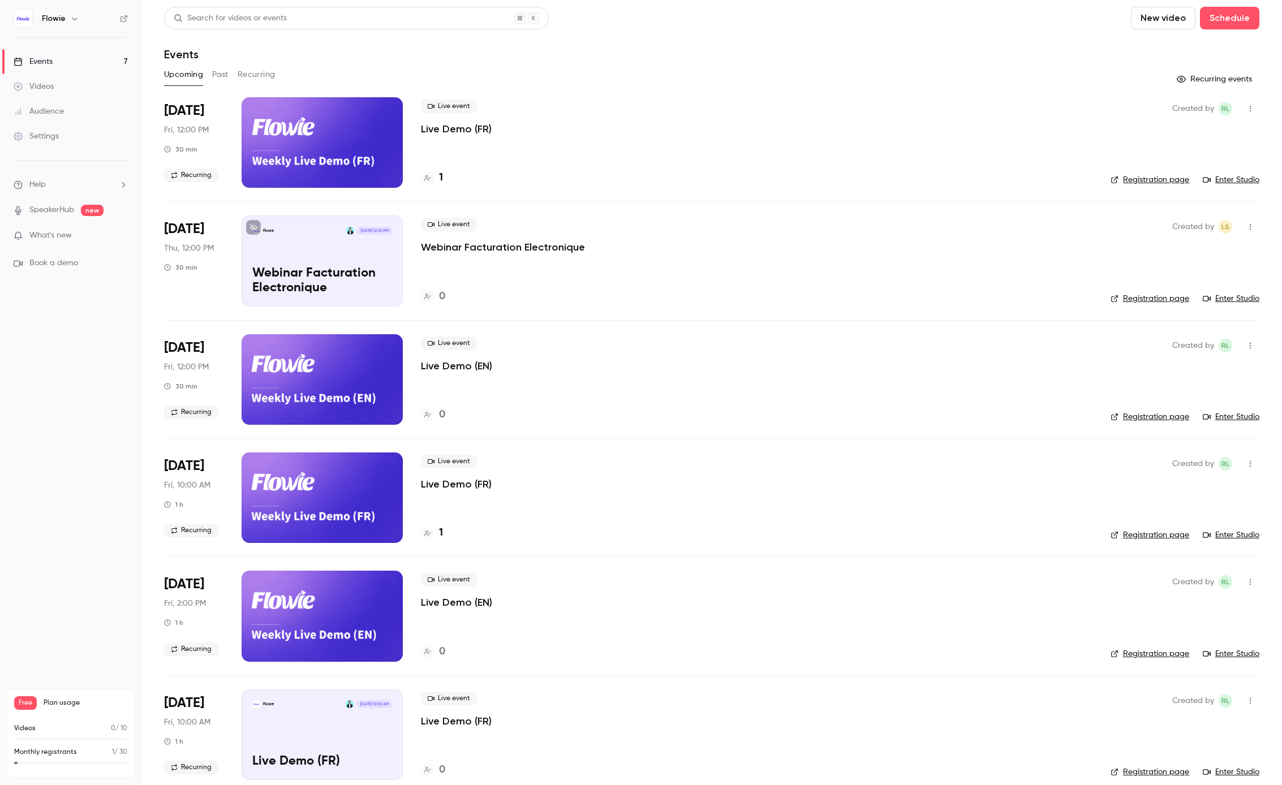
scroll to position [134, 0]
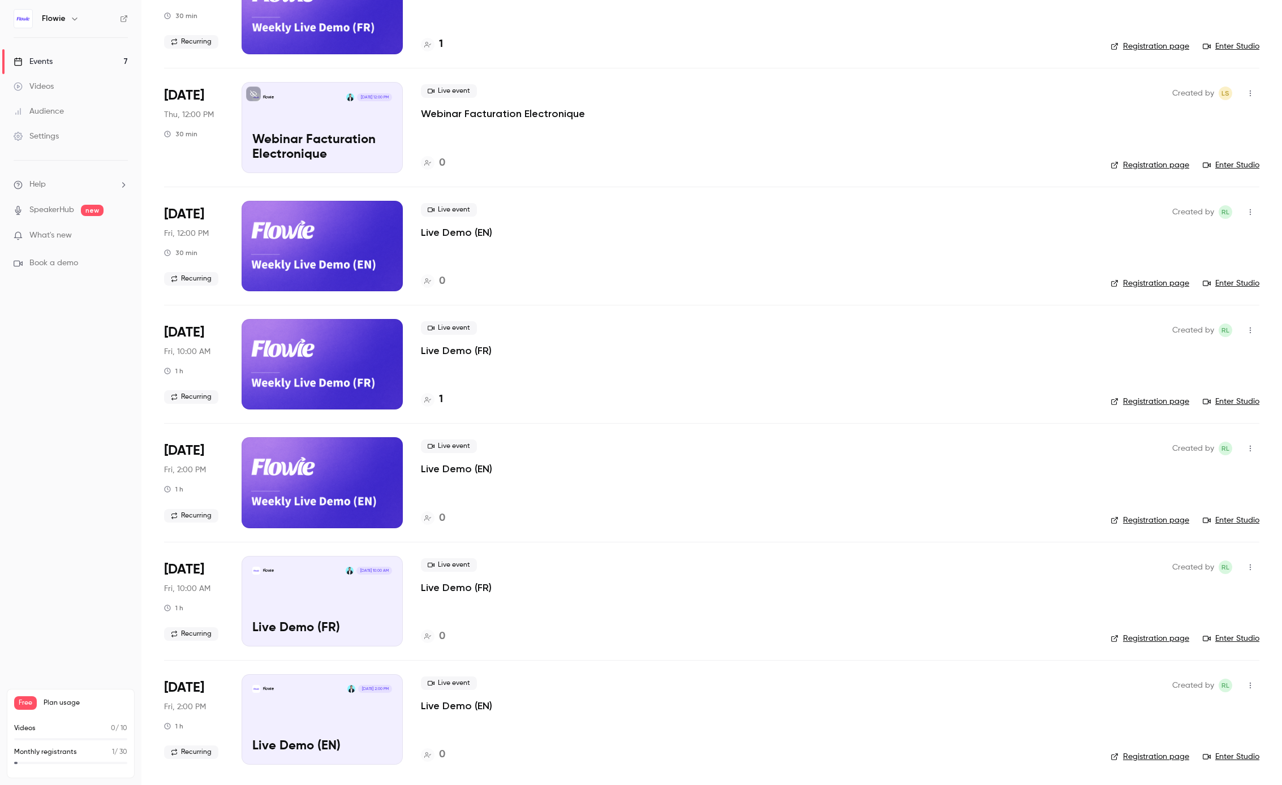
click at [334, 596] on div "Flowie Oct 24, 10:00 AM Live Demo (FR)" at bounding box center [322, 601] width 161 height 91
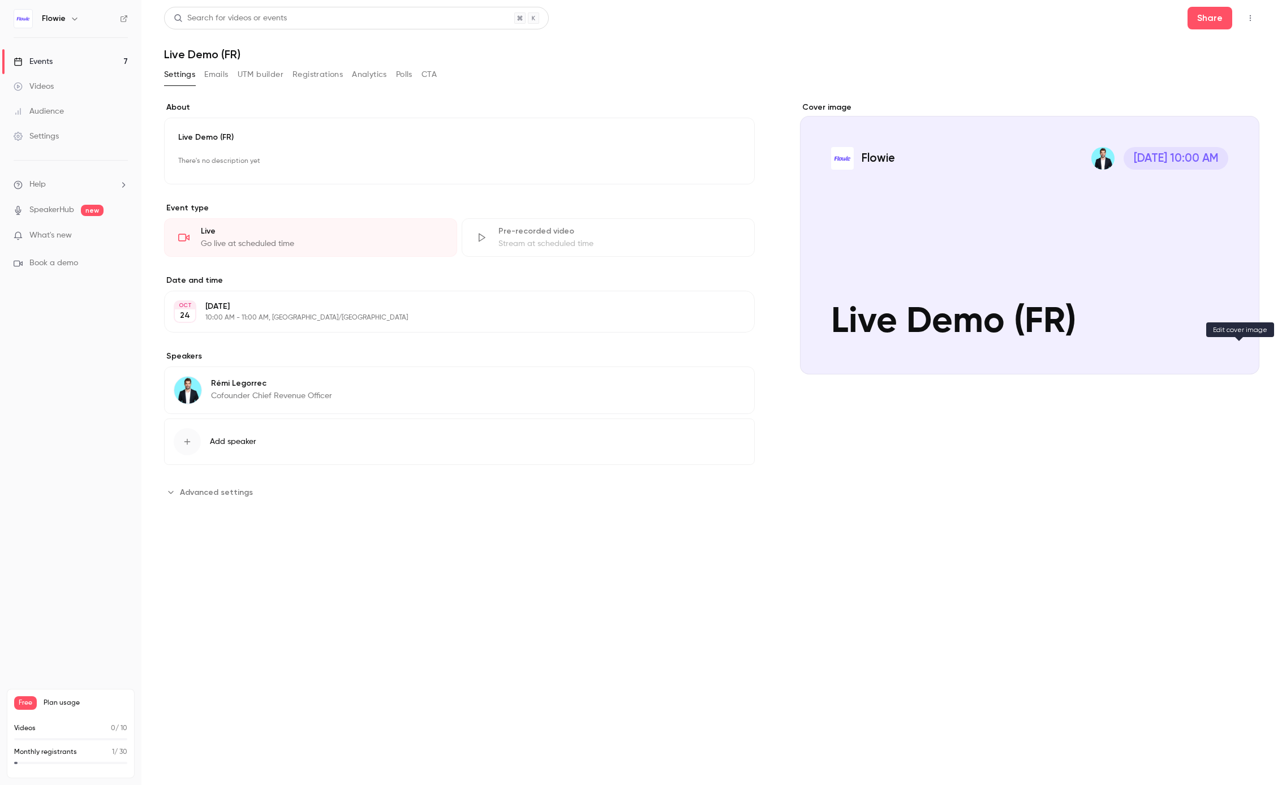
click at [1232, 347] on button "Flowie Oct 24, 10:00 AM Live Demo (FR)" at bounding box center [1239, 354] width 23 height 23
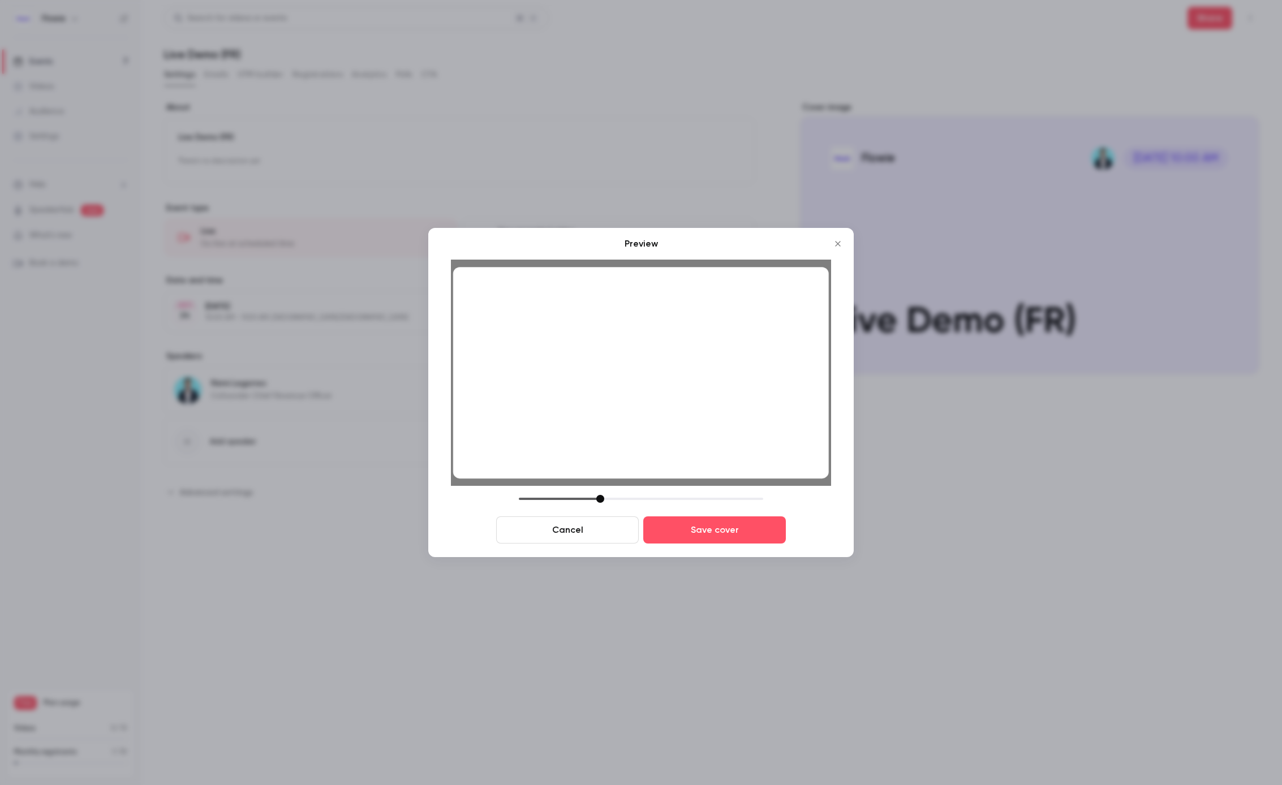
click at [599, 497] on div at bounding box center [600, 499] width 8 height 8
click at [680, 536] on button "Save cover" at bounding box center [714, 530] width 143 height 27
click at [694, 528] on button "Save cover" at bounding box center [714, 530] width 143 height 27
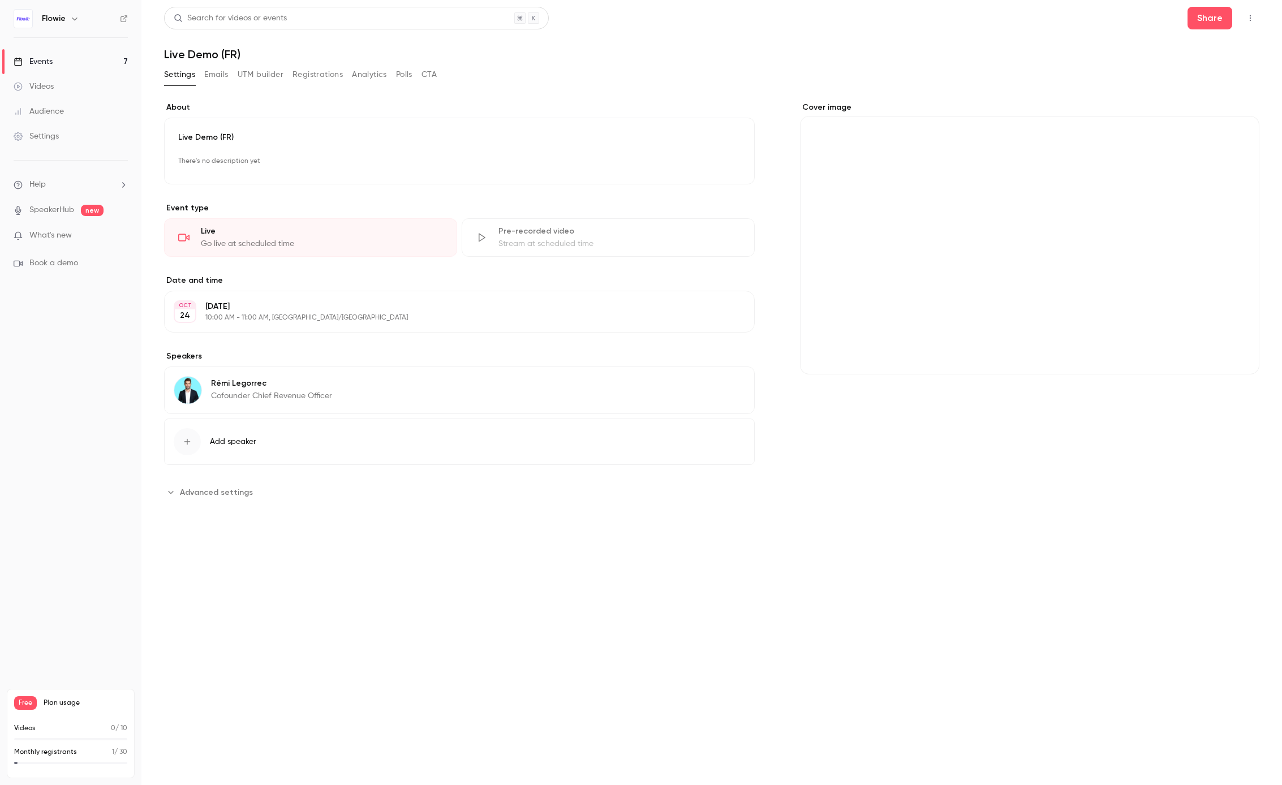
click at [62, 58] on link "Events 7" at bounding box center [70, 61] width 141 height 25
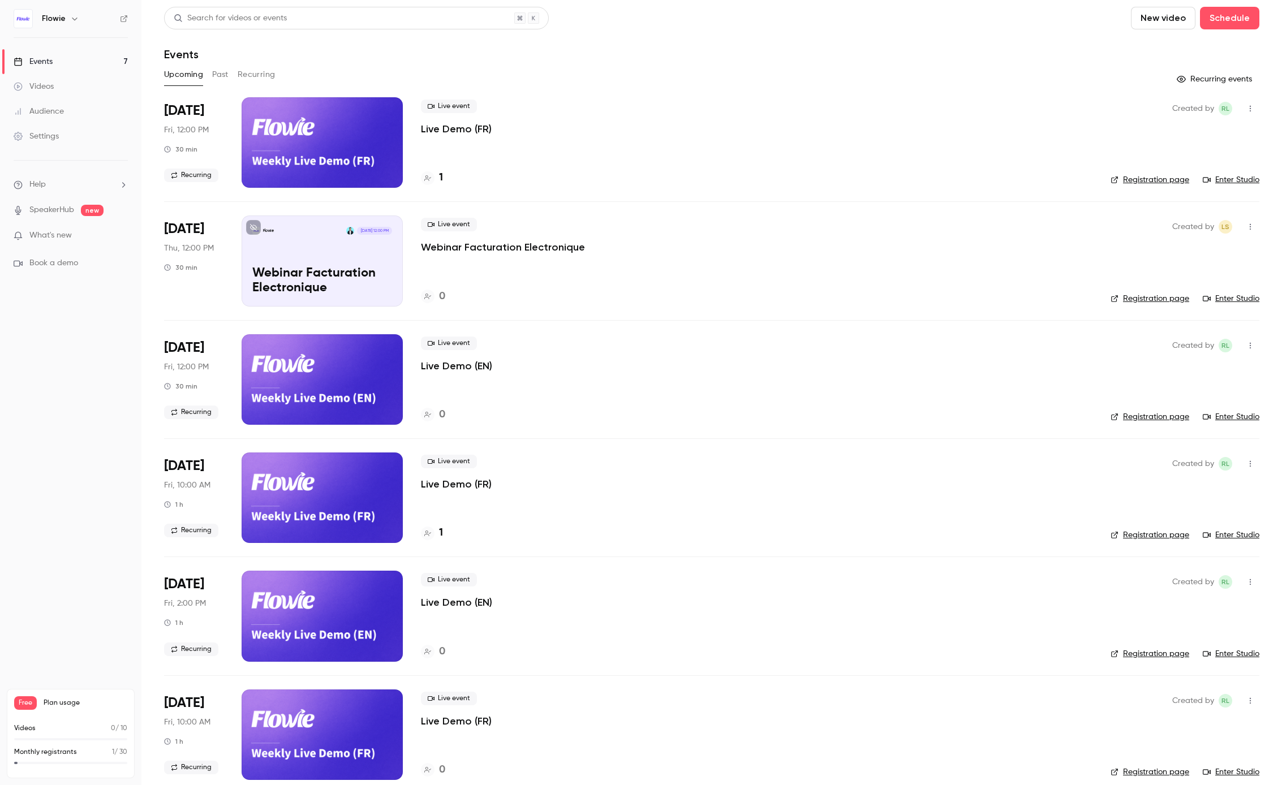
scroll to position [134, 0]
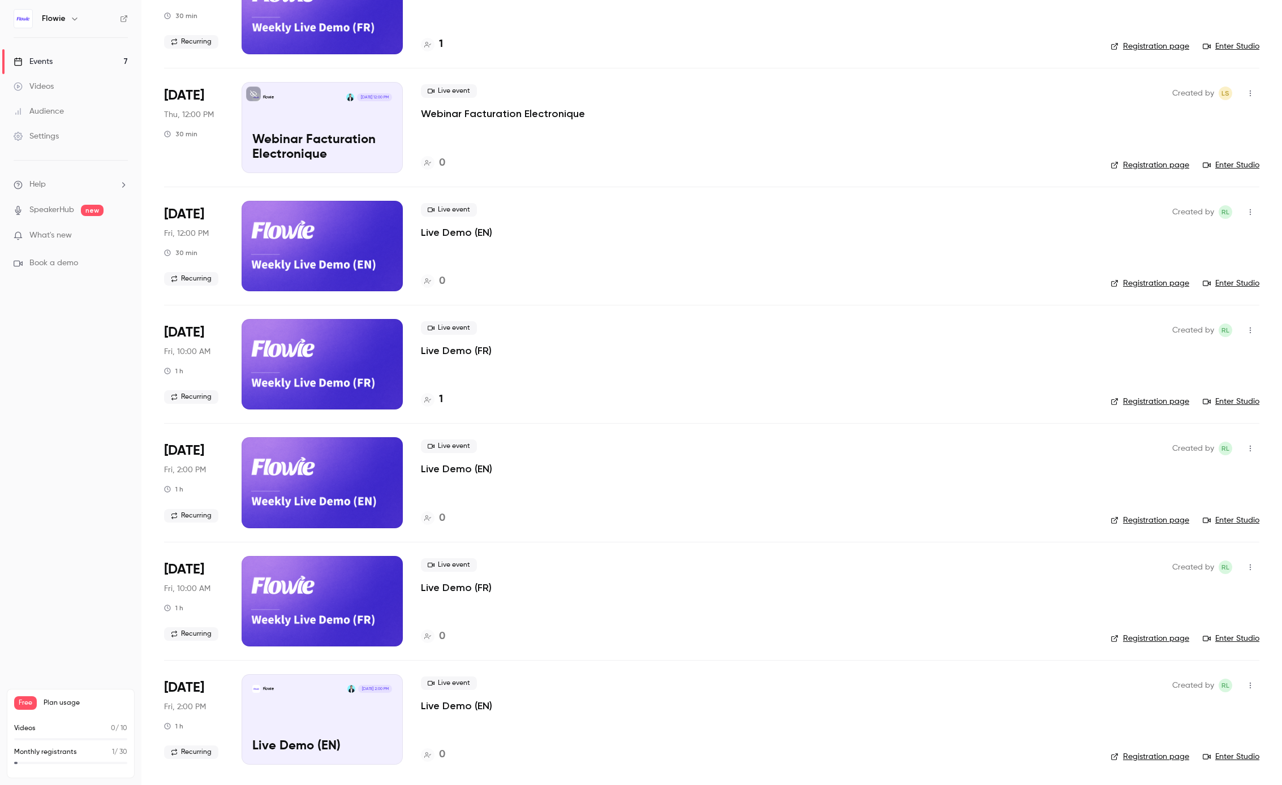
click at [346, 709] on div "Flowie Oct 31, 2:00 PM Live Demo (EN)" at bounding box center [322, 719] width 161 height 91
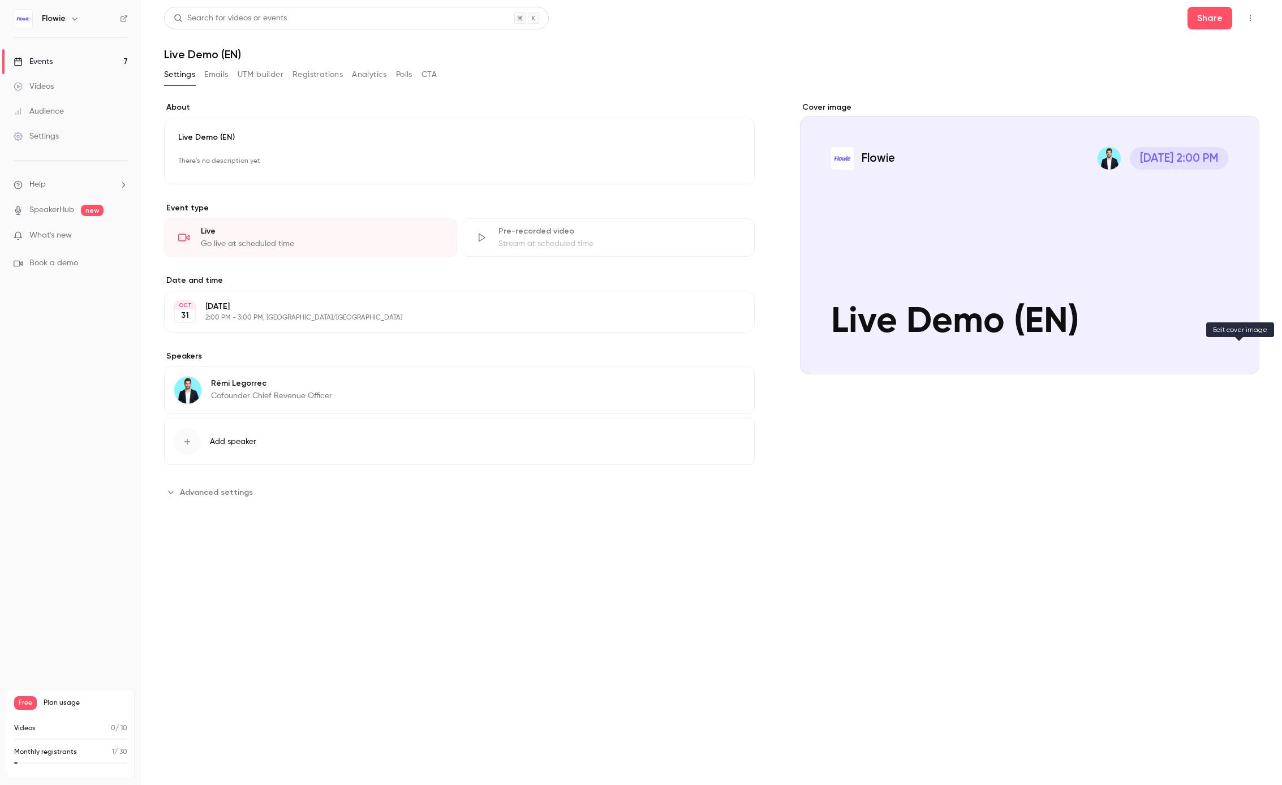
click at [1237, 351] on icon "Cover image" at bounding box center [1239, 354] width 12 height 9
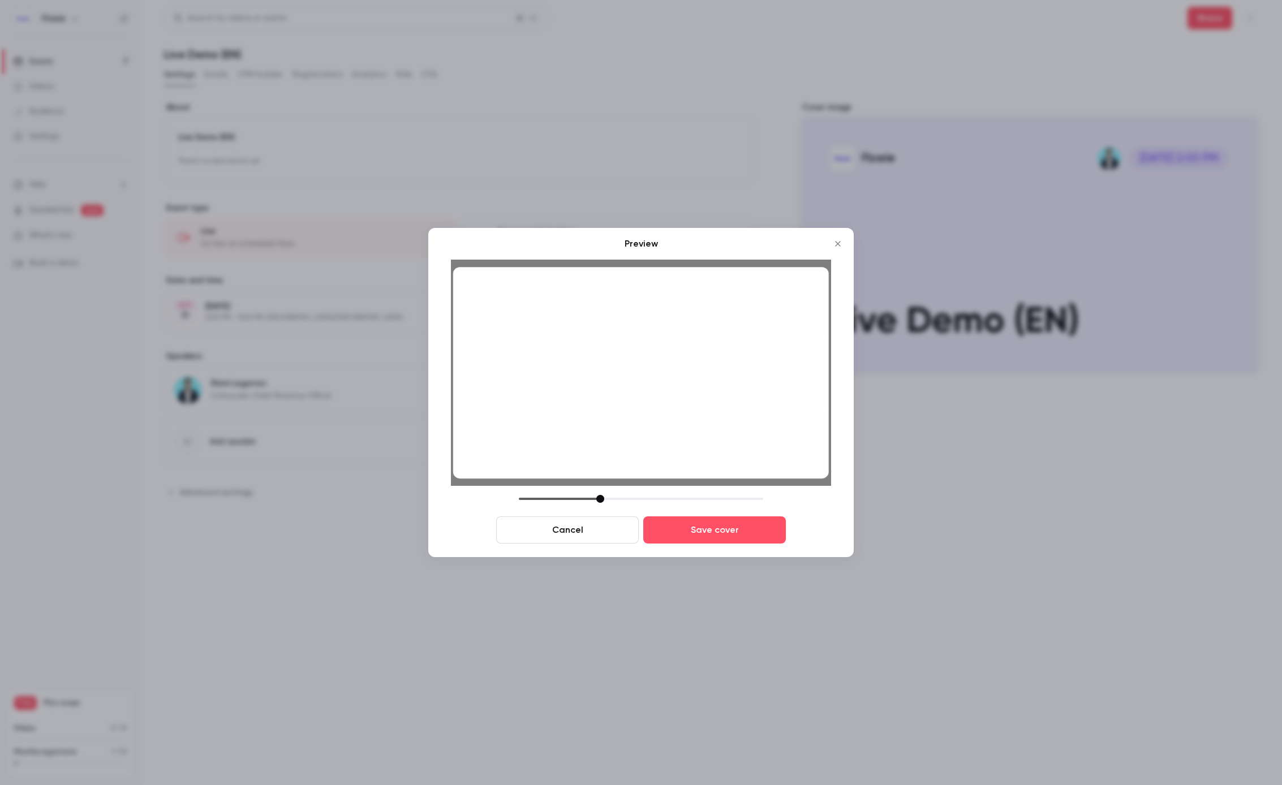
click at [599, 496] on div at bounding box center [600, 499] width 8 height 8
click at [694, 532] on button "Save cover" at bounding box center [714, 530] width 143 height 27
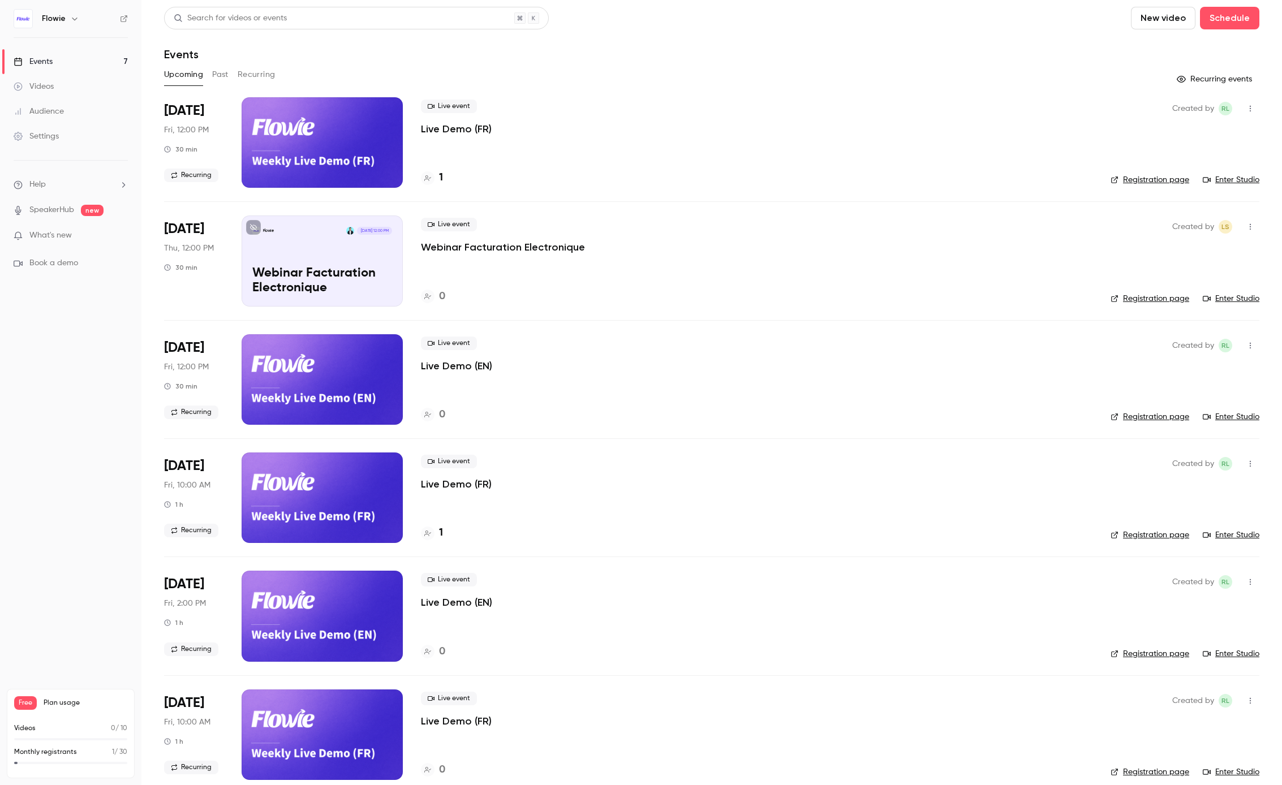
click at [1158, 417] on link "Registration page" at bounding box center [1150, 416] width 79 height 11
